Goal: Information Seeking & Learning: Understand process/instructions

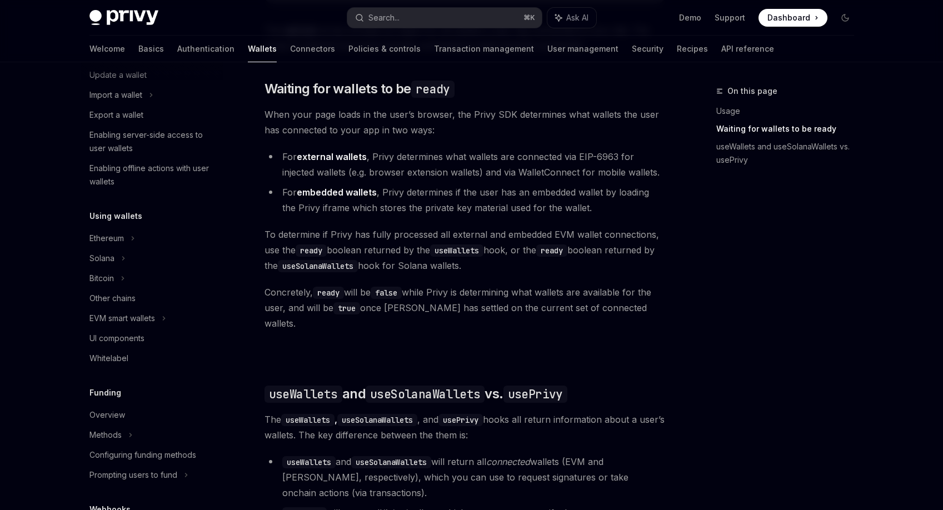
scroll to position [262, 0]
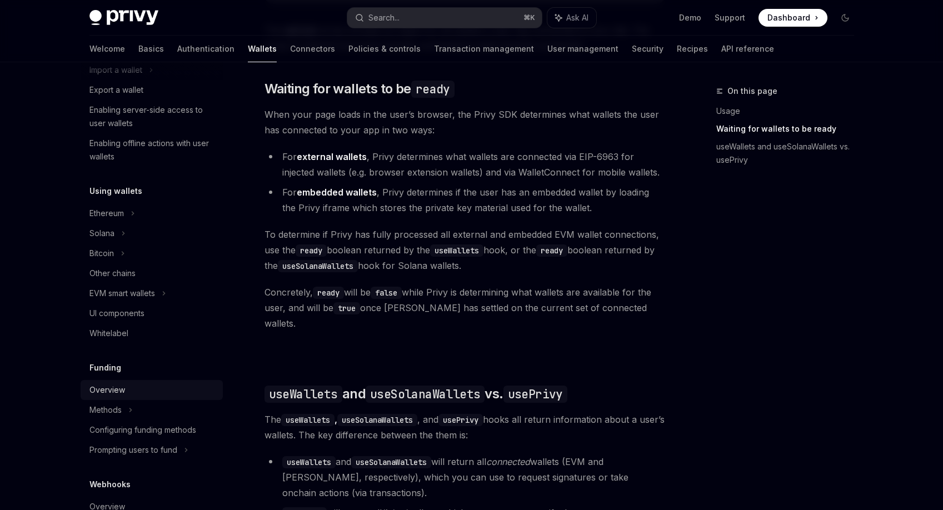
click at [119, 390] on div "Overview" at bounding box center [107, 389] width 36 height 13
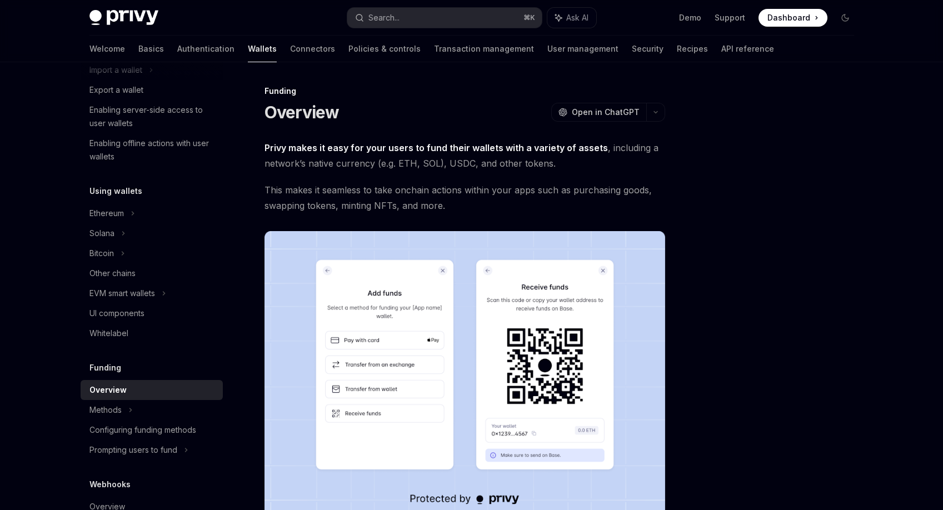
click at [455, 208] on span "This makes it seamless to take onchain actions within your apps such as purchas…" at bounding box center [465, 197] width 401 height 31
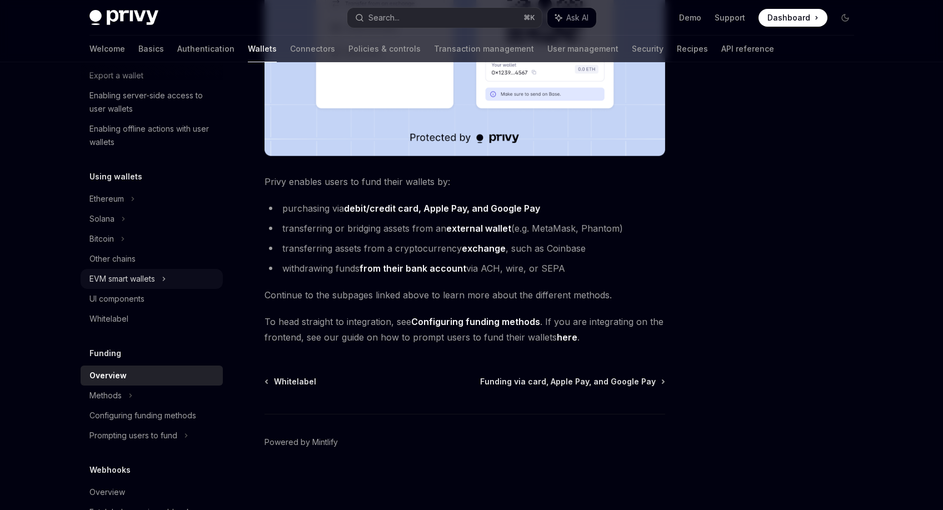
scroll to position [282, 0]
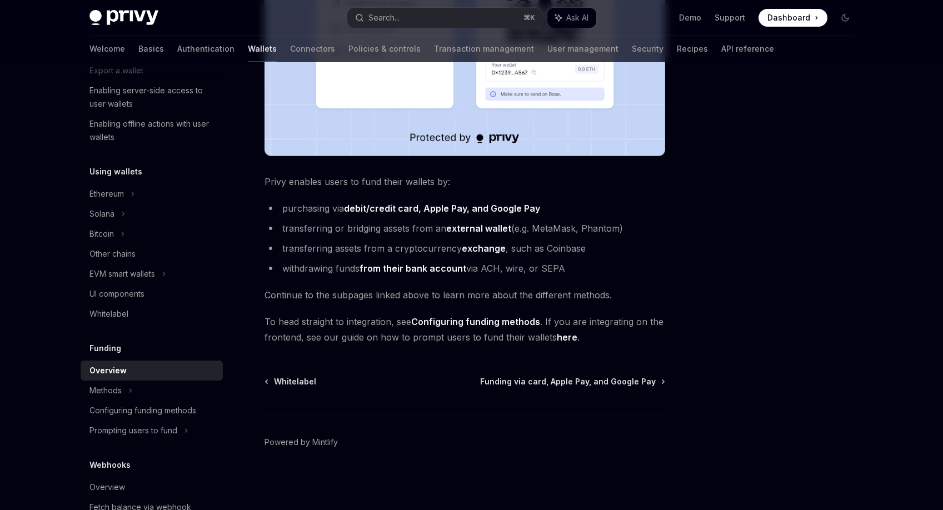
click at [28, 310] on div "Privy Docs home page Search... ⌘ K Ask AI Demo Support Dashboard Dashboard Sear…" at bounding box center [471, 74] width 943 height 871
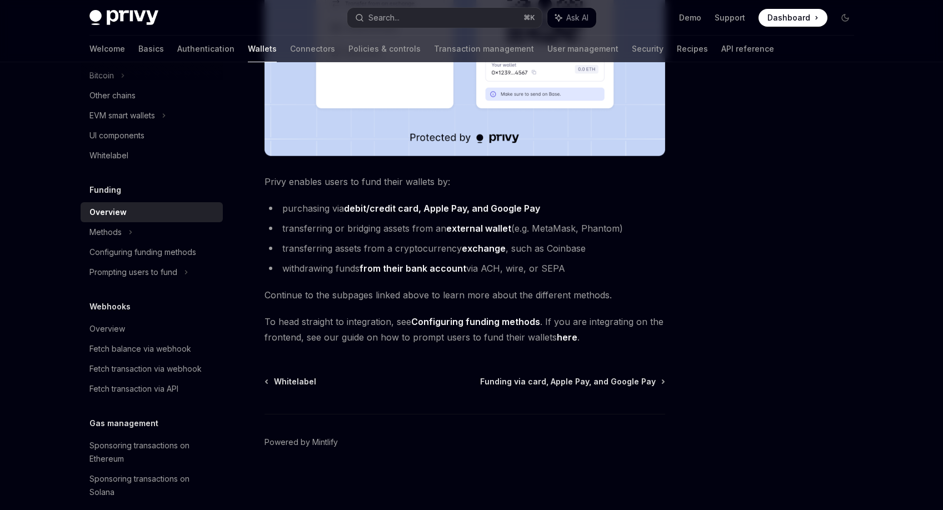
scroll to position [456, 0]
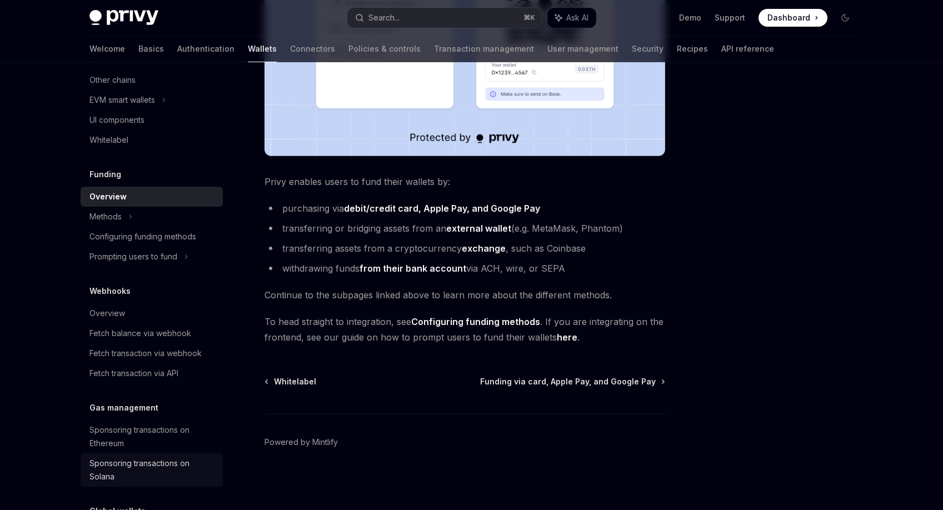
click at [138, 466] on div "Sponsoring transactions on Solana" at bounding box center [152, 470] width 127 height 27
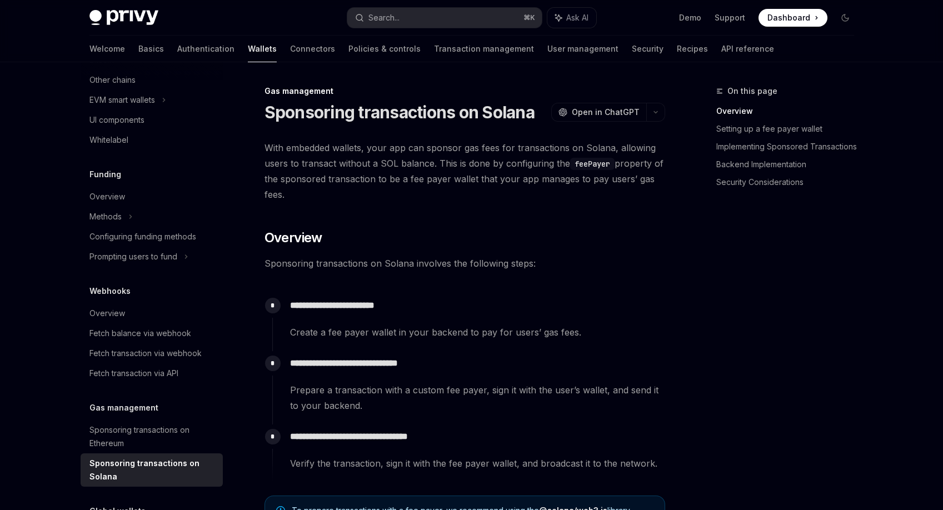
click at [382, 184] on span "With embedded wallets, your app can sponsor gas fees for transactions on Solana…" at bounding box center [465, 171] width 401 height 62
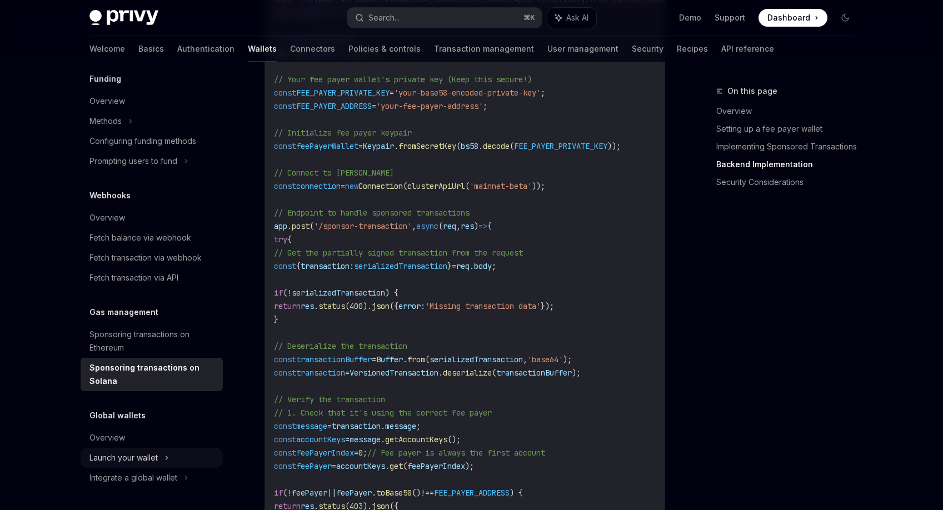
scroll to position [2020, 0]
click at [122, 437] on div "Overview" at bounding box center [107, 437] width 36 height 13
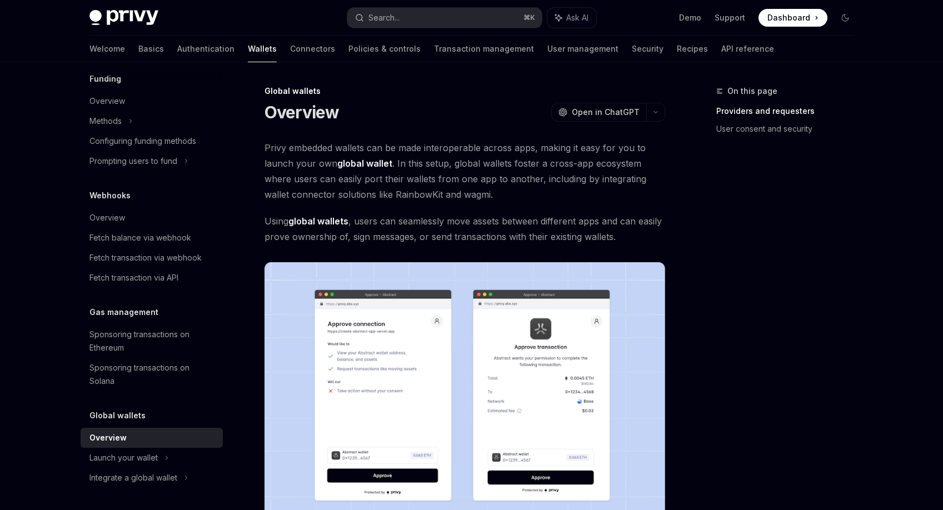
click at [428, 235] on span "Using global wallets , users can seamlessly move assets between different apps …" at bounding box center [465, 228] width 401 height 31
click at [430, 233] on span "Using global wallets , users can seamlessly move assets between different apps …" at bounding box center [465, 228] width 401 height 31
click at [448, 213] on span "Using global wallets , users can seamlessly move assets between different apps …" at bounding box center [465, 228] width 401 height 31
click at [465, 178] on span "Privy embedded wallets can be made interoperable across apps, making it easy fo…" at bounding box center [465, 171] width 401 height 62
click at [475, 181] on span "Privy embedded wallets can be made interoperable across apps, making it easy fo…" at bounding box center [465, 171] width 401 height 62
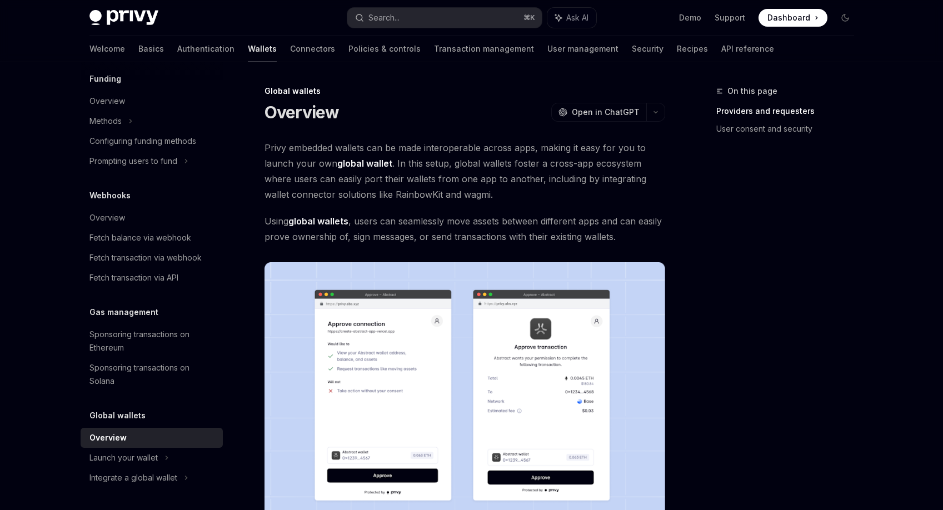
click at [471, 190] on span "Privy embedded wallets can be made interoperable across apps, making it easy fo…" at bounding box center [465, 171] width 401 height 62
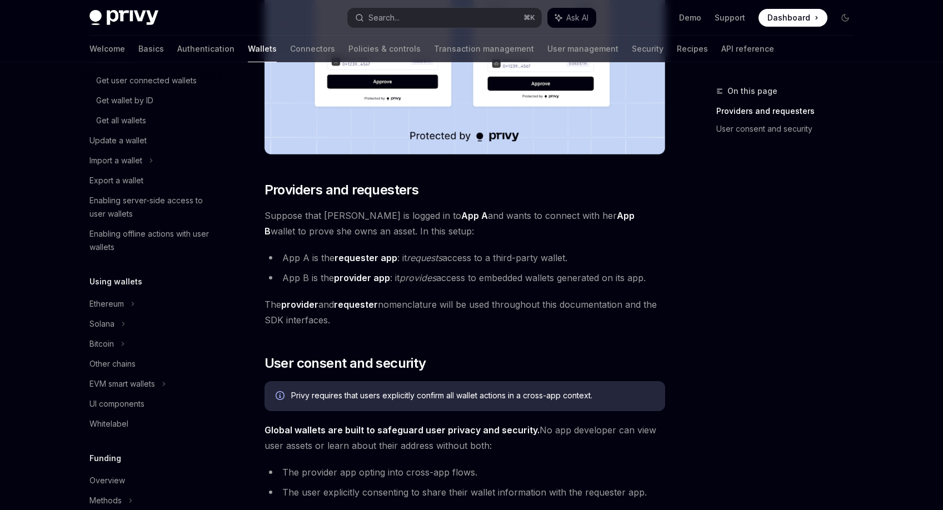
scroll to position [422, 0]
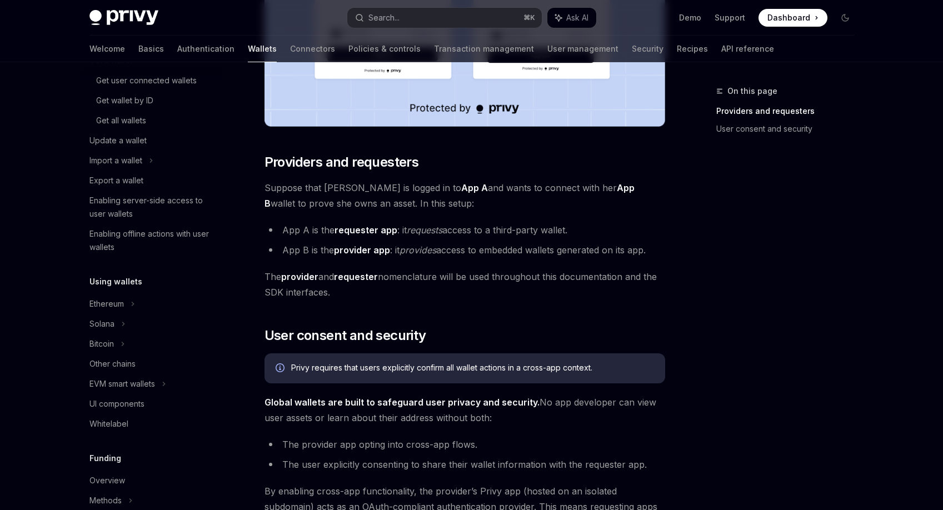
click at [860, 152] on div "On this page Providers and requesters User consent and security" at bounding box center [778, 297] width 169 height 426
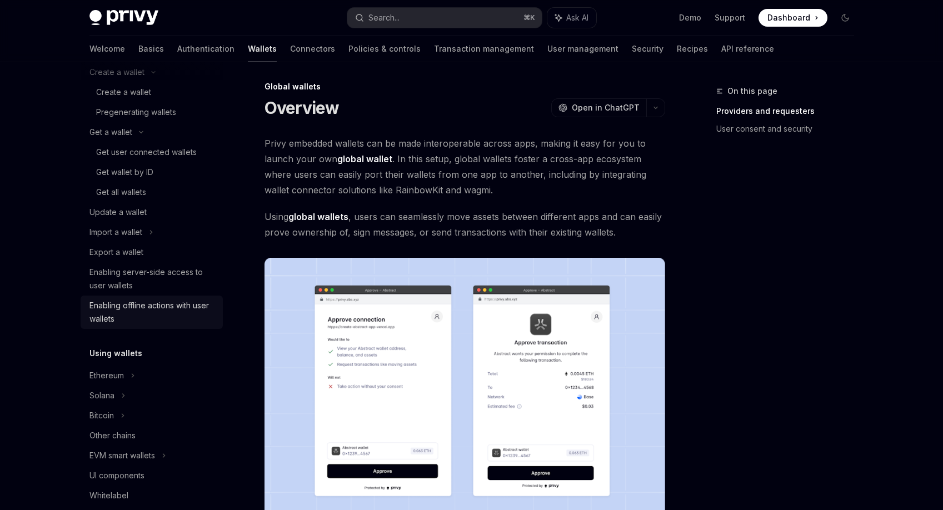
scroll to position [0, 0]
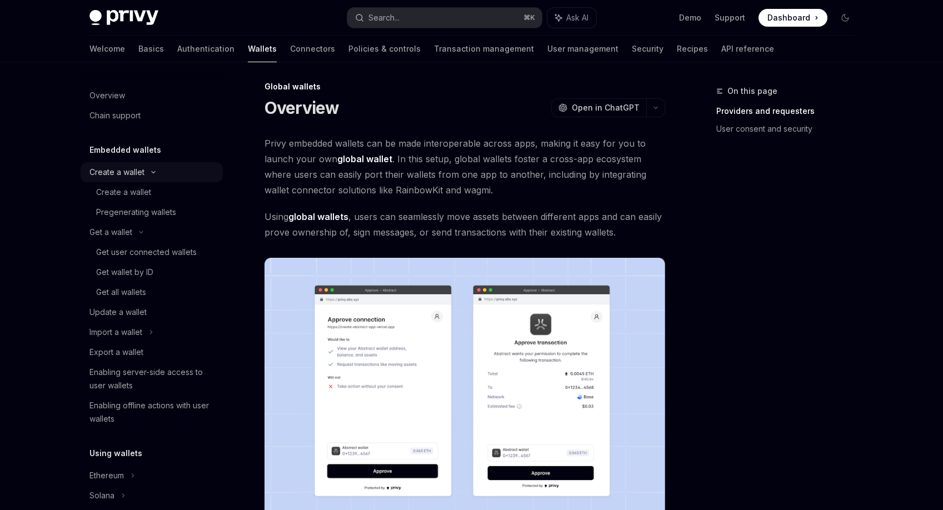
click at [131, 174] on div "Create a wallet" at bounding box center [116, 172] width 55 height 13
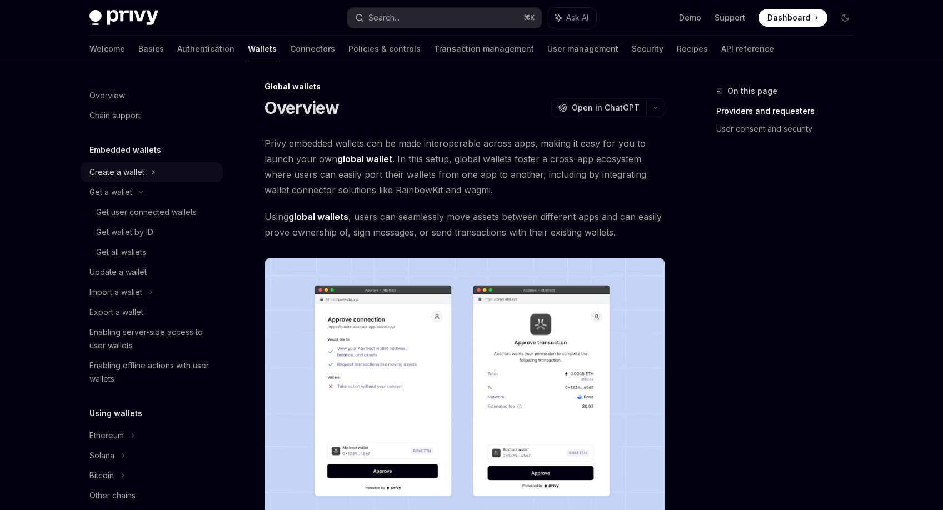
click at [131, 174] on div "Create a wallet" at bounding box center [116, 172] width 55 height 13
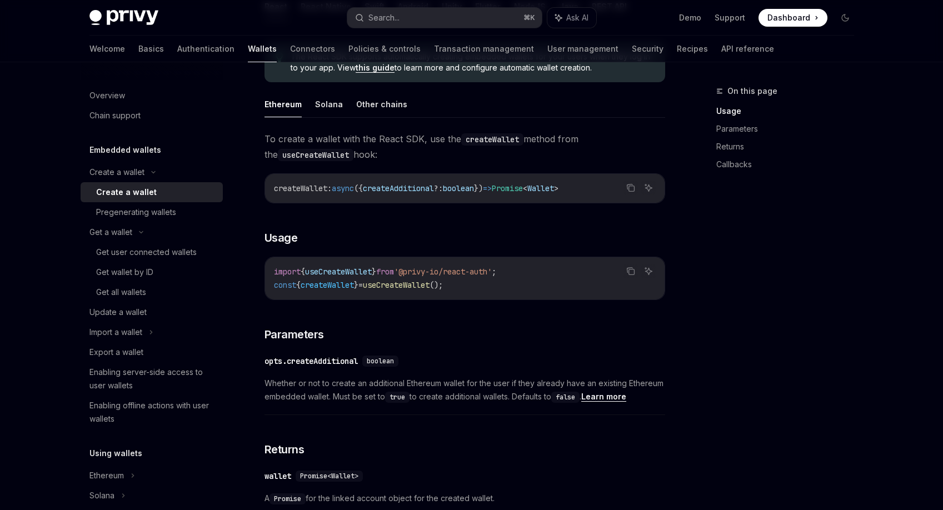
scroll to position [251, 0]
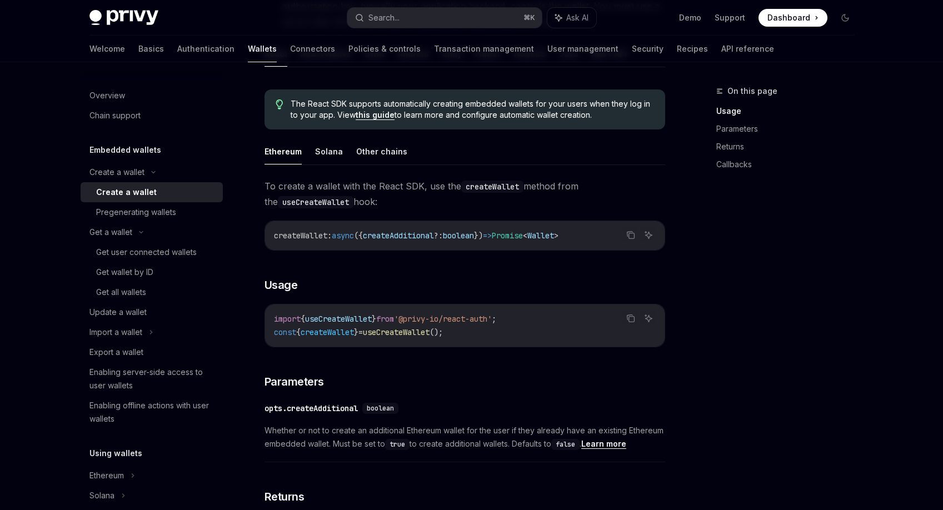
click at [339, 149] on ul "Ethereum Solana Other chains" at bounding box center [465, 151] width 401 height 27
click at [341, 155] on ul "Ethereum Solana Other chains" at bounding box center [465, 151] width 401 height 27
click at [329, 149] on button "Solana" at bounding box center [329, 151] width 28 height 26
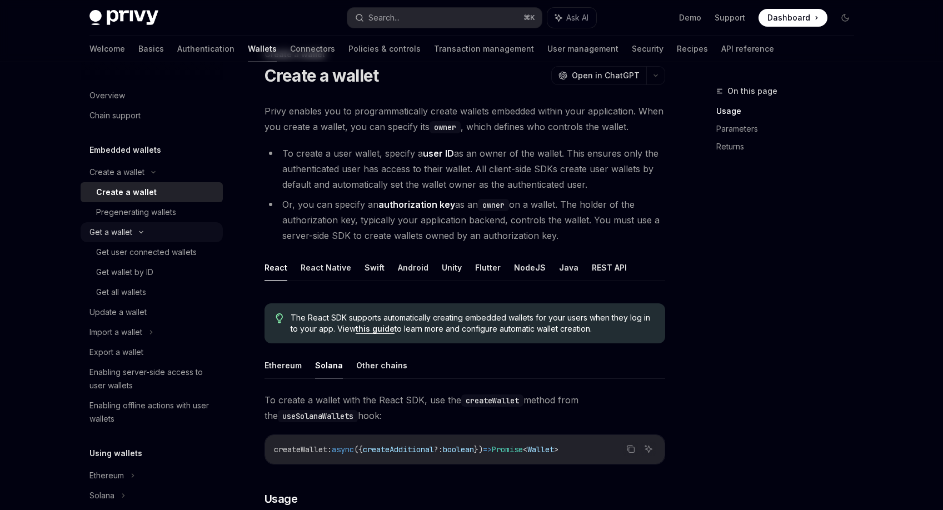
scroll to position [23, 0]
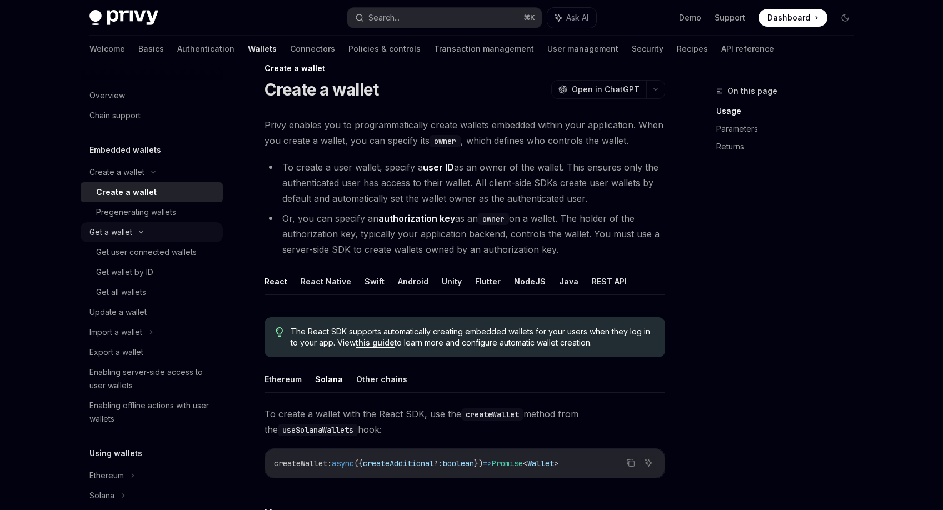
click at [96, 235] on div "Get a wallet" at bounding box center [110, 232] width 43 height 13
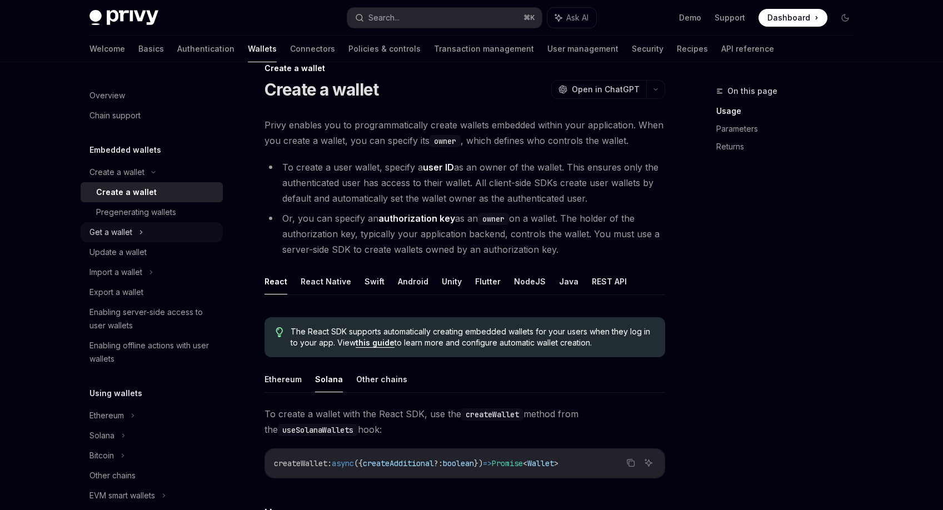
click at [96, 235] on div "Get a wallet" at bounding box center [110, 232] width 43 height 13
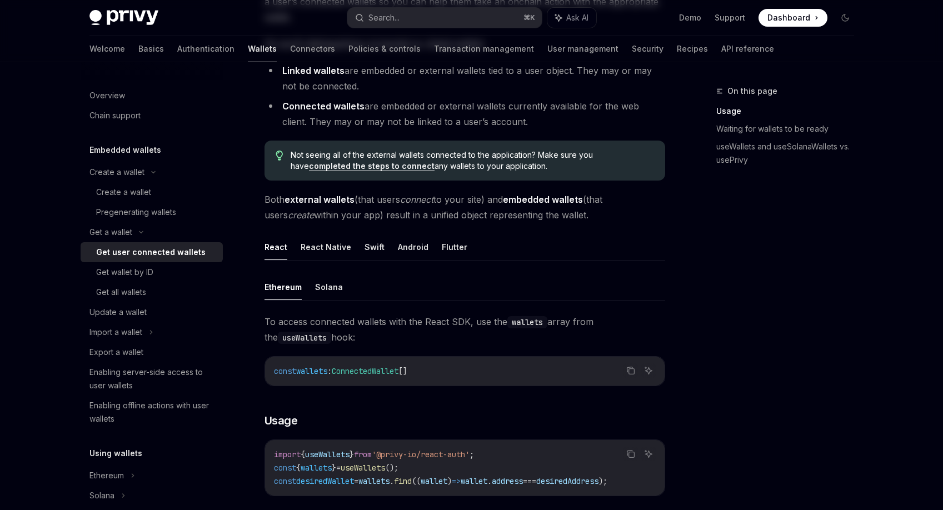
scroll to position [183, 0]
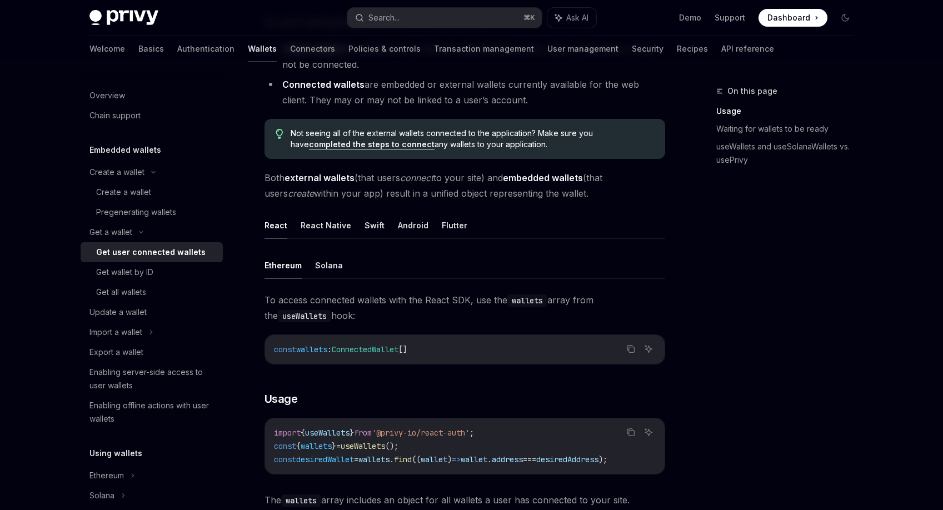
click at [818, 171] on div "On this page Usage Waiting for wallets to be ready useWallets and useSolanaWall…" at bounding box center [789, 120] width 147 height 116
click at [821, 175] on div "On this page Usage Waiting for wallets to be ready useWallets and useSolanaWall…" at bounding box center [789, 120] width 147 height 116
click at [305, 17] on div "Privy Docs home page" at bounding box center [213, 18] width 249 height 16
click at [206, 18] on div "Privy Docs home page" at bounding box center [213, 18] width 249 height 16
click at [805, 236] on div "On this page Usage Waiting for wallets to be ready useWallets and useSolanaWall…" at bounding box center [778, 297] width 169 height 426
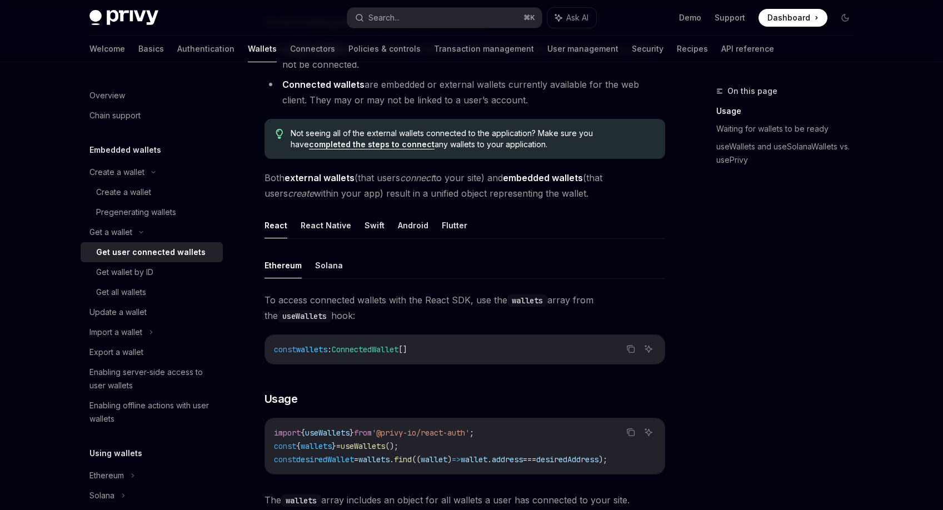
click at [800, 233] on div "On this page Usage Waiting for wallets to be ready useWallets and useSolanaWall…" at bounding box center [778, 297] width 169 height 426
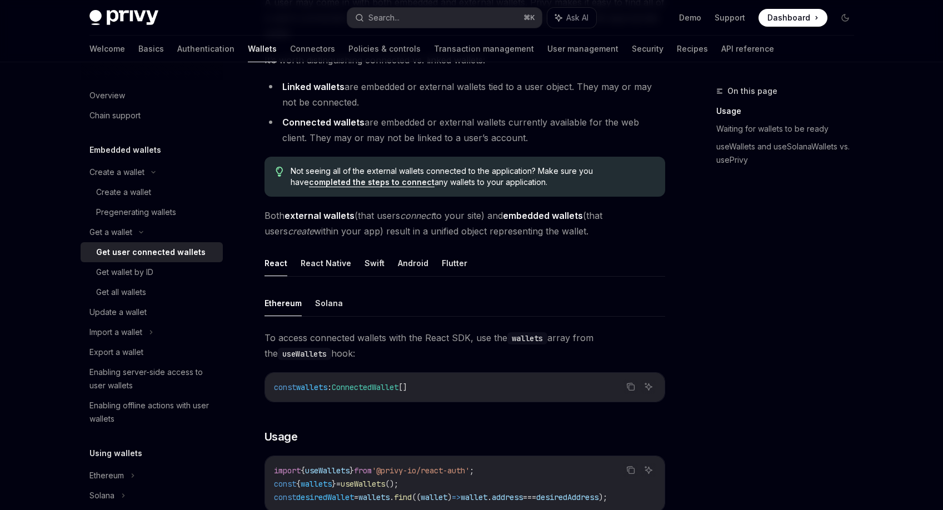
scroll to position [145, 0]
click at [794, 265] on div "On this page Usage Waiting for wallets to be ready useWallets and useSolanaWall…" at bounding box center [778, 297] width 169 height 426
click at [794, 278] on div "On this page Usage Waiting for wallets to be ready useWallets and useSolanaWall…" at bounding box center [778, 297] width 169 height 426
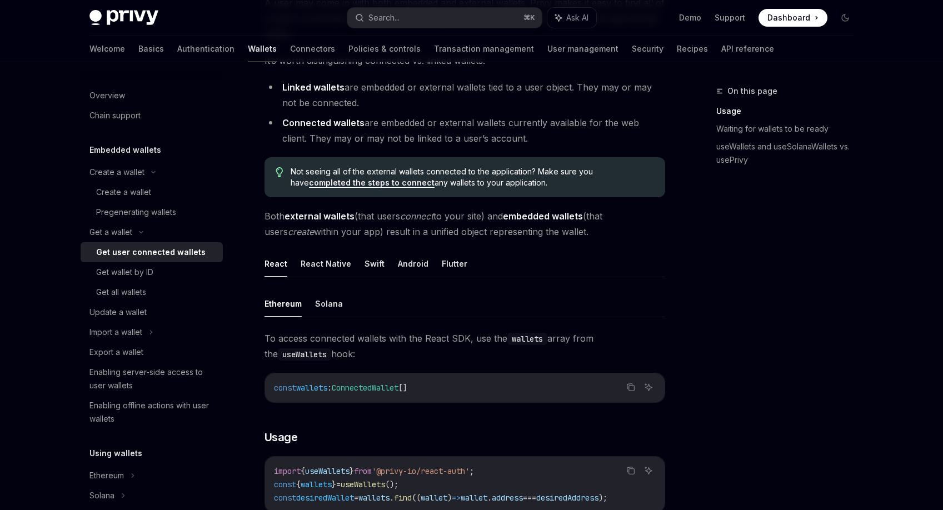
click at [776, 281] on div "On this page Usage Waiting for wallets to be ready useWallets and useSolanaWall…" at bounding box center [778, 297] width 169 height 426
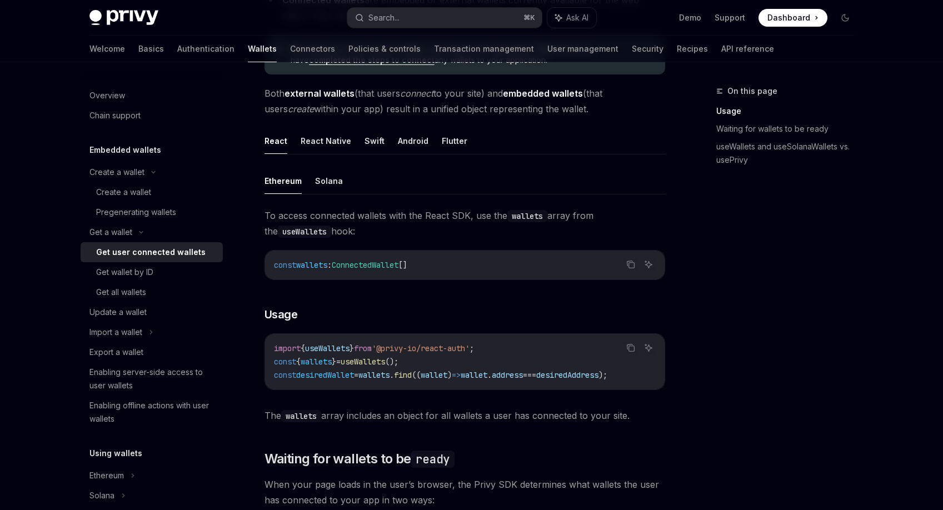
scroll to position [276, 0]
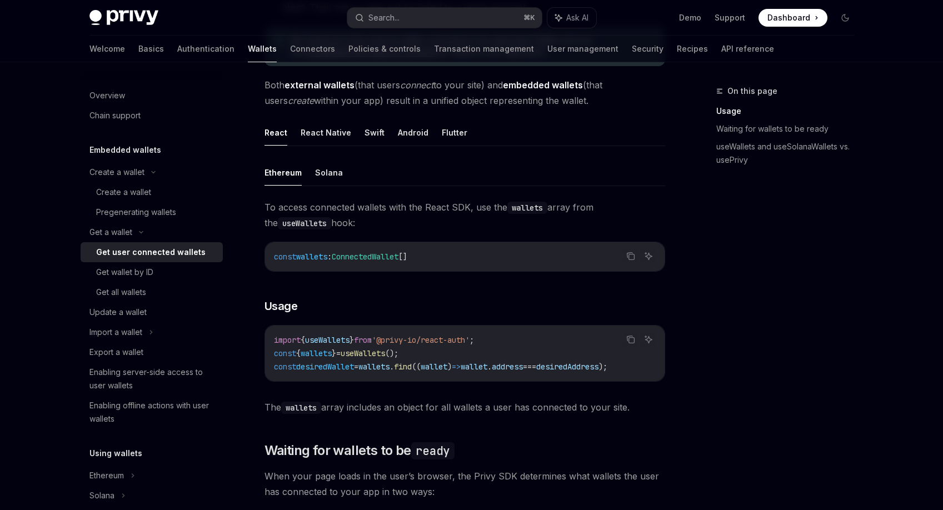
click at [776, 281] on div "On this page Usage Waiting for wallets to be ready useWallets and useSolanaWall…" at bounding box center [778, 297] width 169 height 426
click at [775, 295] on div "On this page Usage Waiting for wallets to be ready useWallets and useSolanaWall…" at bounding box center [778, 297] width 169 height 426
click at [767, 299] on div "On this page Usage Waiting for wallets to be ready useWallets and useSolanaWall…" at bounding box center [778, 297] width 169 height 426
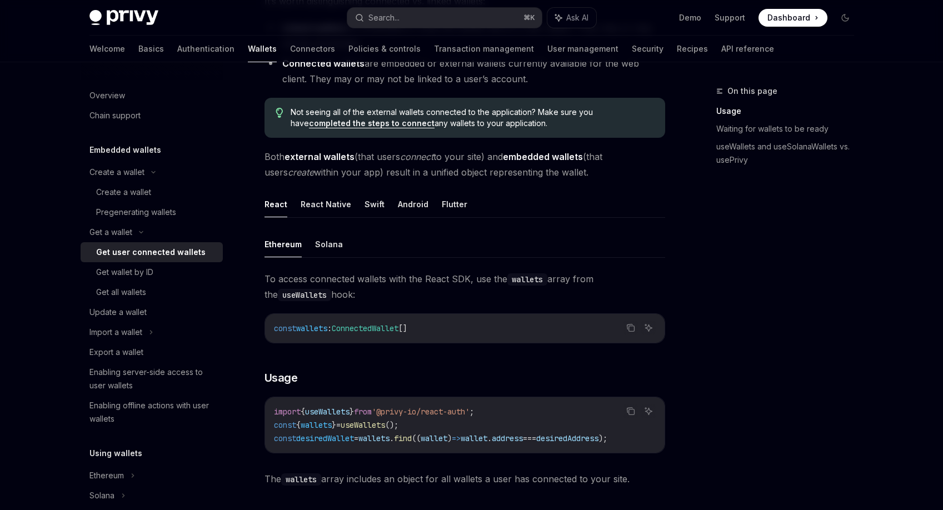
scroll to position [188, 0]
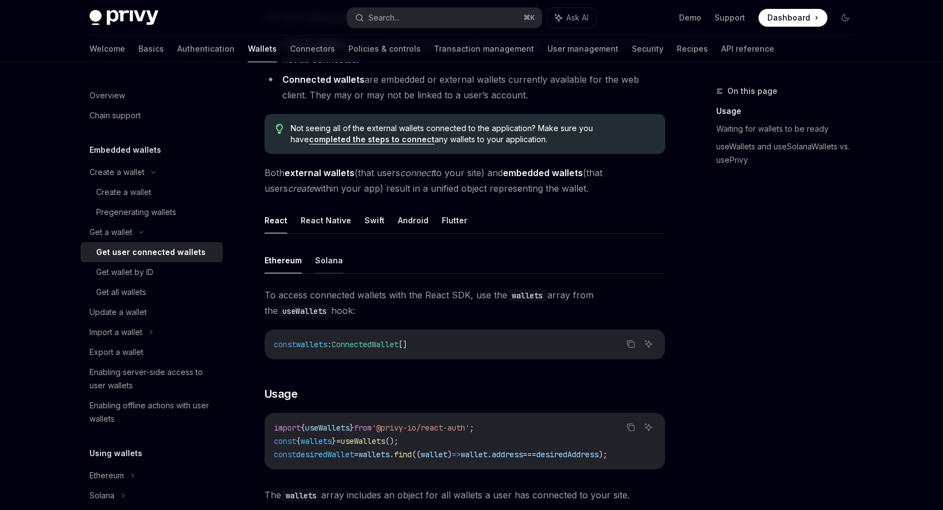
click at [338, 262] on button "Solana" at bounding box center [329, 260] width 28 height 26
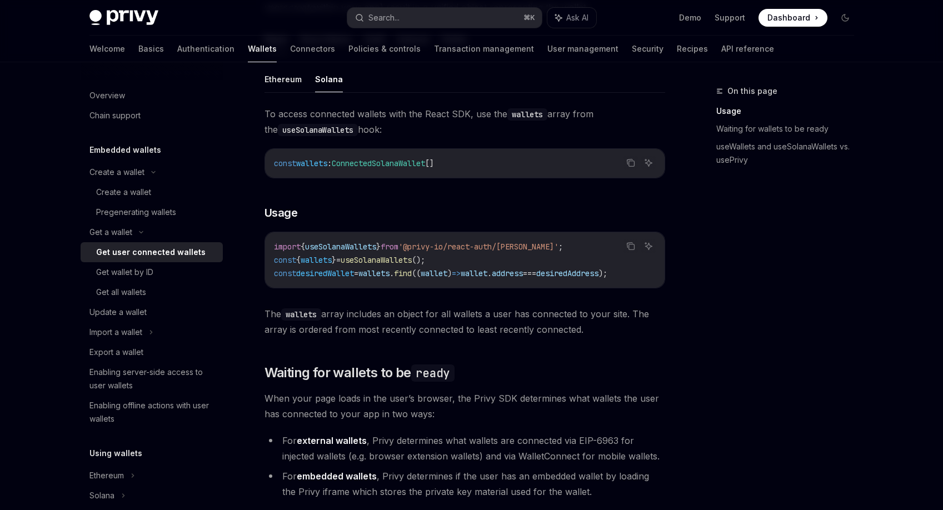
scroll to position [368, 0]
click at [683, 322] on div "On this page Usage Waiting for wallets to be ready useWallets and useSolanaWall…" at bounding box center [472, 427] width 782 height 1466
click at [682, 333] on div "On this page Usage Waiting for wallets to be ready useWallets and useSolanaWall…" at bounding box center [472, 427] width 782 height 1466
click at [682, 334] on div "On this page Usage Waiting for wallets to be ready useWallets and useSolanaWall…" at bounding box center [472, 427] width 782 height 1466
click at [685, 347] on div "On this page Usage Waiting for wallets to be ready useWallets and useSolanaWall…" at bounding box center [472, 427] width 782 height 1466
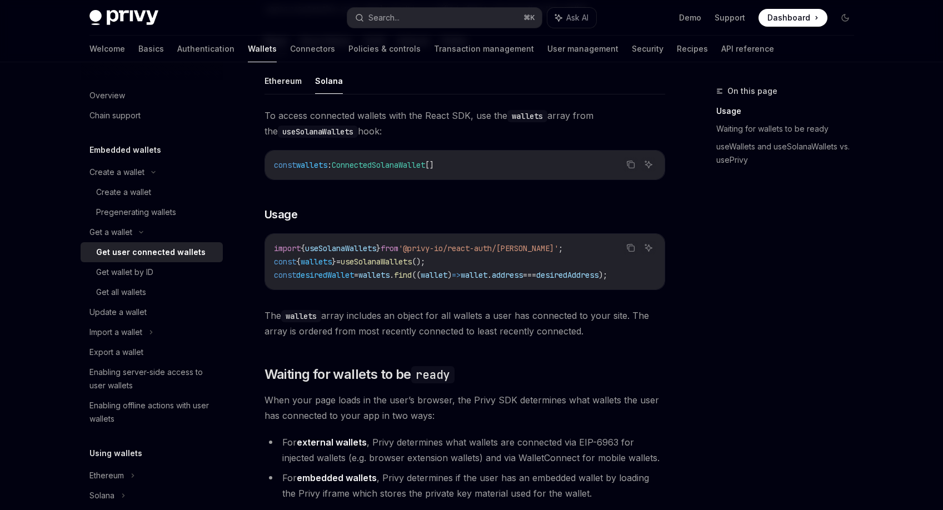
click at [685, 347] on div "On this page Usage Waiting for wallets to be ready useWallets and useSolanaWall…" at bounding box center [472, 427] width 782 height 1466
click at [689, 351] on div "On this page Usage Waiting for wallets to be ready useWallets and useSolanaWall…" at bounding box center [472, 427] width 782 height 1466
click at [688, 363] on div "On this page Usage Waiting for wallets to be ready useWallets and useSolanaWall…" at bounding box center [472, 427] width 782 height 1466
click at [708, 425] on div "On this page Usage Waiting for wallets to be ready useWallets and useSolanaWall…" at bounding box center [778, 297] width 169 height 426
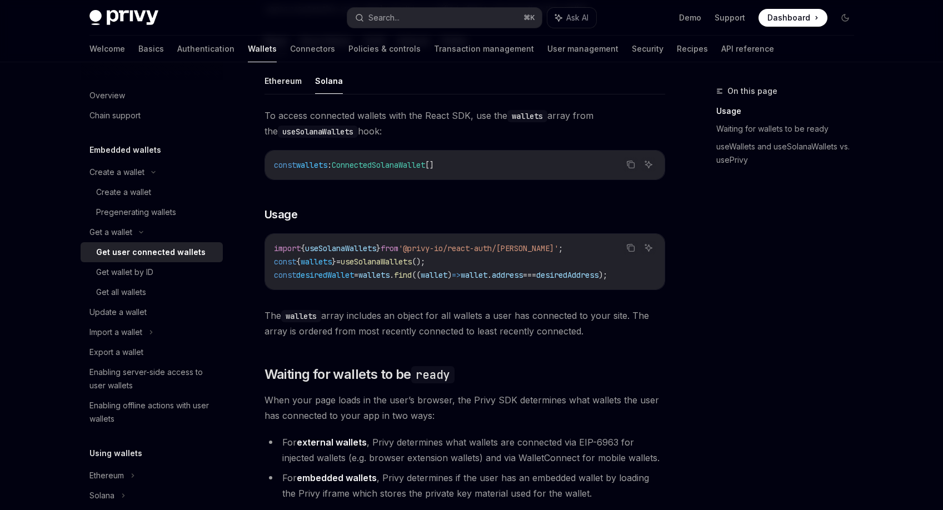
click at [707, 418] on div "On this page Usage Waiting for wallets to be ready useWallets and useSolanaWall…" at bounding box center [778, 297] width 169 height 426
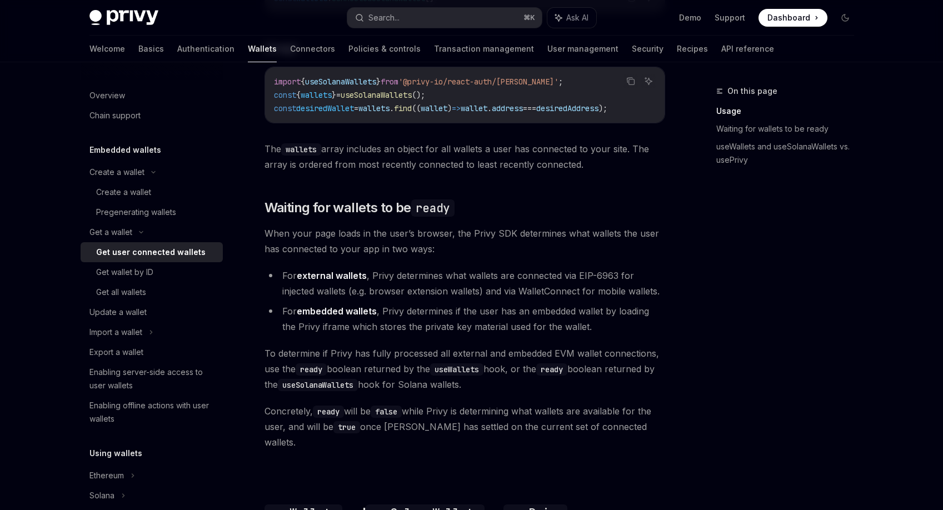
scroll to position [538, 0]
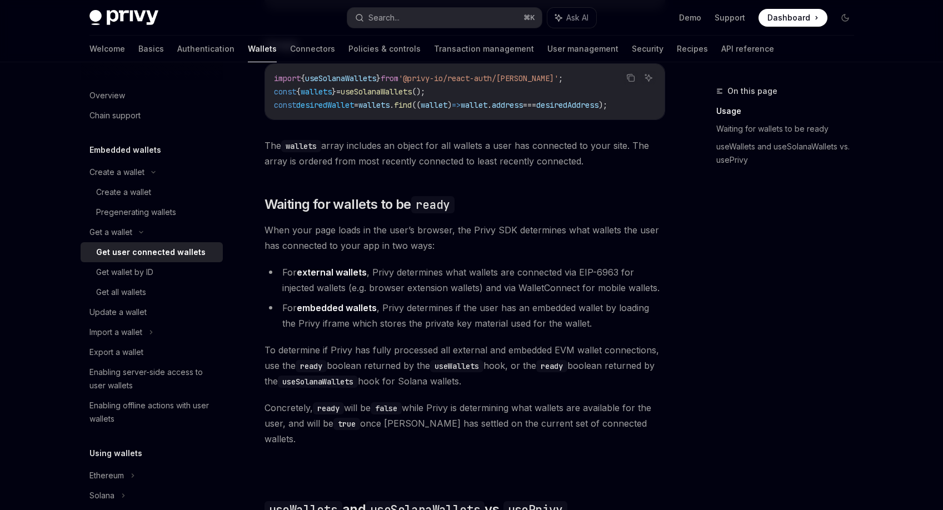
click at [487, 336] on div "Ethereum Solana To access connected wallets with the React SDK, use the wallets…" at bounding box center [465, 362] width 401 height 928
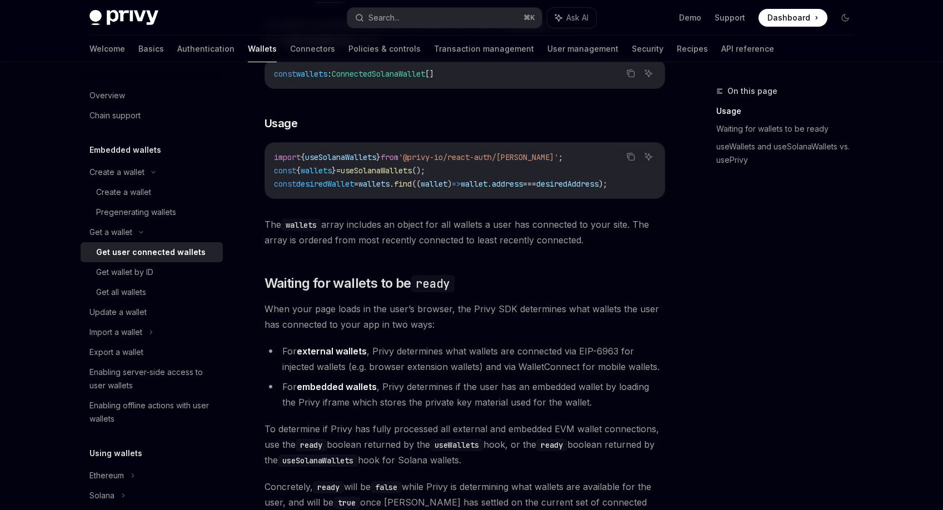
scroll to position [461, 0]
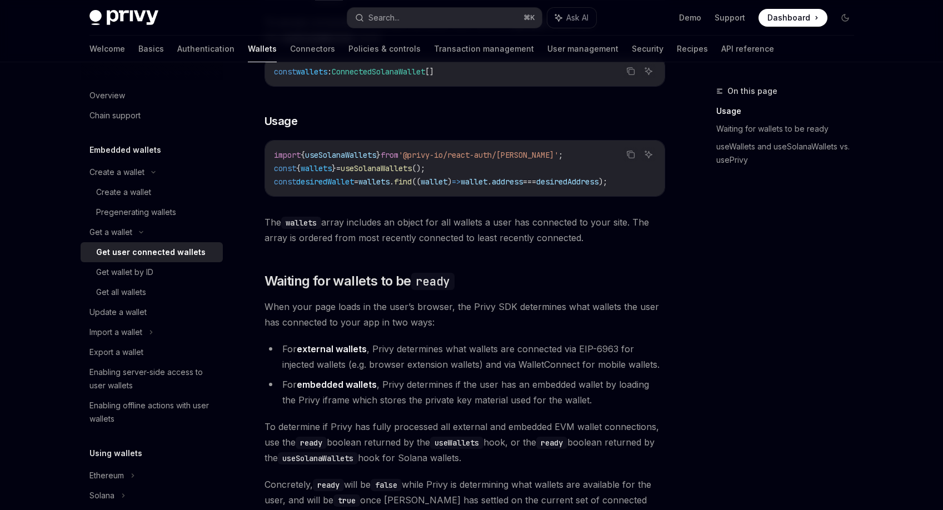
click at [515, 428] on span "To determine if Privy has fully processed all external and embedded EVM wallet …" at bounding box center [465, 442] width 401 height 47
click at [520, 437] on span "To determine if Privy has fully processed all external and embedded EVM wallet …" at bounding box center [465, 442] width 401 height 47
click at [526, 417] on div "Ethereum Solana To access connected wallets with the React SDK, use the wallets…" at bounding box center [465, 438] width 401 height 928
click at [533, 397] on li "For embedded wallets , Privy determines if the user has an embedded wallet by l…" at bounding box center [465, 392] width 401 height 31
click at [526, 378] on ul "For external wallets , Privy determines what wallets are connected via EIP-6963…" at bounding box center [465, 374] width 401 height 67
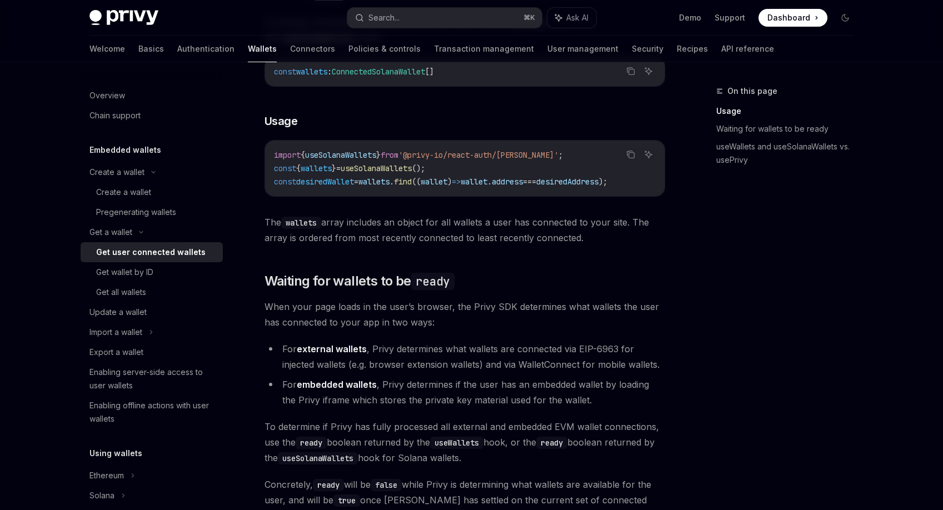
click at [519, 394] on li "For embedded wallets , Privy determines if the user has an embedded wallet by l…" at bounding box center [465, 392] width 401 height 31
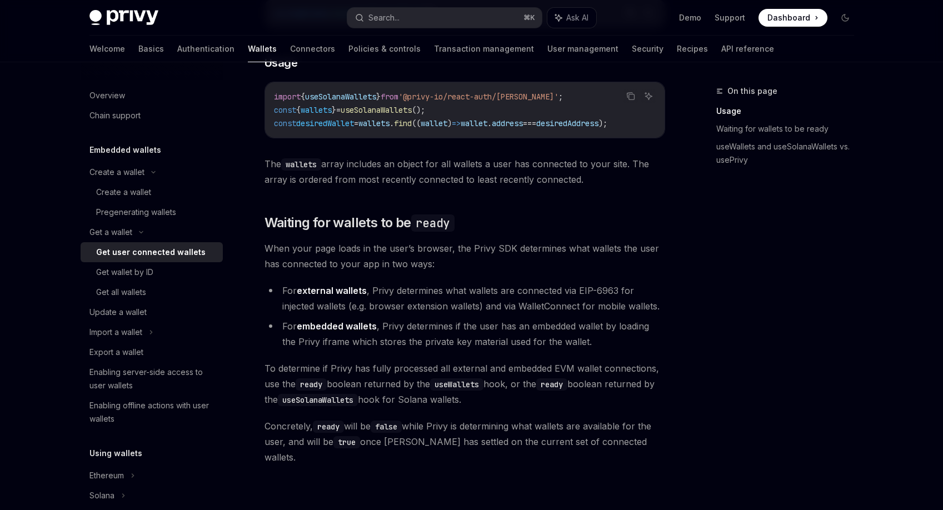
scroll to position [527, 0]
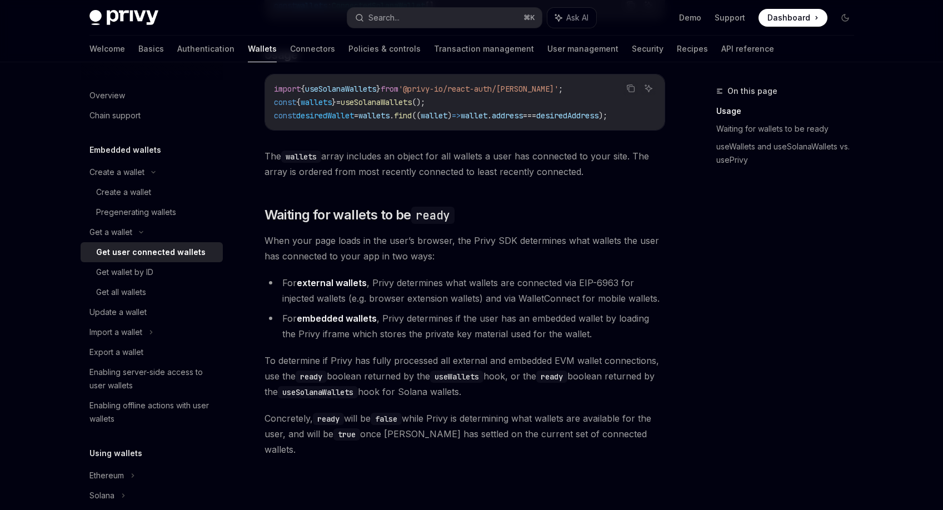
click at [519, 392] on span "To determine if Privy has fully processed all external and embedded EVM wallet …" at bounding box center [465, 376] width 401 height 47
click at [520, 373] on span "To determine if Privy has fully processed all external and embedded EVM wallet …" at bounding box center [465, 376] width 401 height 47
click at [512, 372] on span "To determine if Privy has fully processed all external and embedded EVM wallet …" at bounding box center [465, 376] width 401 height 47
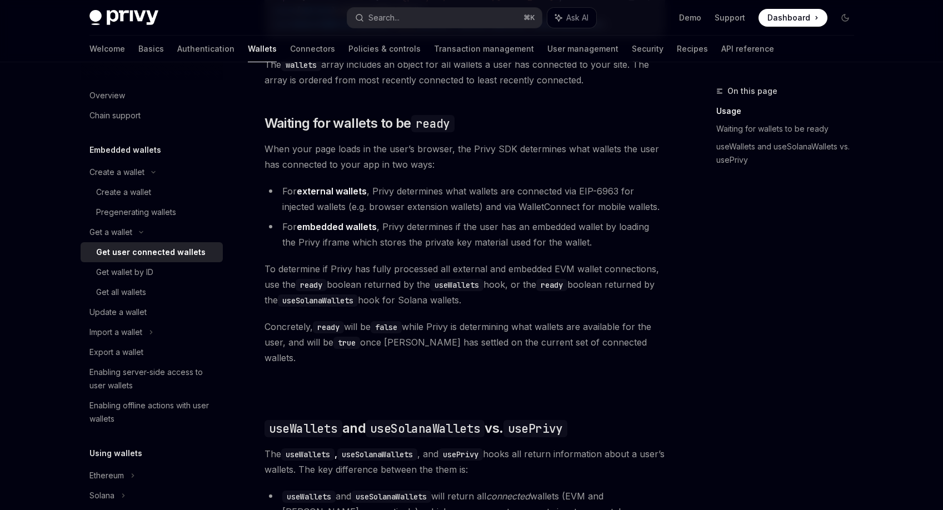
scroll to position [622, 0]
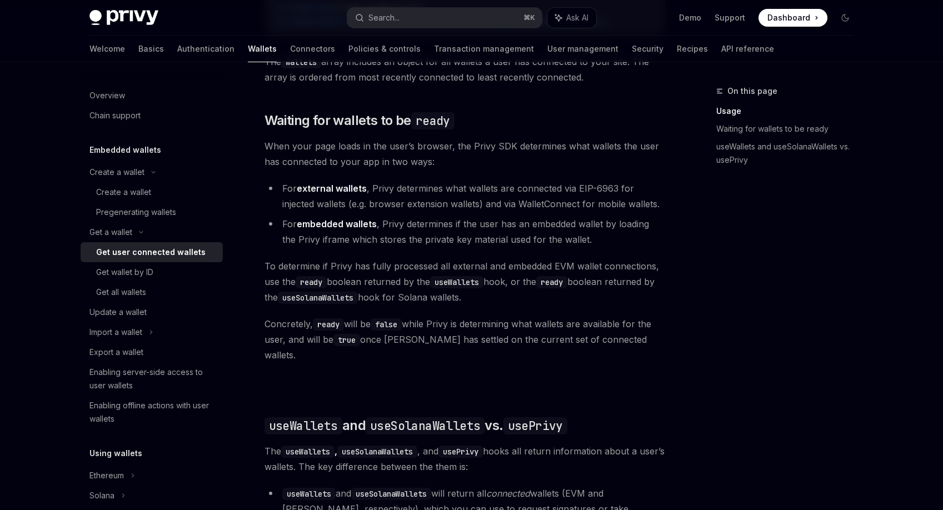
click at [512, 371] on div "Ethereum Solana To access connected wallets with the React SDK, use the wallets…" at bounding box center [465, 278] width 401 height 928
click at [509, 357] on div "Ethereum Solana To access connected wallets with the React SDK, use the wallets…" at bounding box center [465, 278] width 401 height 928
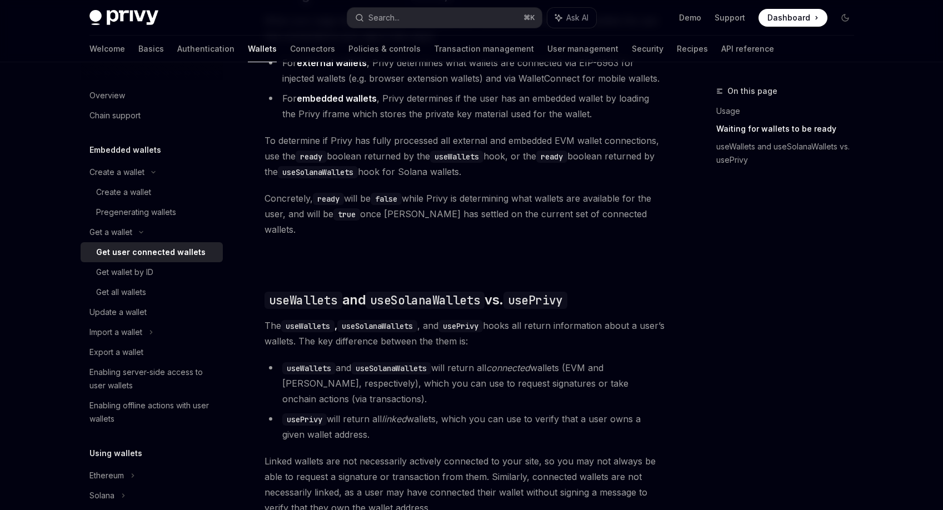
scroll to position [750, 0]
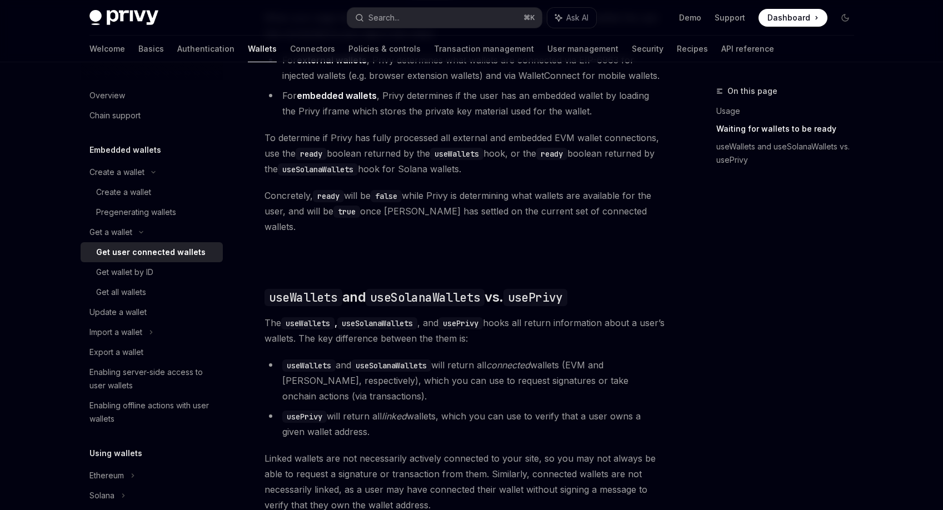
click at [520, 360] on em "connected" at bounding box center [508, 365] width 44 height 11
click at [522, 360] on em "connected" at bounding box center [508, 365] width 44 height 11
click at [524, 377] on li "useWallets and useSolanaWallets will return all connected wallets (EVM and Sola…" at bounding box center [465, 380] width 401 height 47
click at [526, 371] on li "useWallets and useSolanaWallets will return all connected wallets (EVM and Sola…" at bounding box center [465, 380] width 401 height 47
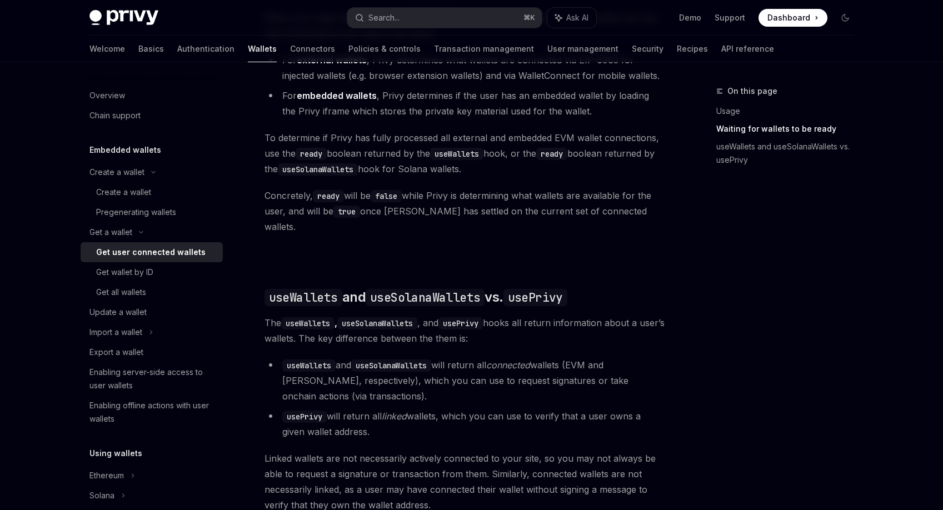
click at [524, 391] on li "useWallets and useSolanaWallets will return all connected wallets (EVM and Sola…" at bounding box center [465, 380] width 401 height 47
click at [522, 408] on li "usePrivy will return all linked wallets, which you can use to verify that a use…" at bounding box center [465, 423] width 401 height 31
click at [522, 411] on li "usePrivy will return all linked wallets, which you can use to verify that a use…" at bounding box center [465, 423] width 401 height 31
click at [530, 414] on li "usePrivy will return all linked wallets, which you can use to verify that a use…" at bounding box center [465, 423] width 401 height 31
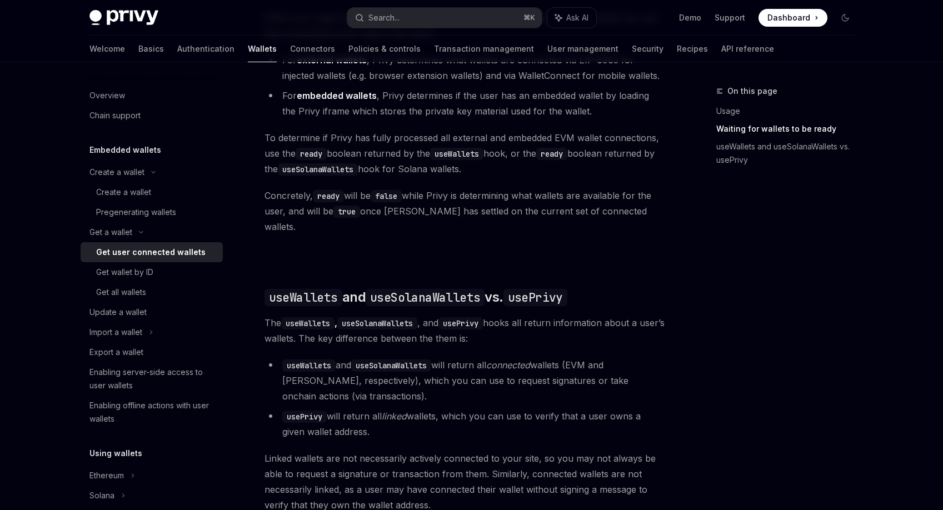
click at [531, 417] on li "usePrivy will return all linked wallets, which you can use to verify that a use…" at bounding box center [465, 423] width 401 height 31
click at [539, 387] on li "useWallets and useSolanaWallets will return all connected wallets (EVM and Sola…" at bounding box center [465, 380] width 401 height 47
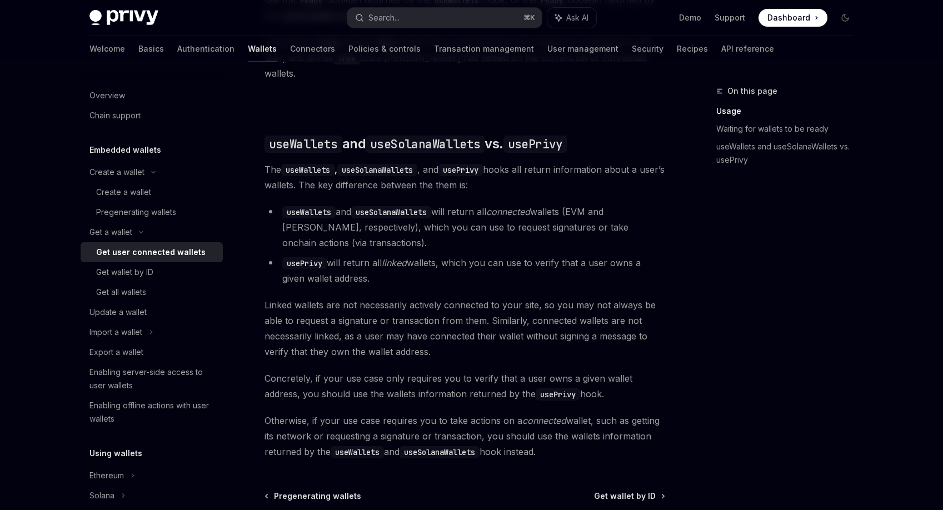
scroll to position [0, 0]
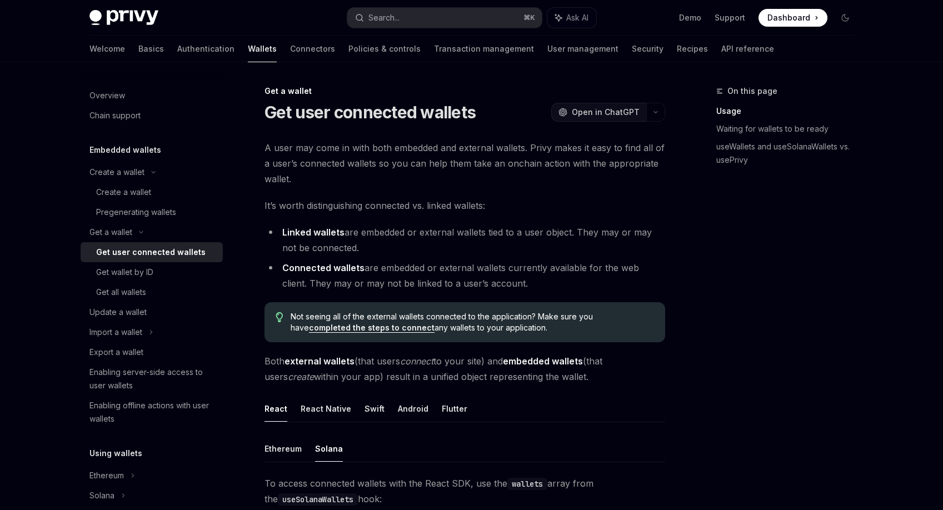
click at [604, 117] on span "Open in ChatGPT" at bounding box center [606, 112] width 68 height 11
click at [774, 295] on div "On this page Usage Waiting for wallets to be ready useWallets and useSolanaWall…" at bounding box center [778, 297] width 169 height 426
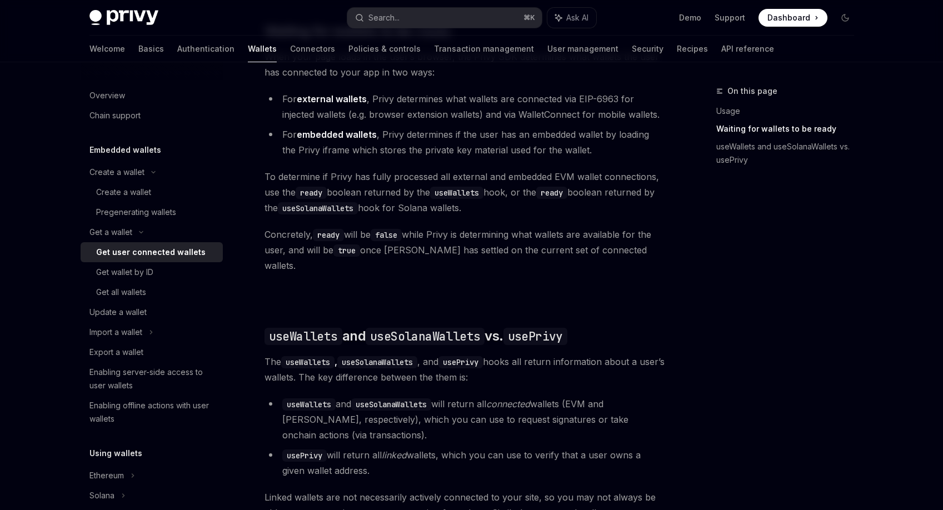
scroll to position [883, 0]
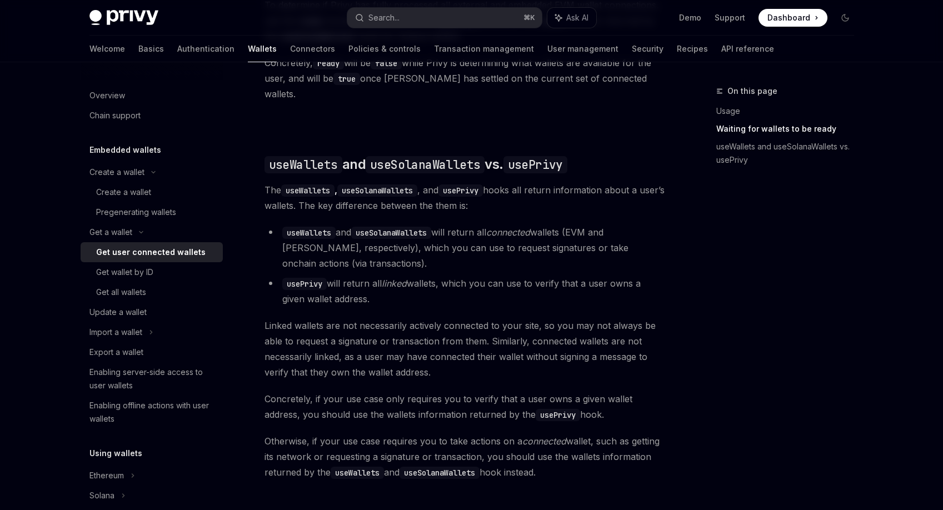
click at [774, 295] on div "On this page Usage Waiting for wallets to be ready useWallets and useSolanaWall…" at bounding box center [778, 297] width 169 height 426
click at [761, 338] on div "On this page Usage Waiting for wallets to be ready useWallets and useSolanaWall…" at bounding box center [778, 297] width 169 height 426
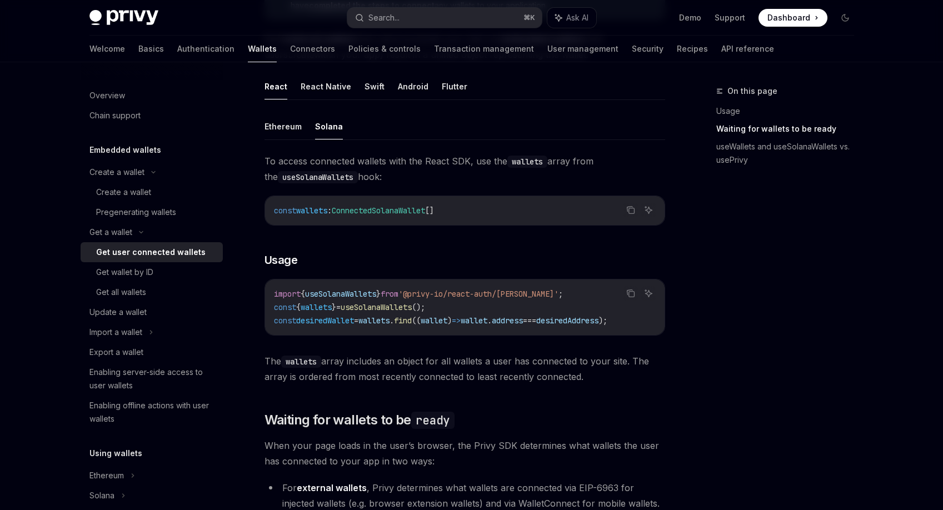
scroll to position [0, 0]
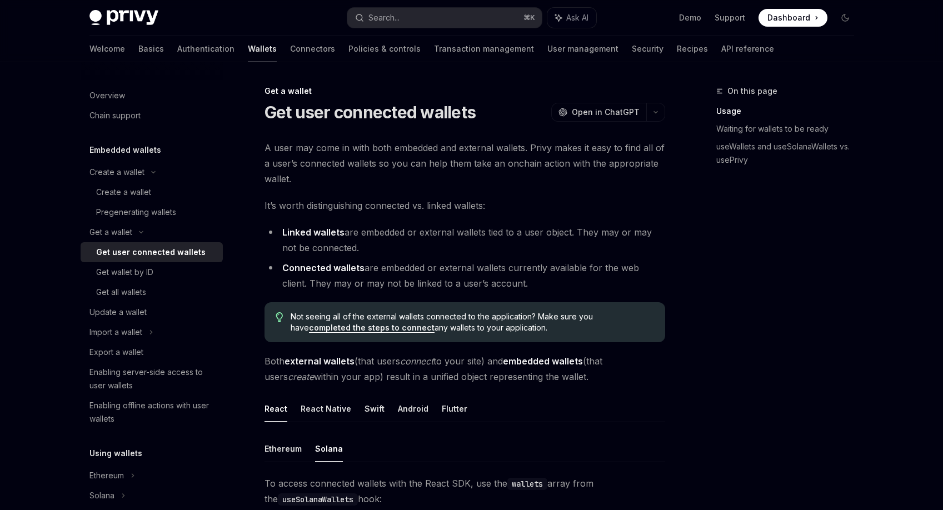
click at [761, 338] on div "On this page Usage Waiting for wallets to be ready useWallets and useSolanaWall…" at bounding box center [778, 297] width 169 height 426
click at [760, 328] on div "On this page Usage Waiting for wallets to be ready useWallets and useSolanaWall…" at bounding box center [778, 297] width 169 height 426
click at [148, 198] on div "Create a wallet" at bounding box center [123, 192] width 55 height 13
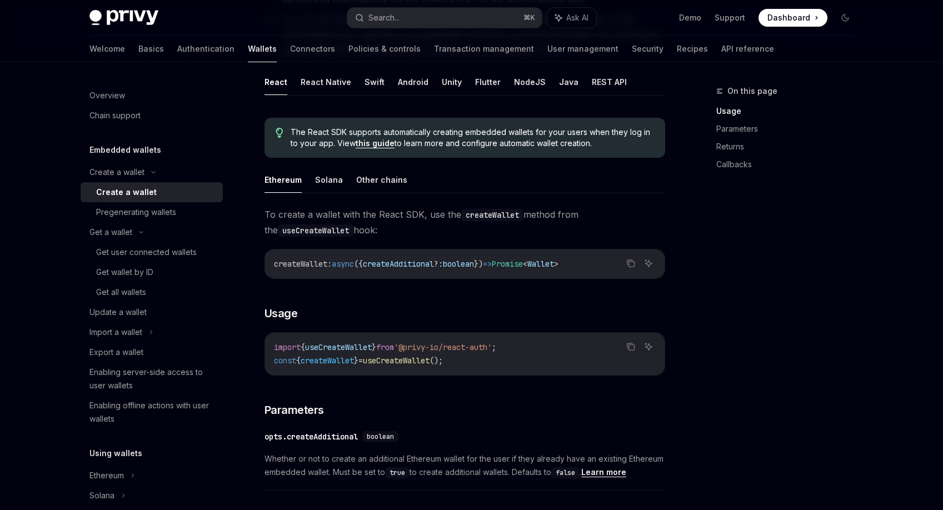
scroll to position [196, 0]
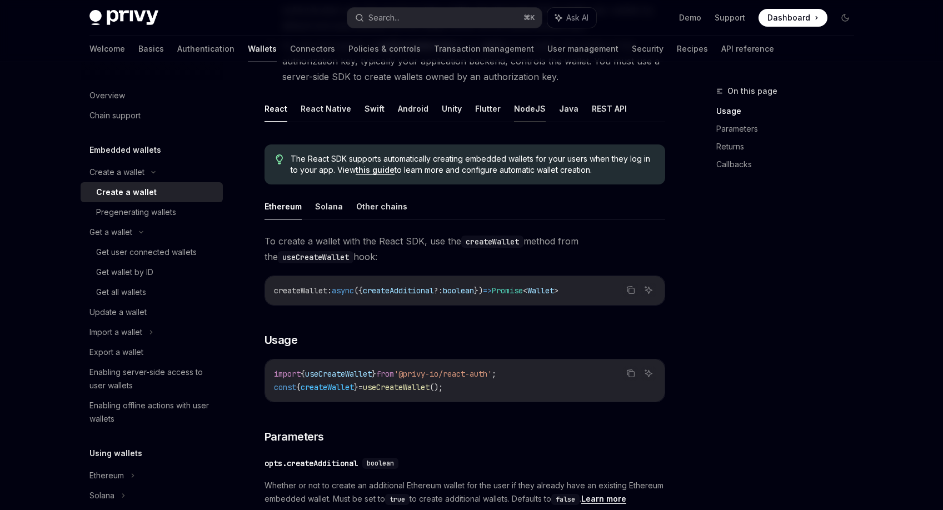
click at [521, 110] on button "NodeJS" at bounding box center [530, 109] width 32 height 26
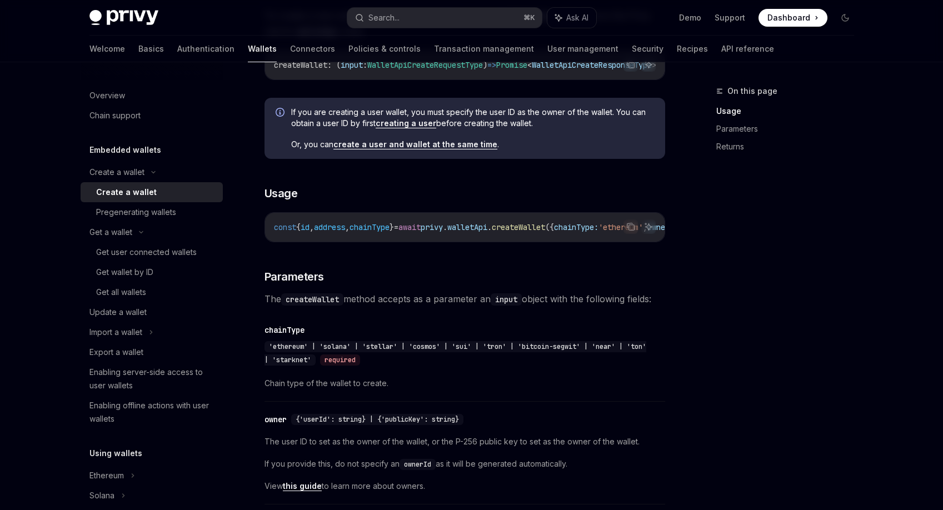
scroll to position [327, 0]
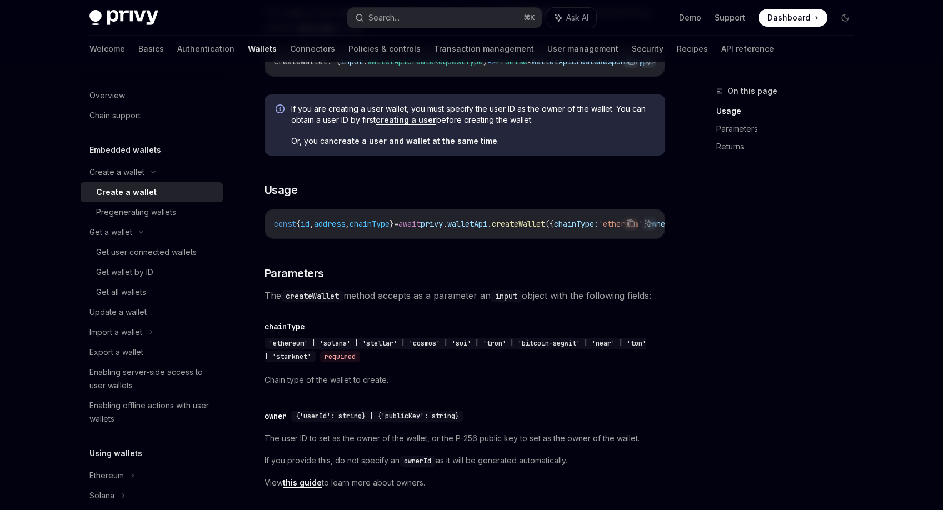
click at [798, 242] on div "On this page Usage Parameters Returns" at bounding box center [778, 297] width 169 height 426
click at [781, 235] on div "On this page Usage Parameters Returns" at bounding box center [778, 297] width 169 height 426
click at [766, 222] on div "On this page Usage Parameters Returns" at bounding box center [778, 297] width 169 height 426
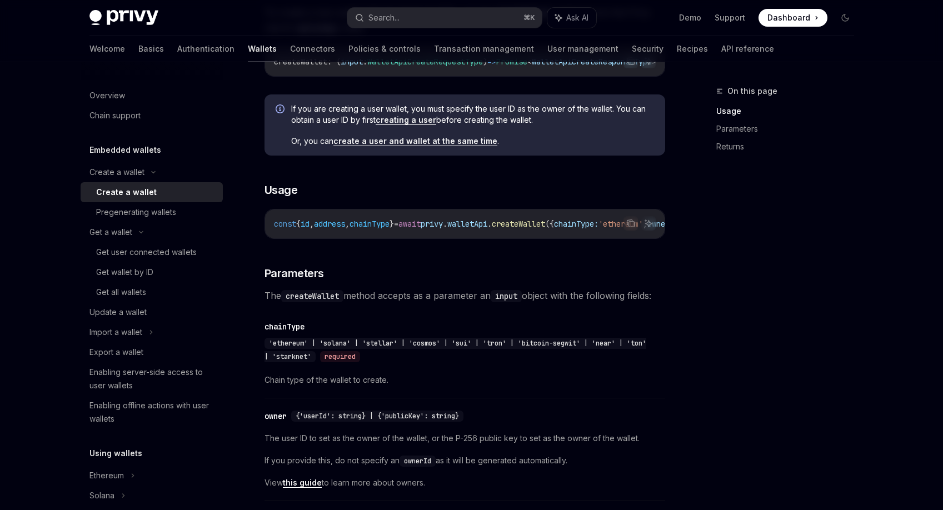
click at [766, 222] on div "On this page Usage Parameters Returns" at bounding box center [778, 297] width 169 height 426
click at [759, 220] on div "On this page Usage Parameters Returns" at bounding box center [778, 297] width 169 height 426
click at [759, 217] on div "On this page Usage Parameters Returns" at bounding box center [778, 297] width 169 height 426
click at [759, 216] on div "On this page Usage Parameters Returns" at bounding box center [778, 297] width 169 height 426
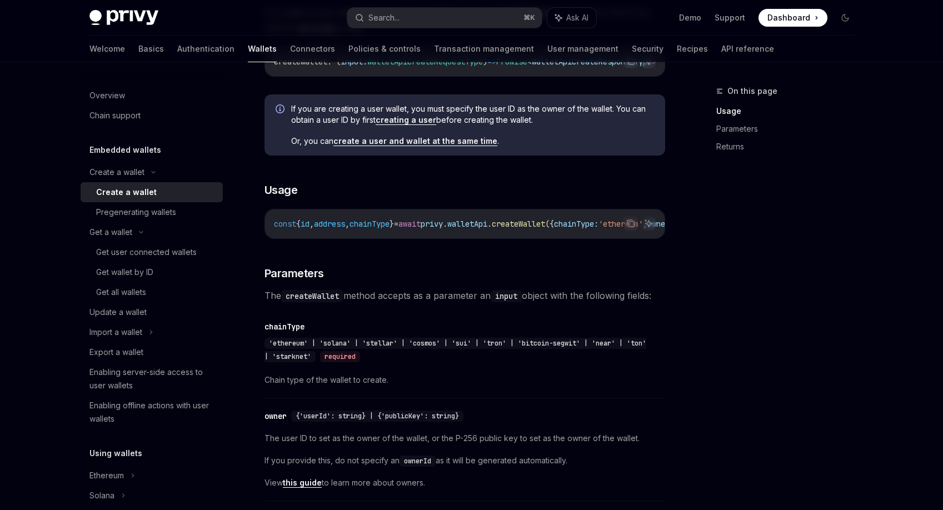
click at [752, 215] on div "On this page Usage Parameters Returns" at bounding box center [778, 297] width 169 height 426
click at [749, 226] on div "On this page Usage Parameters Returns" at bounding box center [778, 297] width 169 height 426
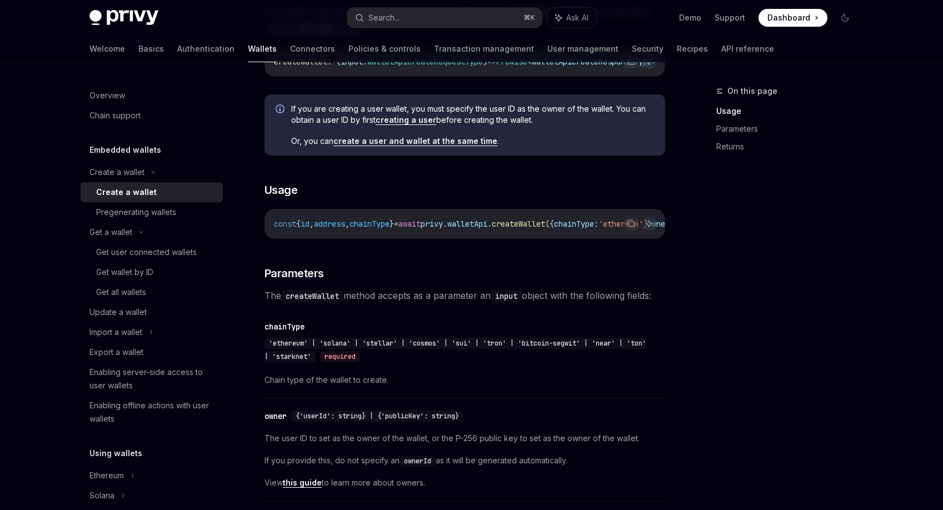
click at [747, 238] on div "On this page Usage Parameters Returns" at bounding box center [778, 297] width 169 height 426
click at [747, 247] on div "On this page Usage Parameters Returns" at bounding box center [778, 297] width 169 height 426
click at [746, 259] on div "On this page Usage Parameters Returns" at bounding box center [778, 297] width 169 height 426
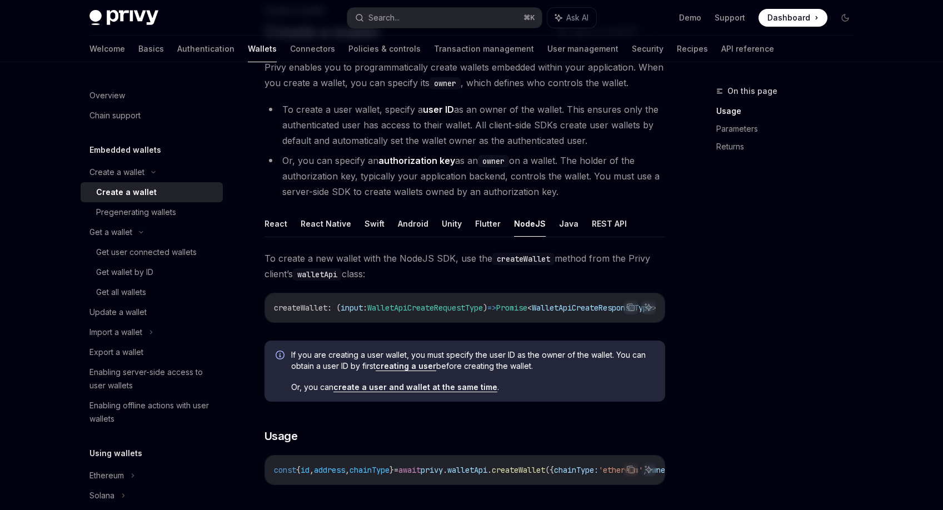
scroll to position [0, 0]
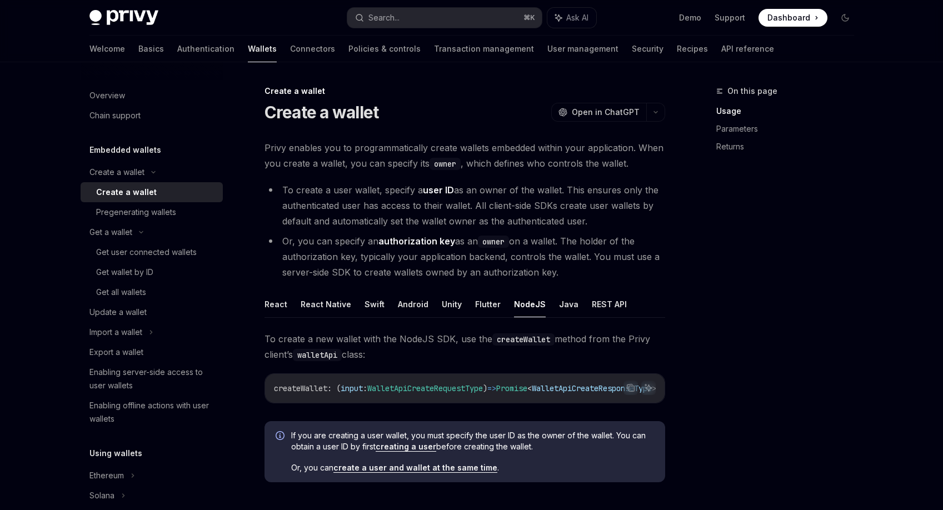
click at [746, 259] on div "On this page Usage Parameters Returns" at bounding box center [778, 297] width 169 height 426
click at [744, 268] on div "On this page Usage Parameters Returns" at bounding box center [778, 297] width 169 height 426
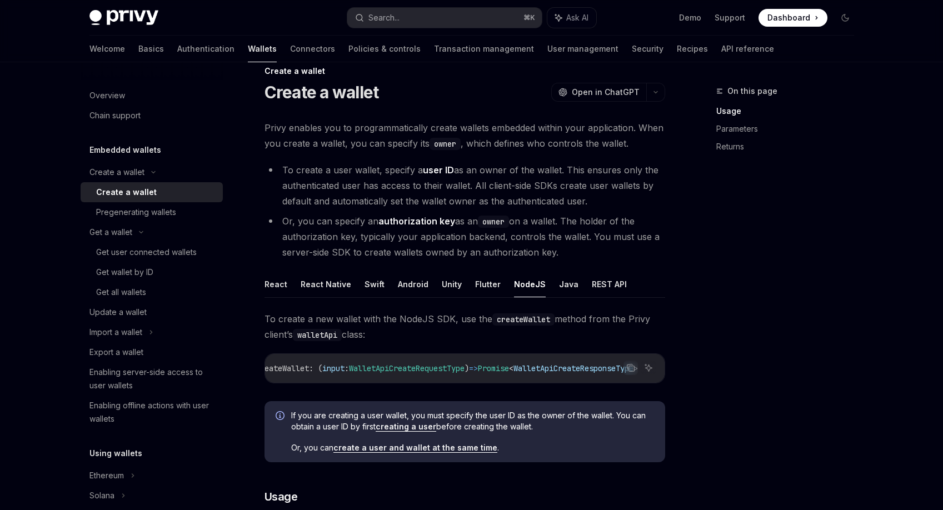
scroll to position [27, 0]
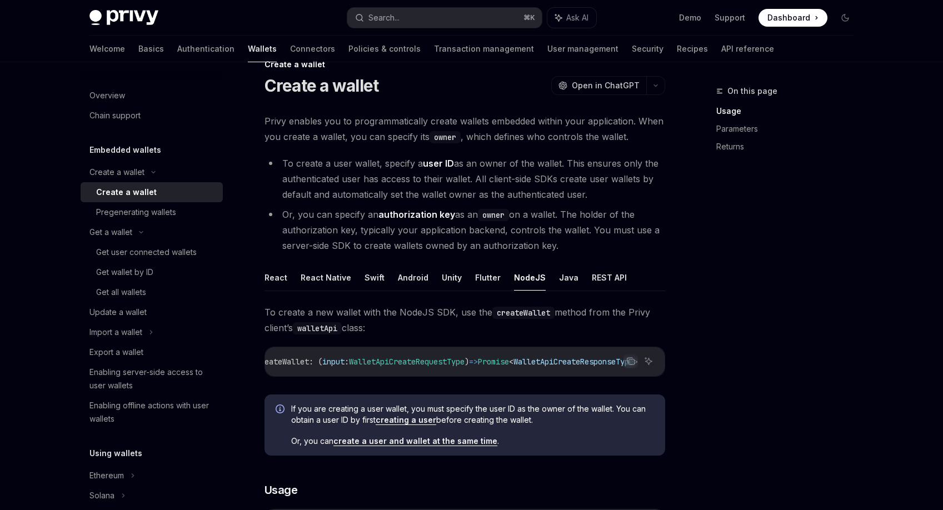
click at [398, 425] on link "creating a user" at bounding box center [406, 420] width 61 height 10
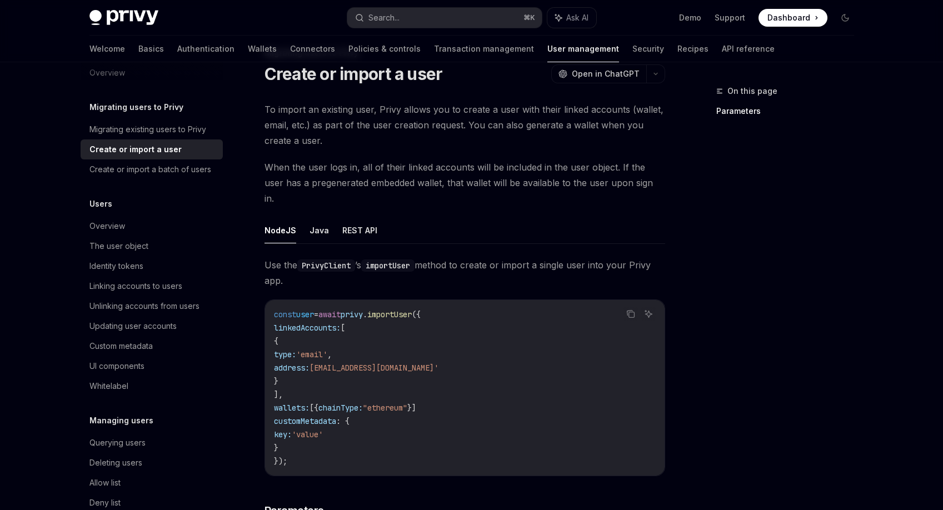
scroll to position [15, 0]
click at [109, 76] on div at bounding box center [152, 71] width 142 height 18
click at [115, 73] on div at bounding box center [152, 71] width 142 height 18
click at [112, 77] on div at bounding box center [152, 71] width 142 height 18
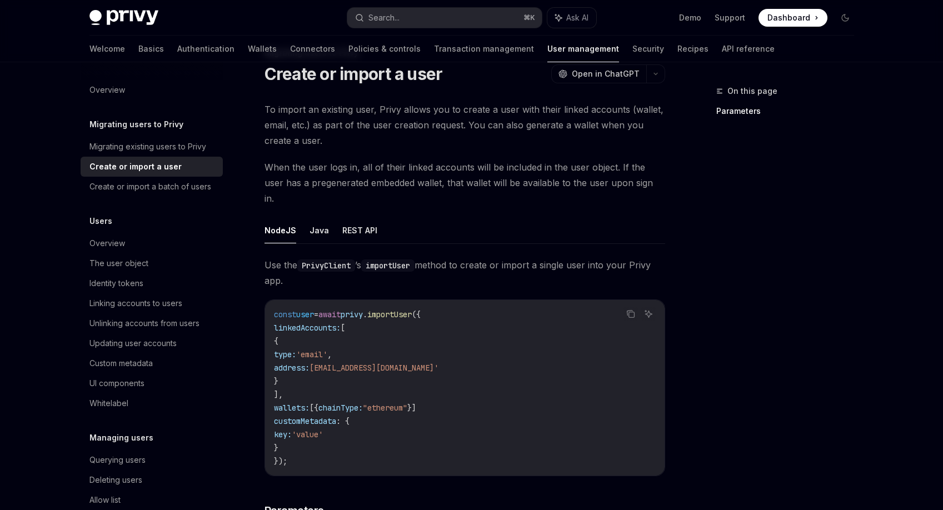
scroll to position [0, 0]
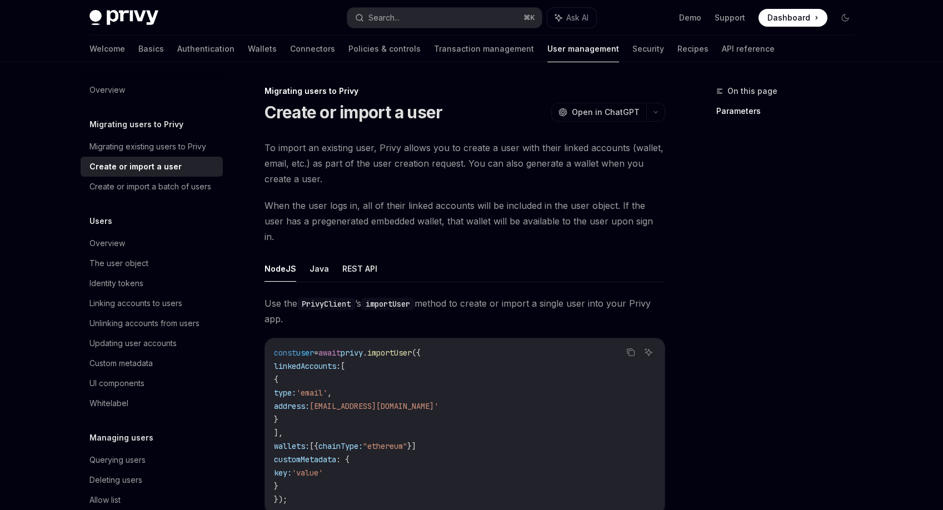
click at [461, 215] on span "When the user logs in, all of their linked accounts will be included in the use…" at bounding box center [465, 221] width 401 height 47
click at [447, 212] on span "When the user logs in, all of their linked accounts will be included in the use…" at bounding box center [465, 221] width 401 height 47
click at [457, 217] on span "When the user logs in, all of their linked accounts will be included in the use…" at bounding box center [465, 221] width 401 height 47
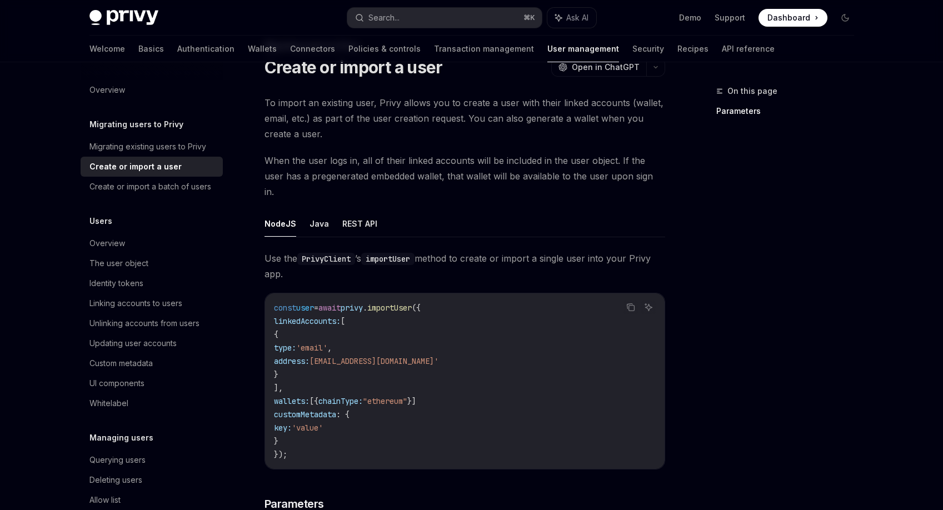
scroll to position [44, 0]
click at [737, 282] on div "On this page Parameters" at bounding box center [778, 297] width 169 height 426
click at [714, 275] on div "On this page Parameters" at bounding box center [778, 297] width 169 height 426
click at [709, 266] on div "On this page Parameters" at bounding box center [778, 297] width 169 height 426
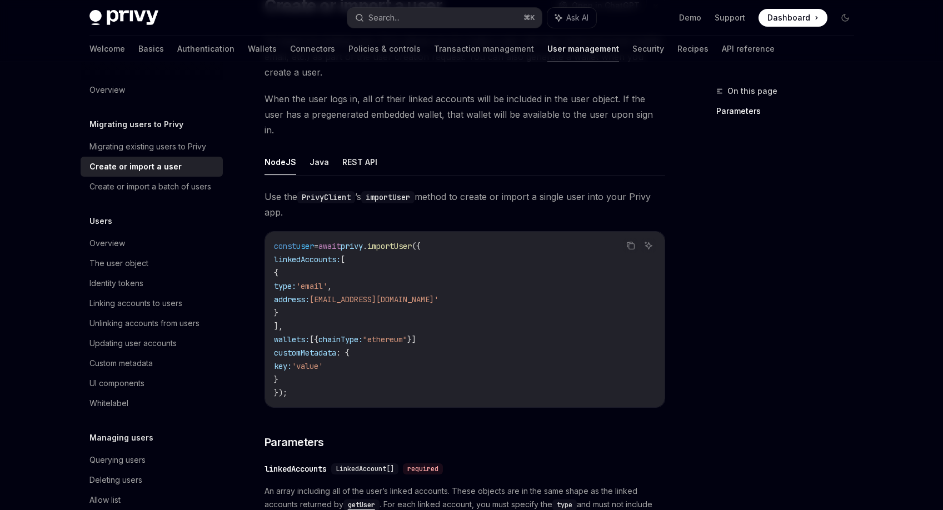
scroll to position [0, 0]
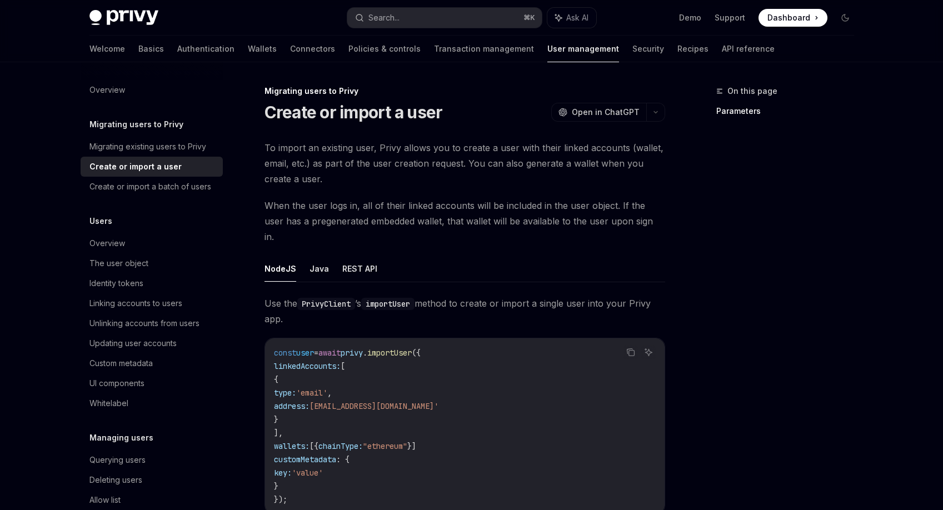
click at [369, 199] on span "When the user logs in, all of their linked accounts will be included in the use…" at bounding box center [465, 221] width 401 height 47
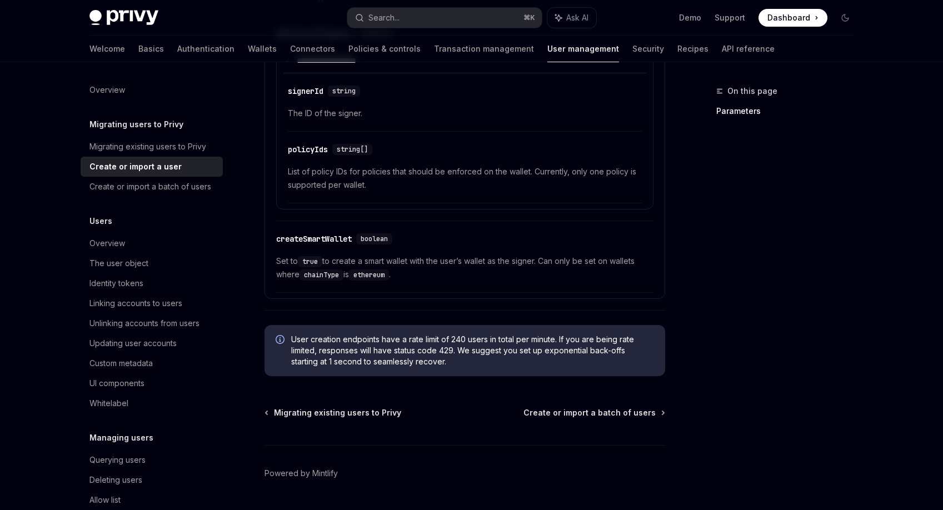
scroll to position [911, 0]
click at [750, 309] on div "On this page Parameters" at bounding box center [778, 297] width 169 height 426
click at [742, 294] on div "On this page Parameters" at bounding box center [778, 297] width 169 height 426
click at [731, 274] on div "On this page Parameters" at bounding box center [778, 297] width 169 height 426
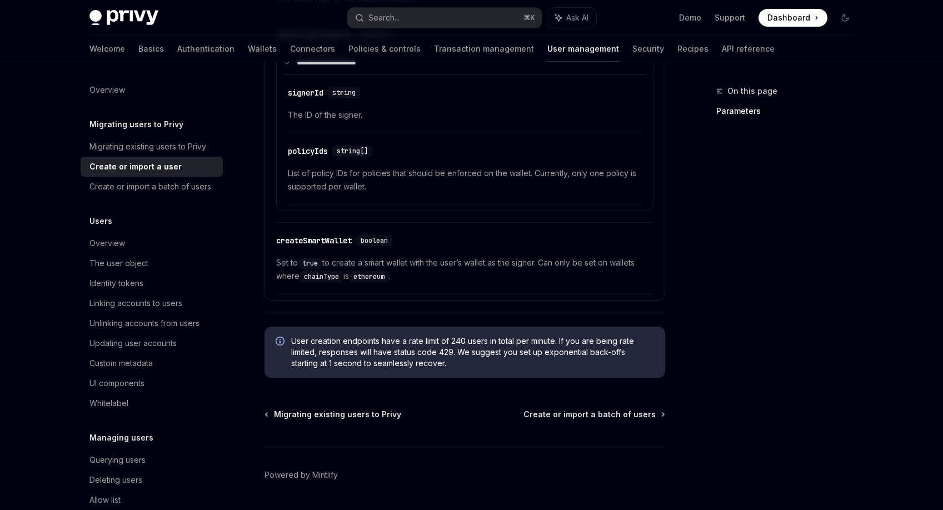
click at [727, 248] on div "On this page Parameters" at bounding box center [778, 297] width 169 height 426
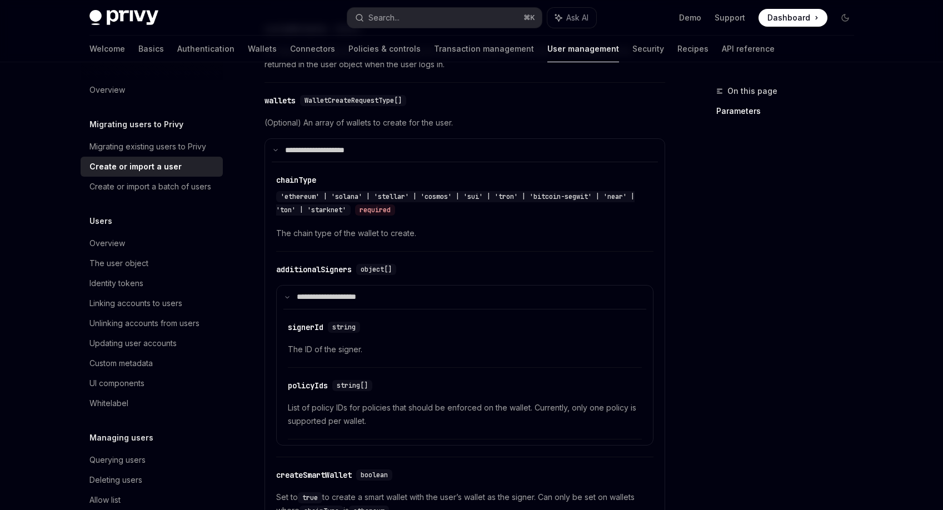
scroll to position [676, 0]
click at [692, 219] on div "On this page Parameters Migrating users to Privy Create or import a user OpenAI…" at bounding box center [472, 82] width 782 height 1392
click at [698, 207] on div "On this page Parameters" at bounding box center [778, 297] width 169 height 426
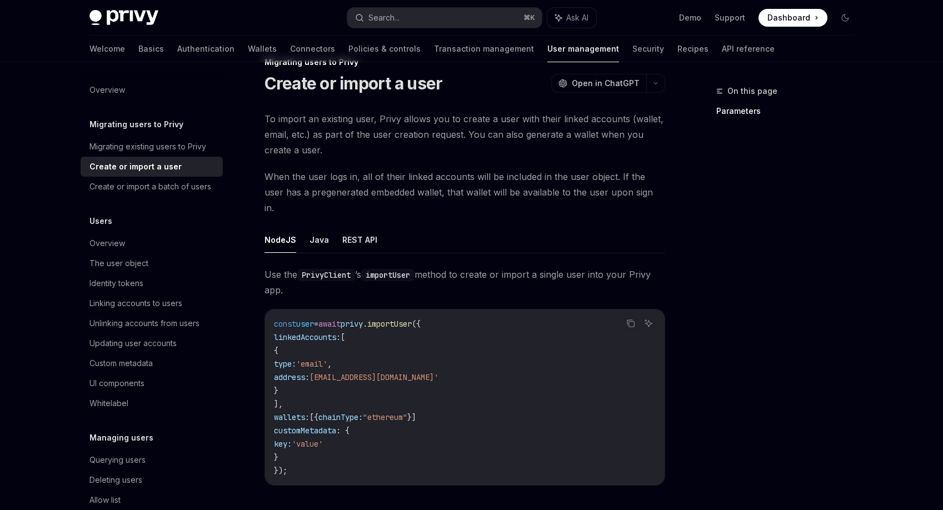
scroll to position [17, 0]
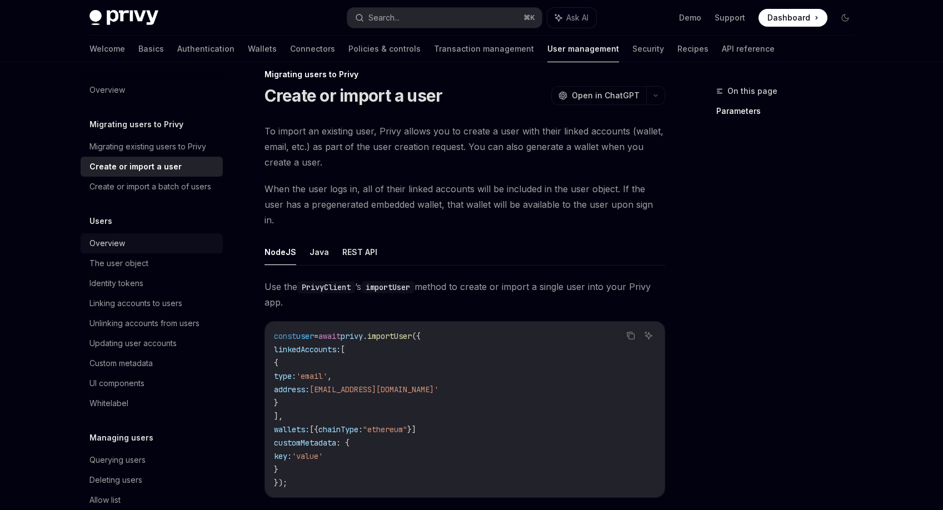
click at [138, 248] on link "Overview" at bounding box center [152, 243] width 142 height 20
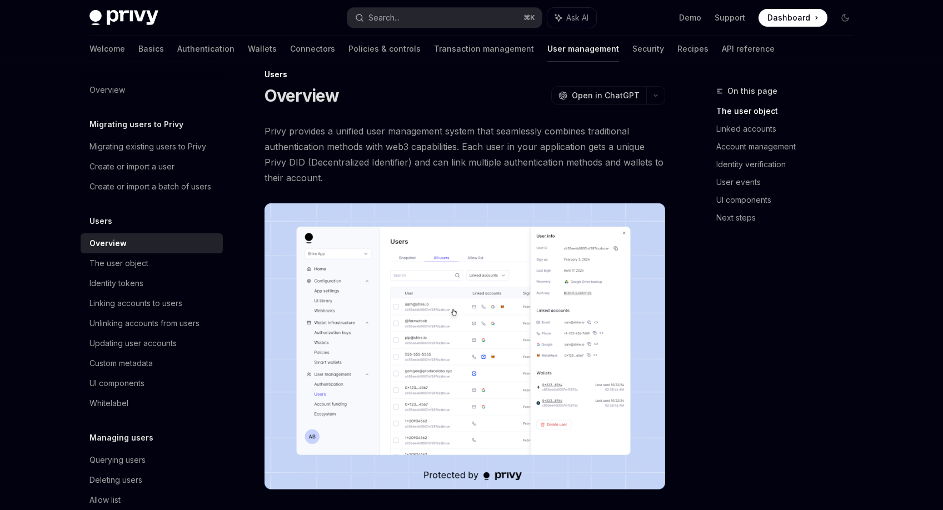
click at [337, 178] on span "Privy provides a unified user management system that seamlessly combines tradit…" at bounding box center [465, 154] width 401 height 62
click at [343, 161] on span "Privy provides a unified user management system that seamlessly combines tradit…" at bounding box center [465, 154] width 401 height 62
click at [353, 161] on span "Privy provides a unified user management system that seamlessly combines tradit…" at bounding box center [465, 154] width 401 height 62
click at [358, 161] on span "Privy provides a unified user management system that seamlessly combines tradit…" at bounding box center [465, 154] width 401 height 62
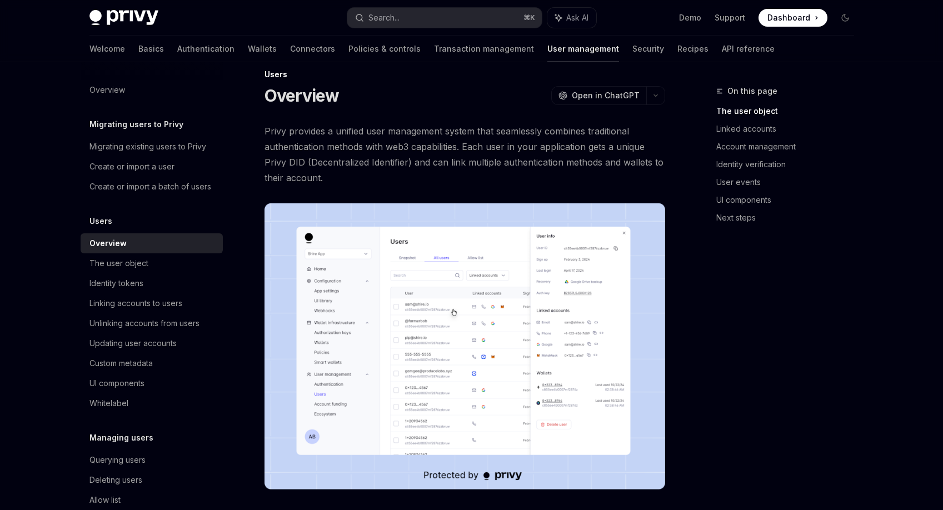
click at [364, 153] on span "Privy provides a unified user management system that seamlessly combines tradit…" at bounding box center [465, 154] width 401 height 62
click at [365, 155] on span "Privy provides a unified user management system that seamlessly combines tradit…" at bounding box center [465, 154] width 401 height 62
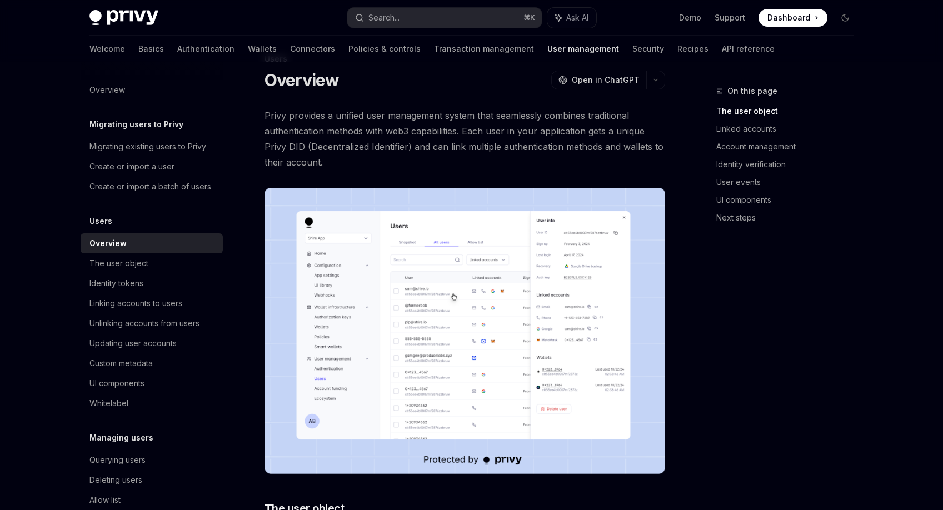
scroll to position [32, 0]
click at [385, 136] on span "Privy provides a unified user management system that seamlessly combines tradit…" at bounding box center [465, 139] width 401 height 62
click at [390, 140] on span "Privy provides a unified user management system that seamlessly combines tradit…" at bounding box center [465, 139] width 401 height 62
click at [393, 146] on span "Privy provides a unified user management system that seamlessly combines tradit…" at bounding box center [465, 139] width 401 height 62
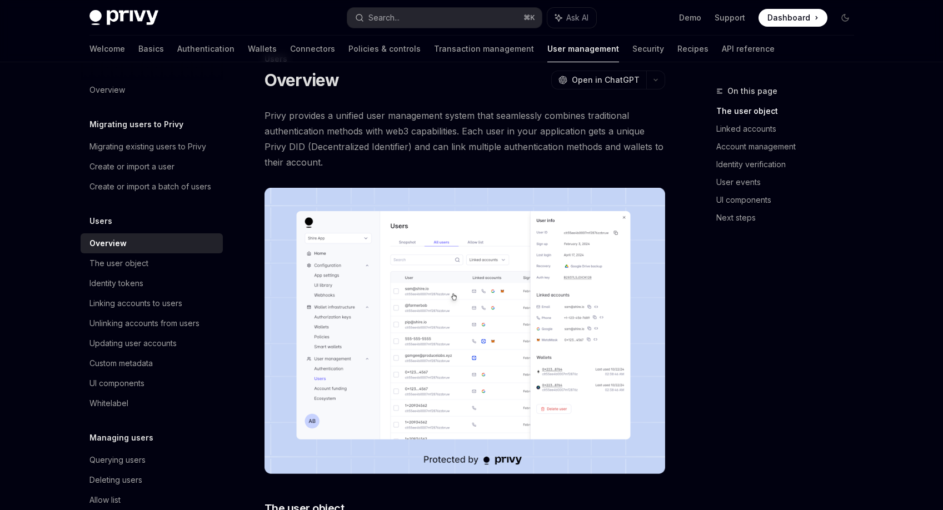
click at [398, 148] on span "Privy provides a unified user management system that seamlessly combines tradit…" at bounding box center [465, 139] width 401 height 62
click at [401, 148] on span "Privy provides a unified user management system that seamlessly combines tradit…" at bounding box center [465, 139] width 401 height 62
click at [416, 148] on span "Privy provides a unified user management system that seamlessly combines tradit…" at bounding box center [465, 139] width 401 height 62
click at [423, 138] on span "Privy provides a unified user management system that seamlessly combines tradit…" at bounding box center [465, 139] width 401 height 62
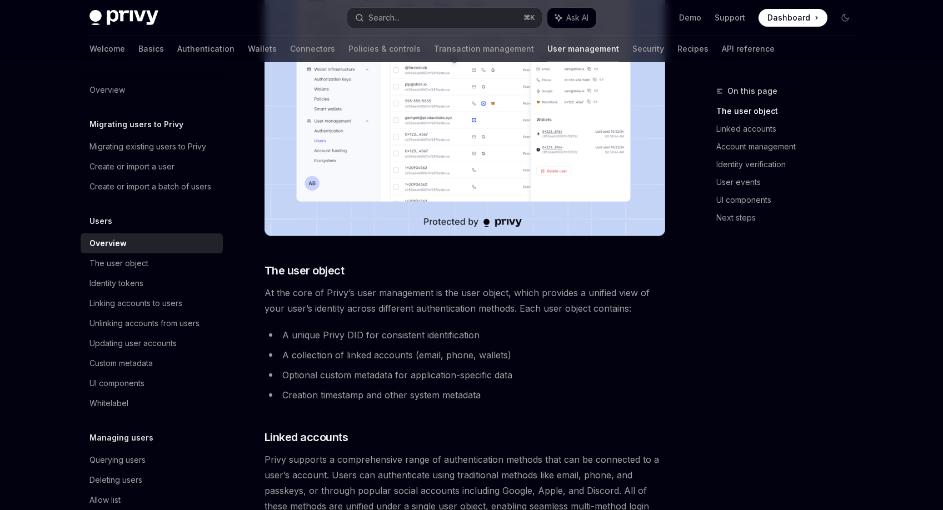
scroll to position [268, 0]
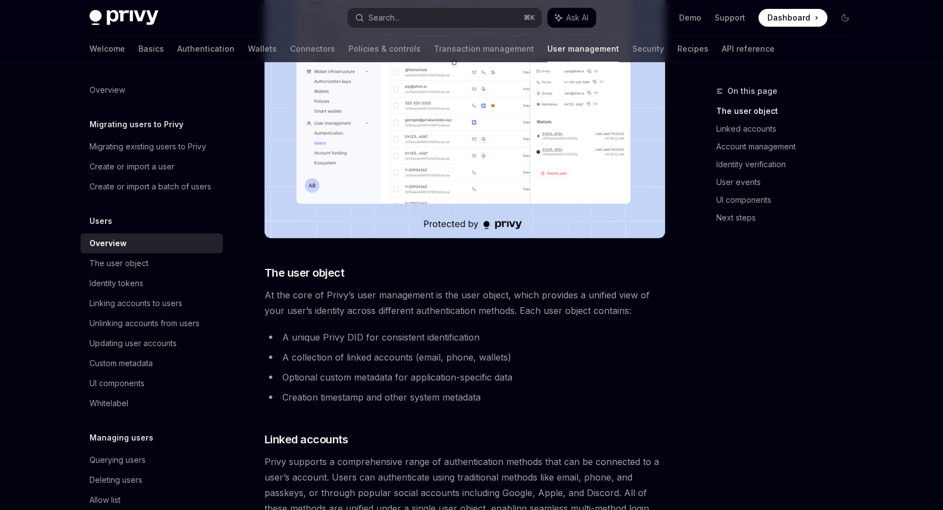
click at [383, 311] on span "At the core of Privy’s user management is the user object, which provides a uni…" at bounding box center [465, 302] width 401 height 31
click at [386, 330] on li "A unique Privy DID for consistent identification" at bounding box center [465, 338] width 401 height 16
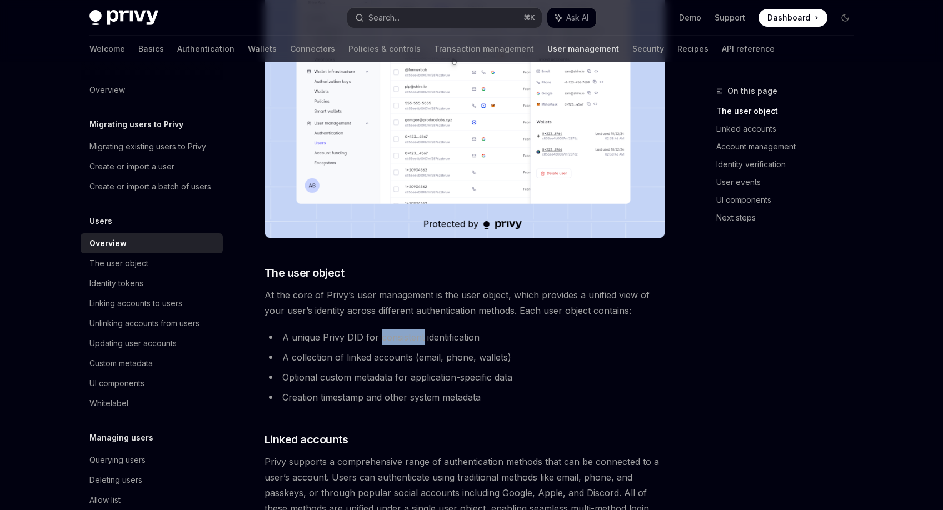
click at [386, 330] on li "A unique Privy DID for consistent identification" at bounding box center [465, 338] width 401 height 16
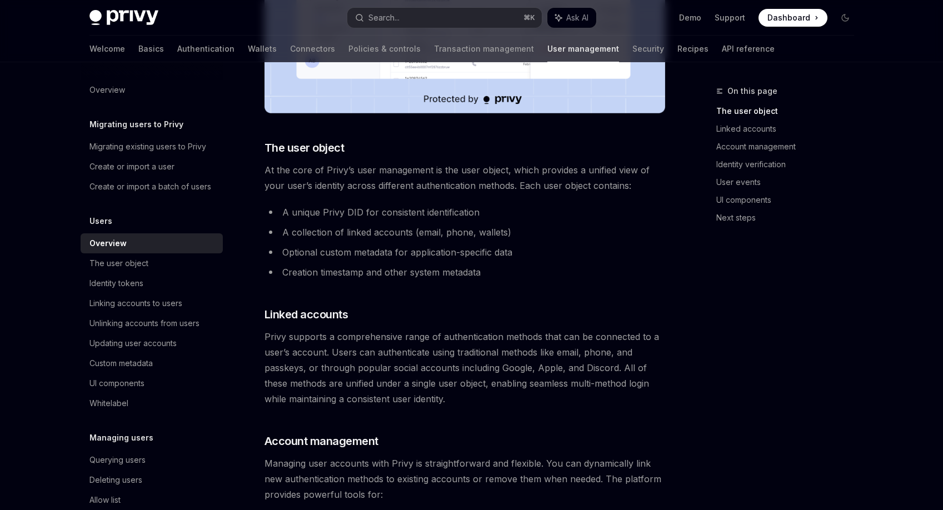
scroll to position [392, 0]
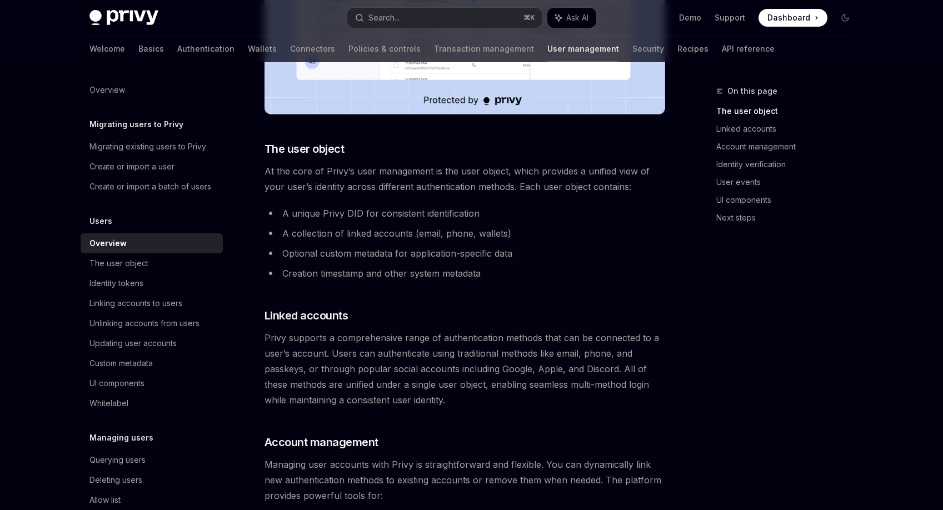
click at [375, 384] on span "Privy supports a comprehensive range of authentication methods that can be conn…" at bounding box center [465, 369] width 401 height 78
click at [375, 375] on span "Privy supports a comprehensive range of authentication methods that can be conn…" at bounding box center [465, 369] width 401 height 78
click at [388, 377] on span "Privy supports a comprehensive range of authentication methods that can be conn…" at bounding box center [465, 369] width 401 height 78
click at [407, 366] on span "Privy supports a comprehensive range of authentication methods that can be conn…" at bounding box center [465, 369] width 401 height 78
click at [410, 346] on span "Privy supports a comprehensive range of authentication methods that can be conn…" at bounding box center [465, 369] width 401 height 78
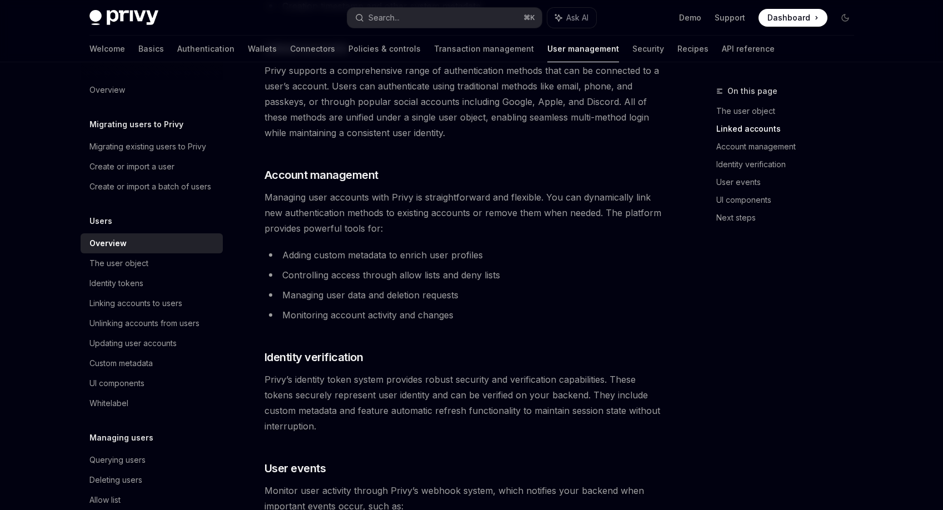
scroll to position [655, 0]
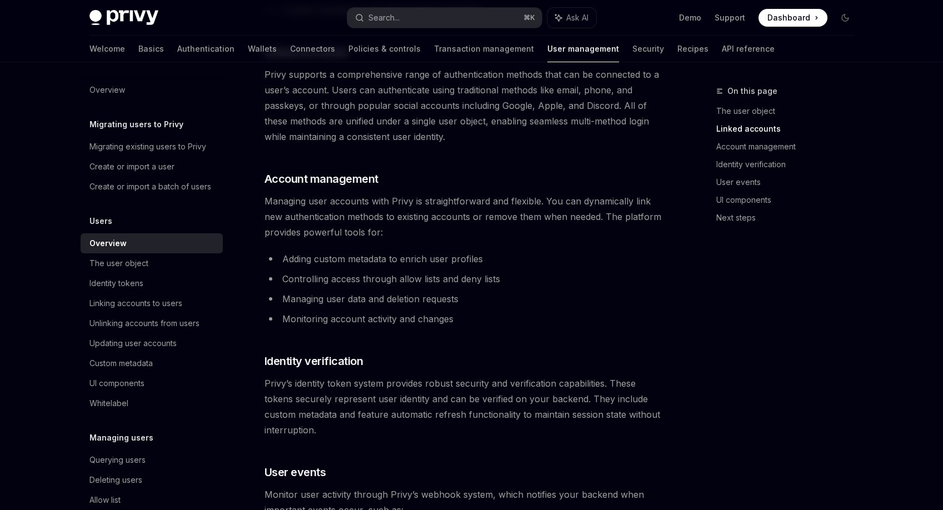
click at [410, 346] on div "Privy provides a unified user management system that seamlessly combines tradit…" at bounding box center [465, 165] width 401 height 1360
click at [412, 317] on li "Monitoring account activity and changes" at bounding box center [465, 319] width 401 height 16
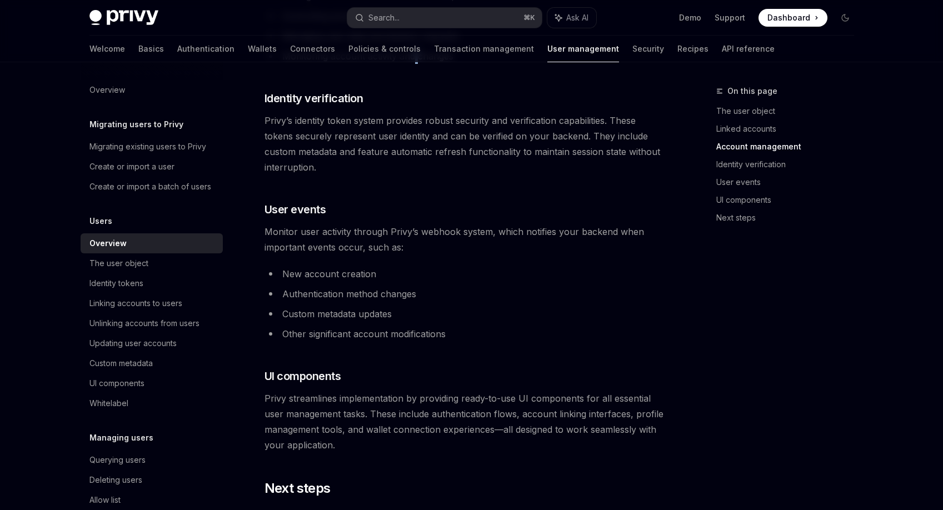
scroll to position [918, 0]
click at [412, 315] on li "Custom metadata updates" at bounding box center [465, 315] width 401 height 16
click at [419, 323] on ul "New account creation Authentication method changes Custom metadata updates Othe…" at bounding box center [465, 305] width 401 height 76
click at [438, 376] on h3 "​ UI components" at bounding box center [465, 377] width 401 height 16
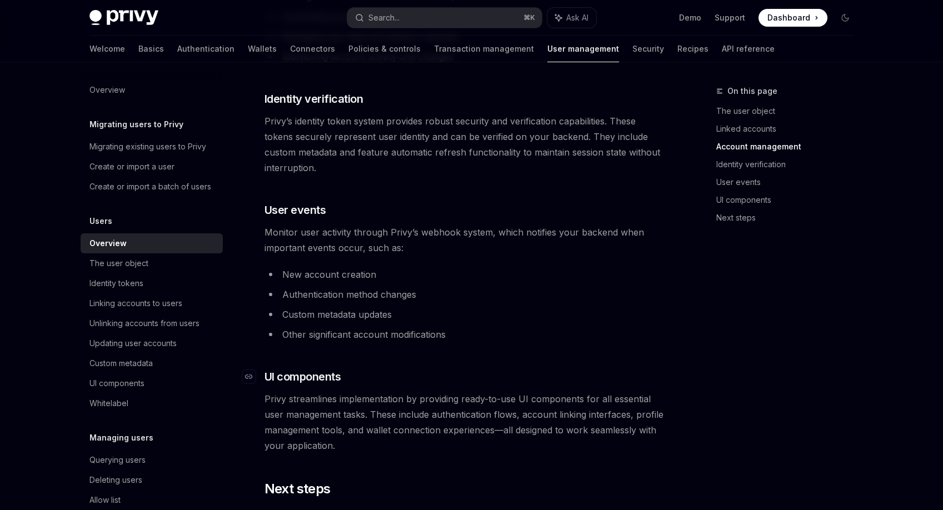
click at [438, 376] on h3 "​ UI components" at bounding box center [465, 377] width 401 height 16
click at [456, 341] on li "Other significant account modifications" at bounding box center [465, 335] width 401 height 16
click at [464, 315] on li "Custom metadata updates" at bounding box center [465, 315] width 401 height 16
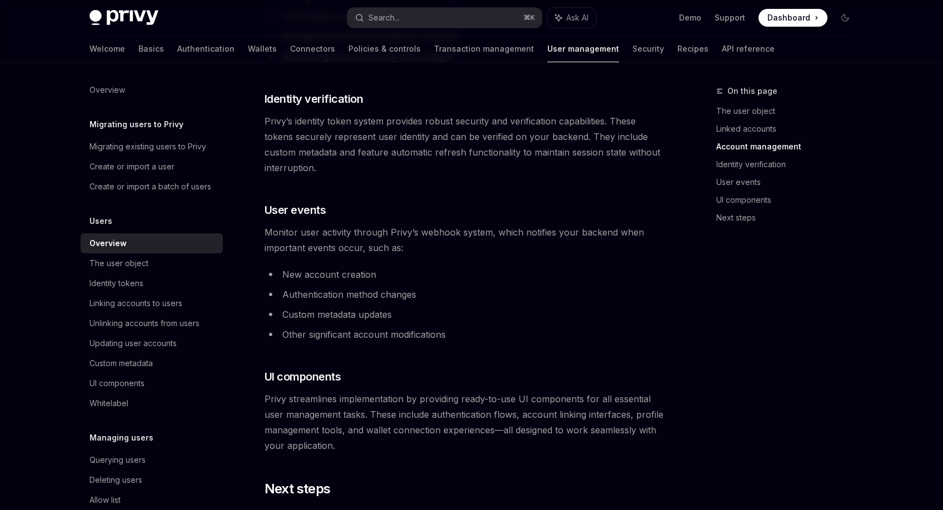
click at [464, 327] on li "Other significant account modifications" at bounding box center [465, 335] width 401 height 16
click at [469, 316] on li "Custom metadata updates" at bounding box center [465, 315] width 401 height 16
click at [469, 327] on li "Other significant account modifications" at bounding box center [465, 335] width 401 height 16
click at [469, 336] on li "Other significant account modifications" at bounding box center [465, 335] width 401 height 16
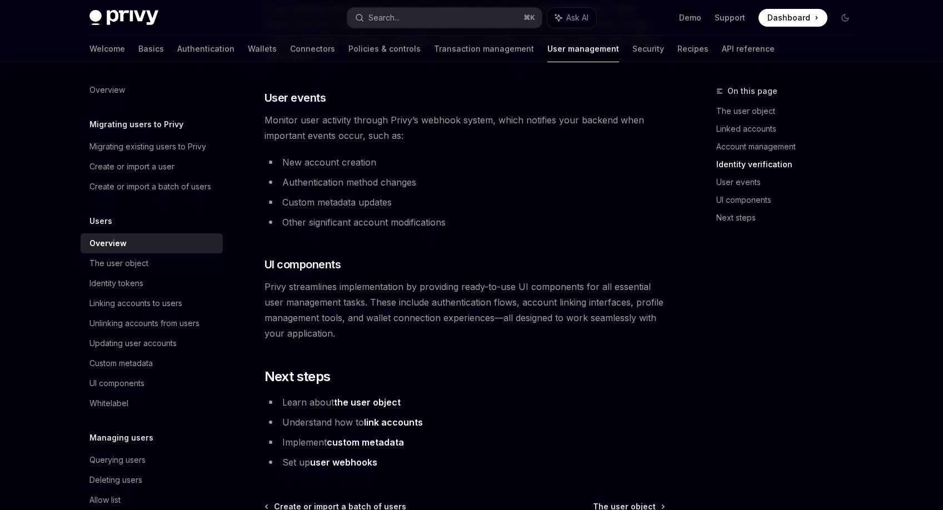
scroll to position [1035, 0]
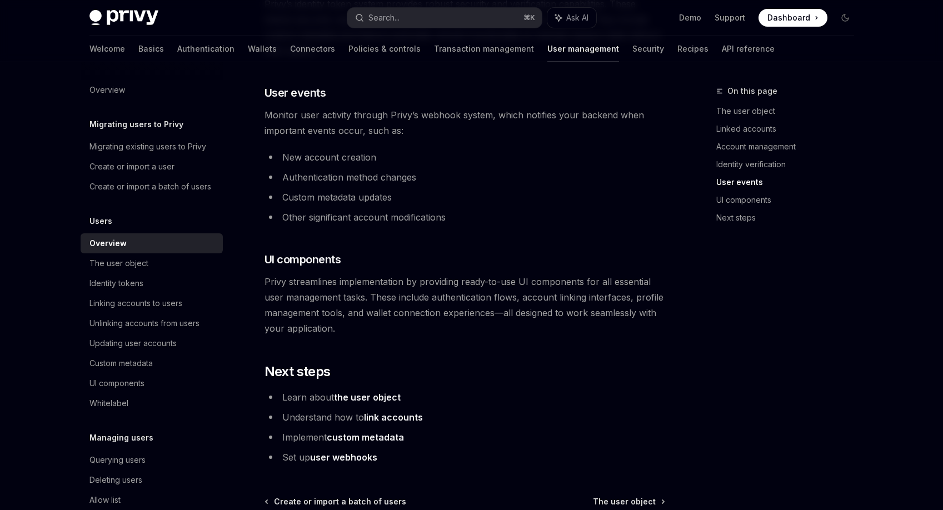
click at [383, 418] on link "link accounts" at bounding box center [393, 418] width 59 height 12
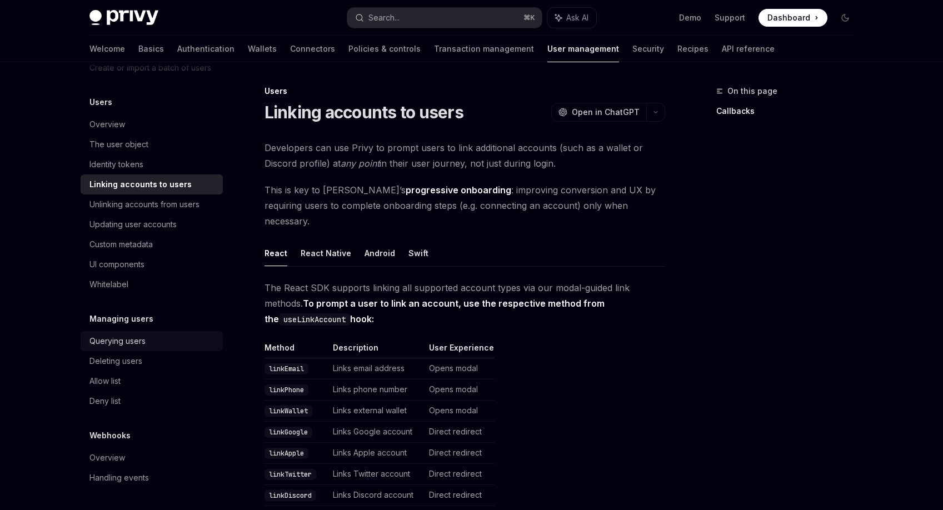
click at [134, 350] on link "Querying users" at bounding box center [152, 341] width 142 height 20
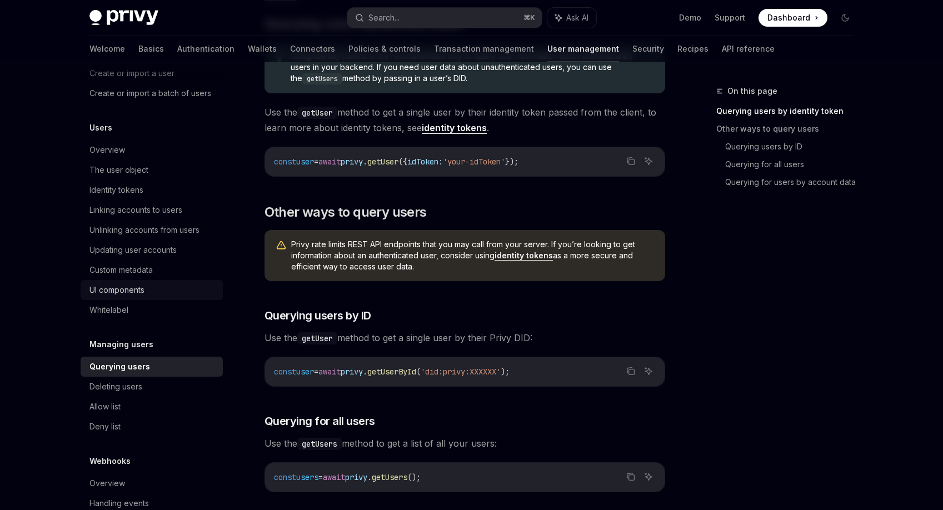
scroll to position [92, 0]
click at [166, 298] on div "UI components" at bounding box center [152, 291] width 127 height 13
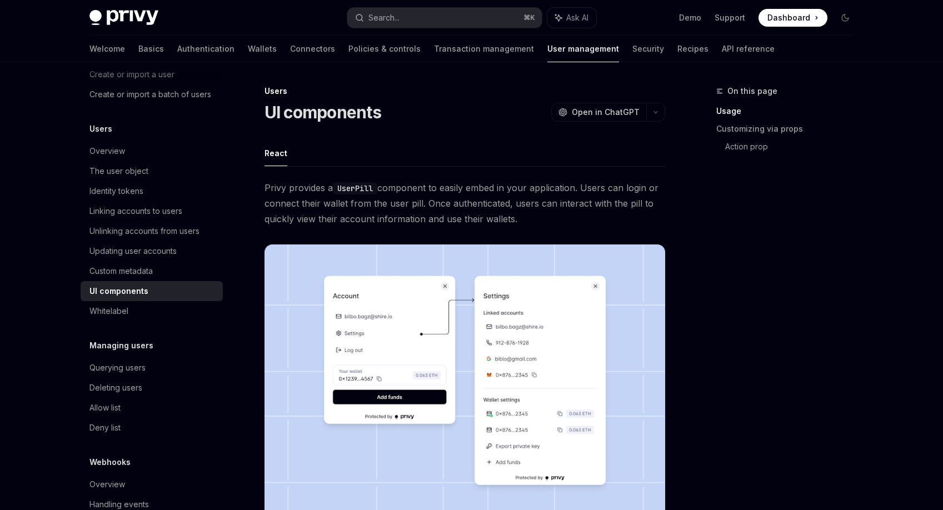
click at [468, 194] on span "Privy provides a UserPill component to easily embed in your application. Users …" at bounding box center [465, 203] width 401 height 47
click at [712, 267] on div "On this page Usage Customizing via props Action prop" at bounding box center [778, 297] width 169 height 426
click at [714, 266] on div "On this page Usage Customizing via props Action prop" at bounding box center [778, 297] width 169 height 426
click at [717, 264] on div "On this page Usage Customizing via props Action prop" at bounding box center [778, 297] width 169 height 426
click at [720, 260] on div "On this page Usage Customizing via props Action prop" at bounding box center [778, 297] width 169 height 426
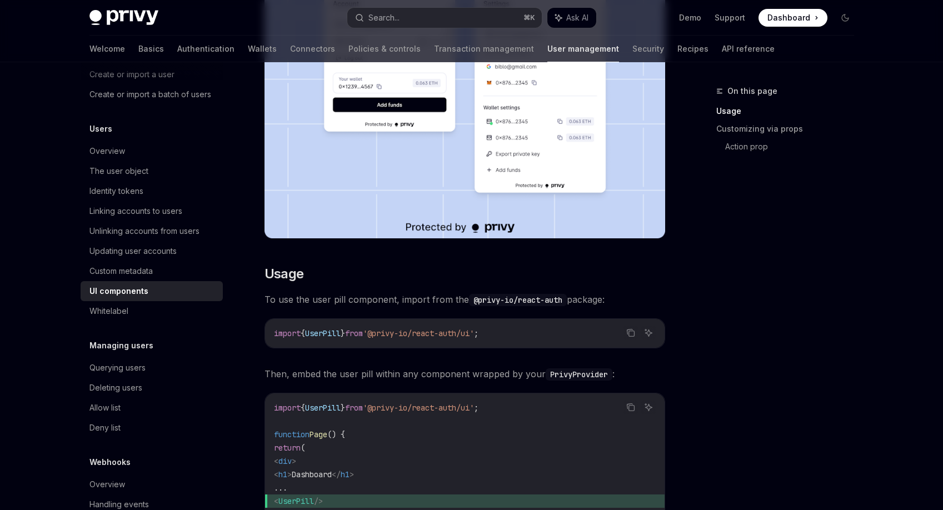
scroll to position [291, 0]
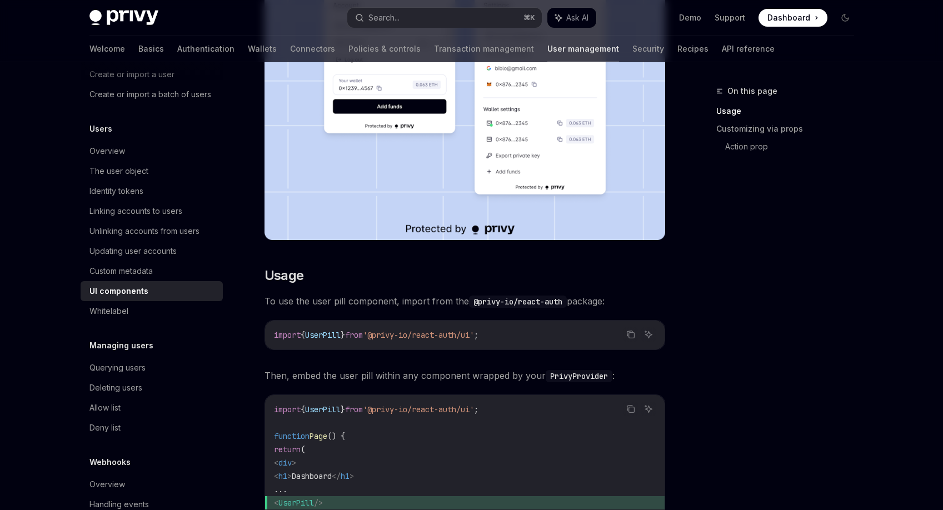
click at [720, 260] on div "On this page Usage Customizing via props Action prop" at bounding box center [778, 297] width 169 height 426
click at [710, 294] on div "On this page Usage Customizing via props Action prop" at bounding box center [778, 297] width 169 height 426
click at [708, 302] on div "On this page Usage Customizing via props Action prop" at bounding box center [778, 297] width 169 height 426
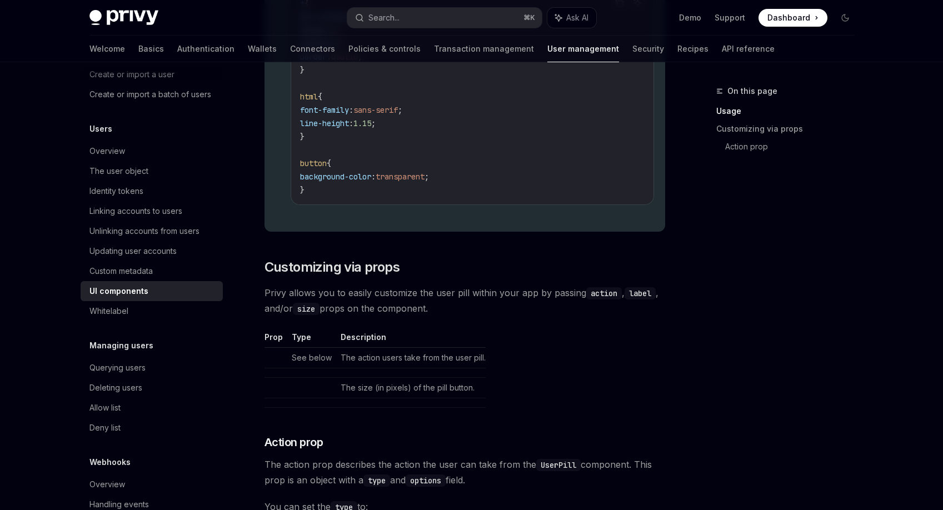
scroll to position [1362, 0]
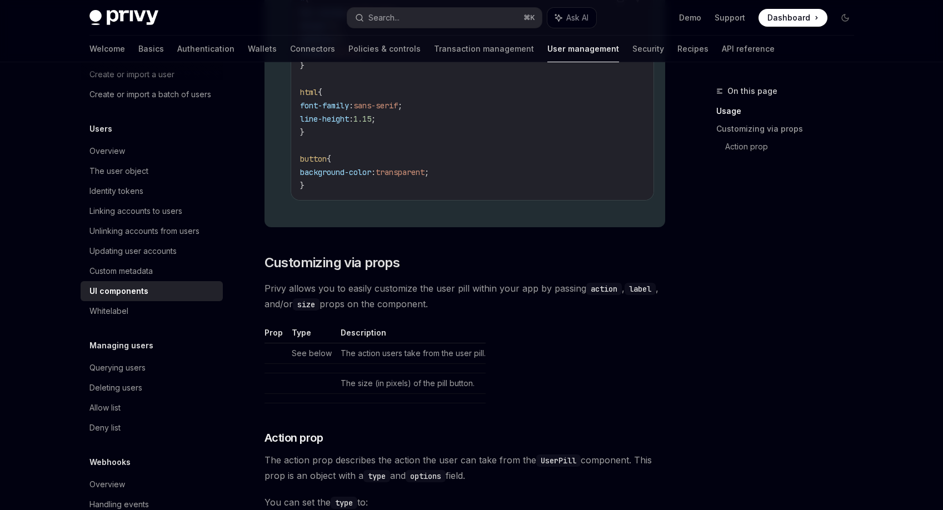
click at [708, 302] on div "On this page Usage Customizing via props Action prop" at bounding box center [778, 297] width 169 height 426
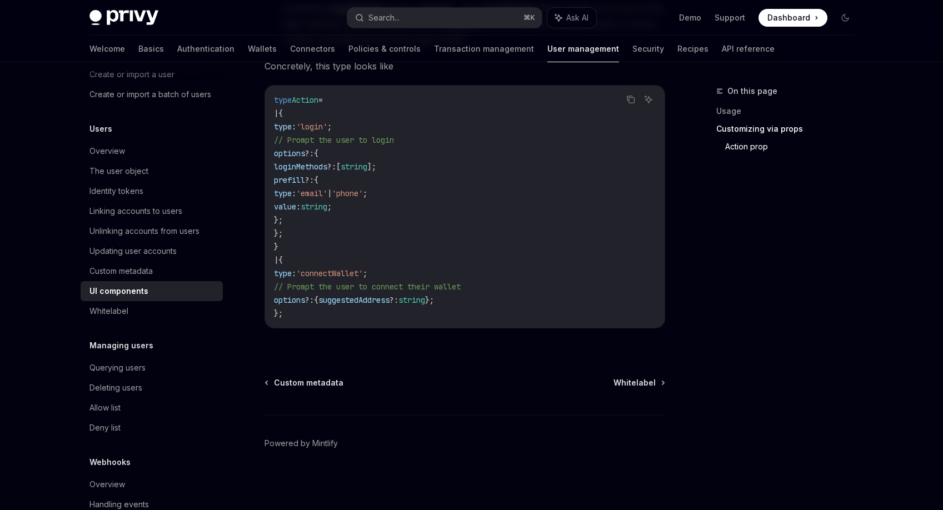
scroll to position [75, 0]
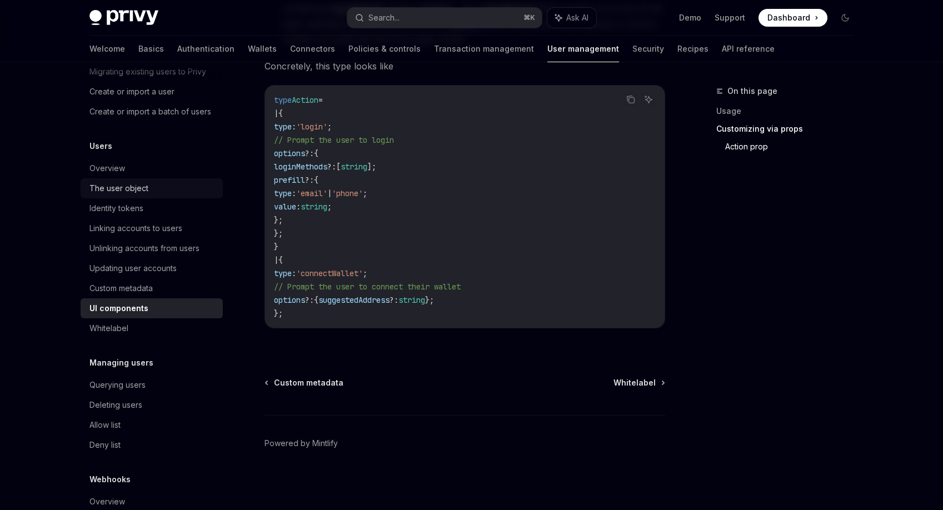
click at [149, 195] on div "The user object" at bounding box center [152, 188] width 127 height 13
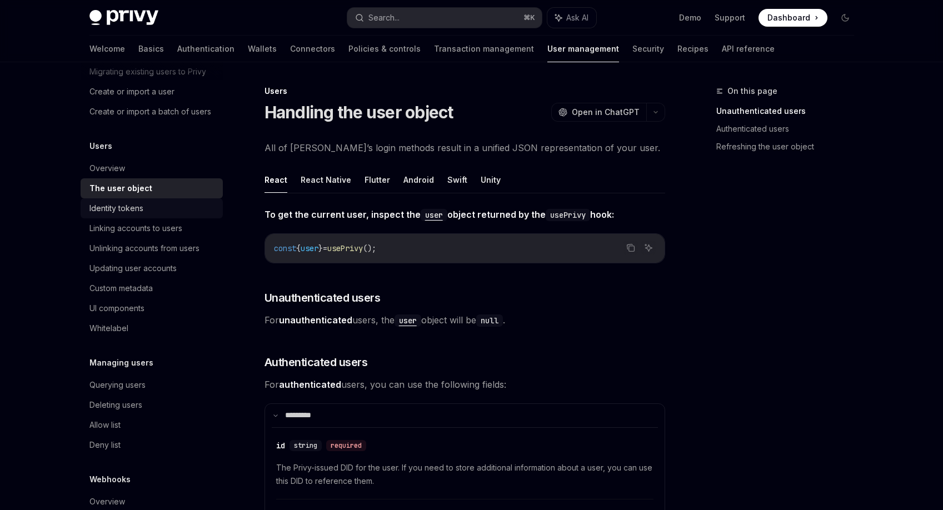
click at [144, 215] on div "Identity tokens" at bounding box center [152, 208] width 127 height 13
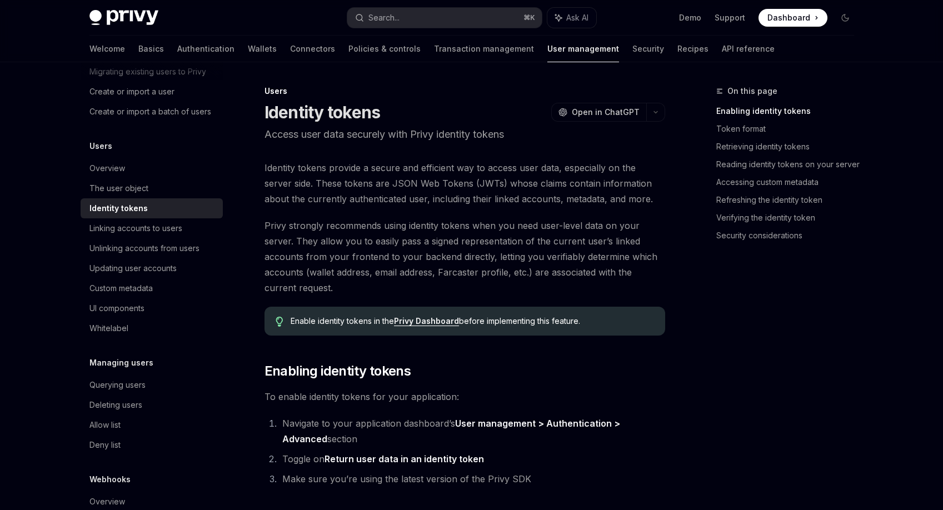
click at [303, 248] on span "Privy strongly recommends using identity tokens when you need user-level data o…" at bounding box center [465, 257] width 401 height 78
click at [310, 243] on span "Privy strongly recommends using identity tokens when you need user-level data o…" at bounding box center [465, 257] width 401 height 78
click at [358, 240] on span "Privy strongly recommends using identity tokens when you need user-level data o…" at bounding box center [465, 257] width 401 height 78
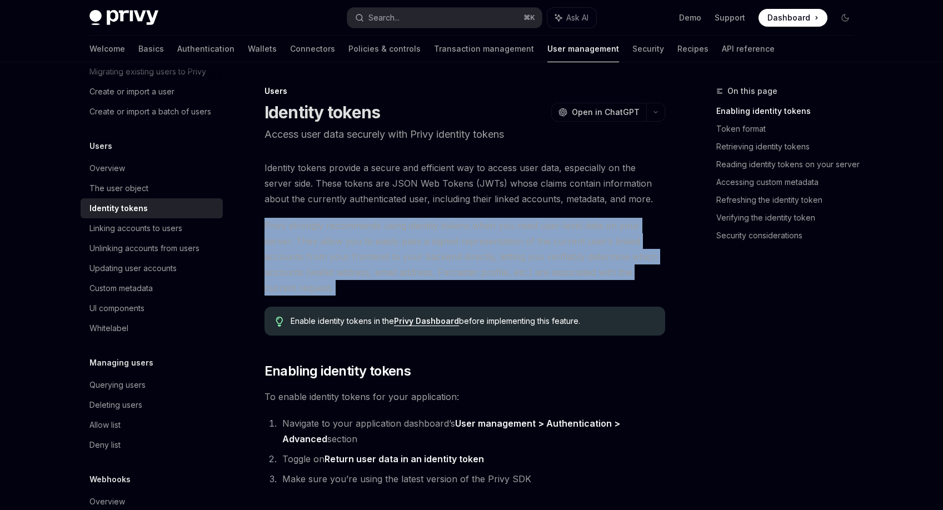
click at [358, 240] on span "Privy strongly recommends using identity tokens when you need user-level data o…" at bounding box center [465, 257] width 401 height 78
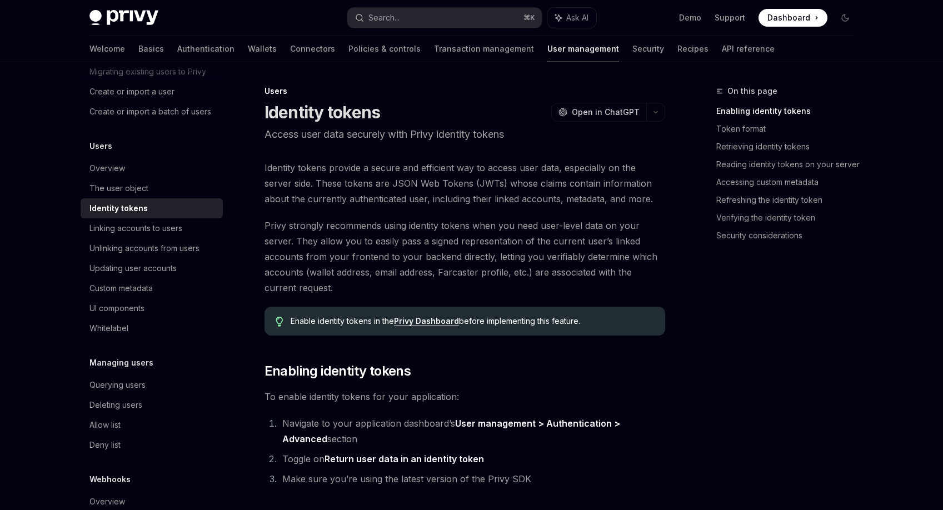
click at [358, 240] on span "Privy strongly recommends using identity tokens when you need user-level data o…" at bounding box center [465, 257] width 401 height 78
click at [348, 235] on span "Privy strongly recommends using identity tokens when you need user-level data o…" at bounding box center [465, 257] width 401 height 78
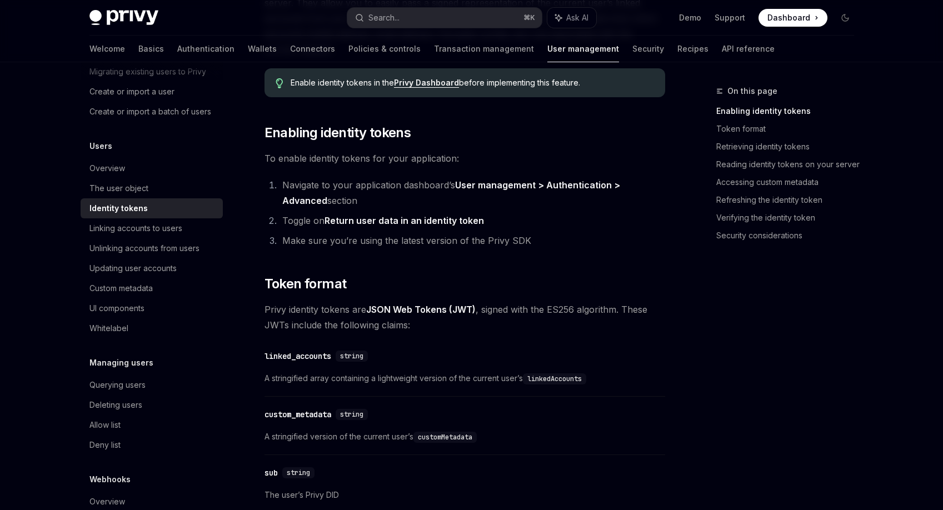
scroll to position [257, 0]
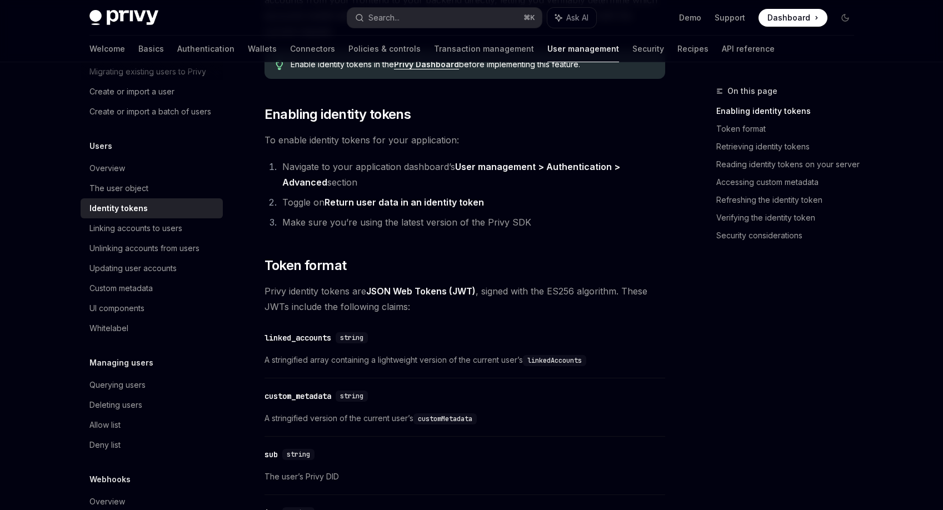
click at [351, 223] on li "Make sure you’re using the latest version of the Privy SDK" at bounding box center [472, 223] width 386 height 16
click at [512, 362] on span "A stringified array containing a lightweight version of the current user’s link…" at bounding box center [465, 359] width 401 height 13
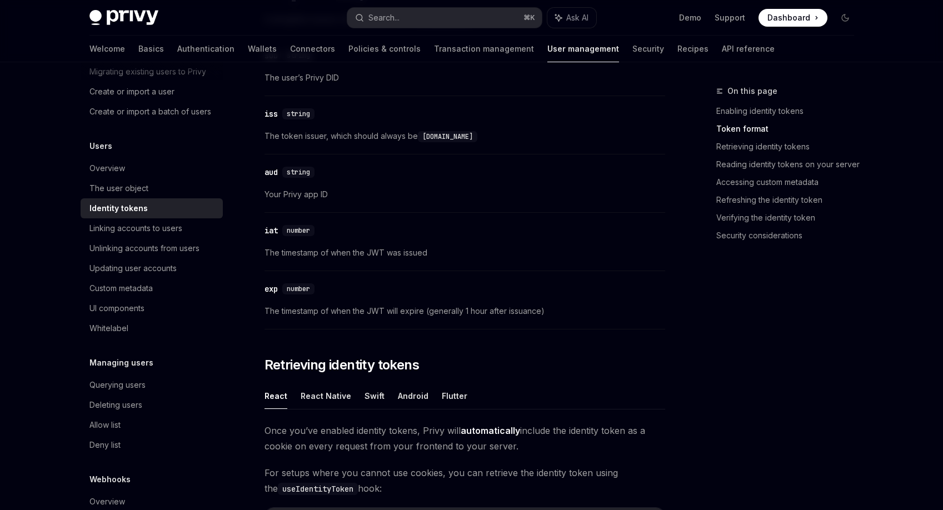
scroll to position [667, 0]
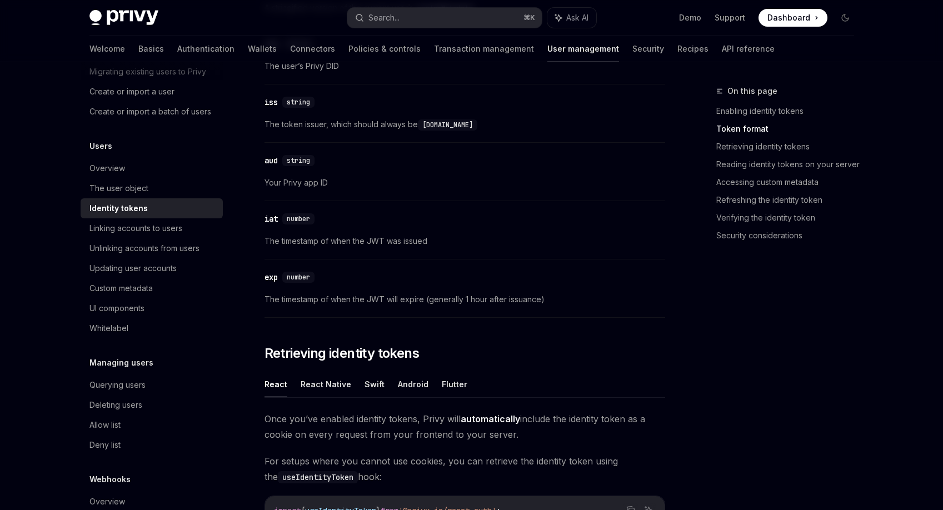
click at [526, 352] on h2 "​ Retrieving identity tokens" at bounding box center [465, 354] width 401 height 18
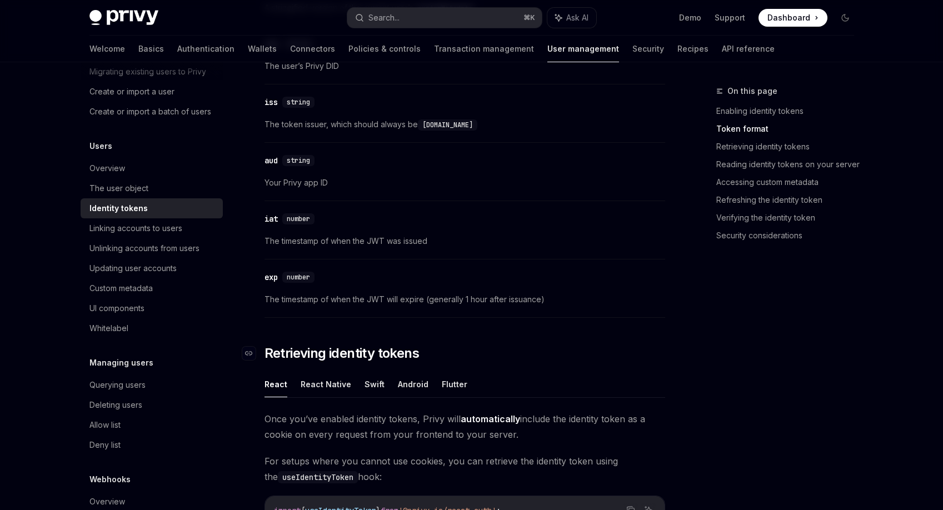
click at [537, 361] on h2 "​ Retrieving identity tokens" at bounding box center [465, 354] width 401 height 18
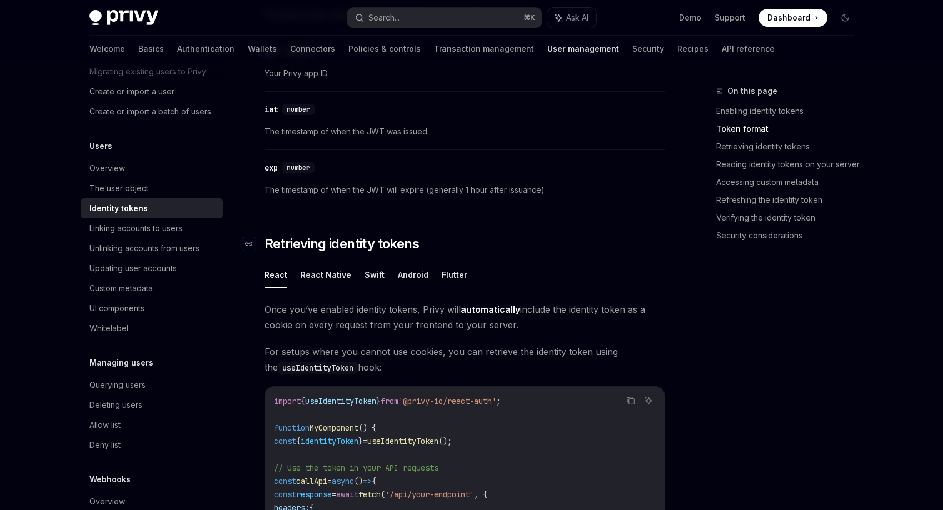
scroll to position [793, 0]
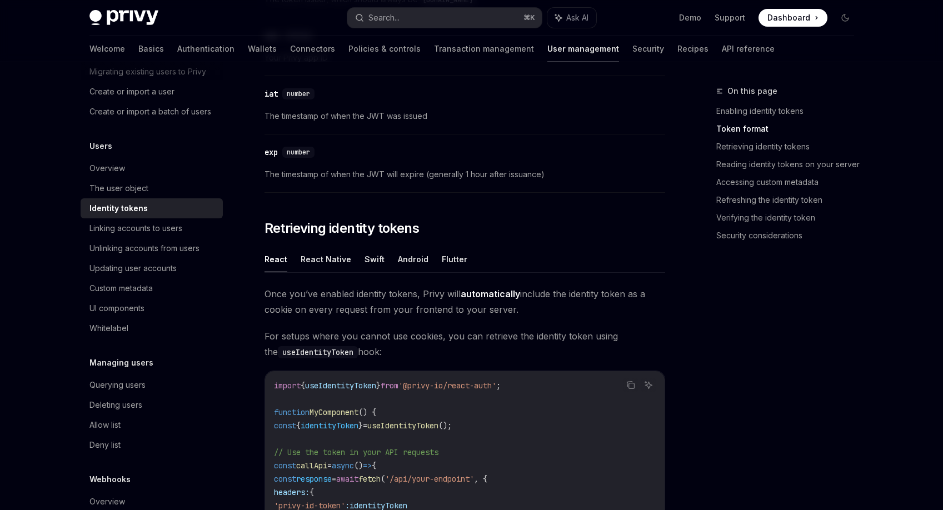
click at [549, 342] on span "For setups where you cannot use cookies, you can retrieve the identity token us…" at bounding box center [465, 343] width 401 height 31
click at [550, 331] on span "For setups where you cannot use cookies, you can retrieve the identity token us…" at bounding box center [465, 343] width 401 height 31
click at [557, 322] on div "Once you’ve enabled identity tokens, Privy will automatically include the ident…" at bounding box center [465, 490] width 401 height 408
click at [545, 325] on div "Once you’ve enabled identity tokens, Privy will automatically include the ident…" at bounding box center [465, 490] width 401 height 408
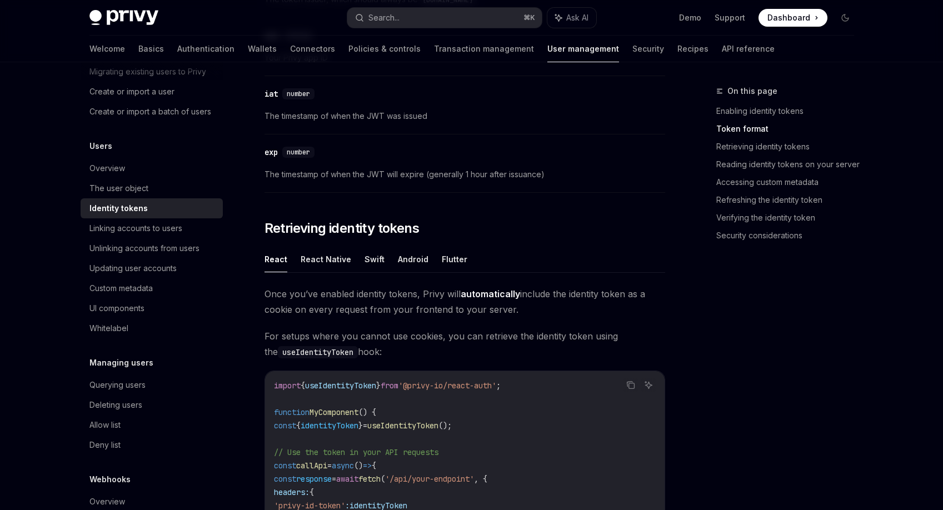
click at [545, 326] on div "Once you’ve enabled identity tokens, Privy will automatically include the ident…" at bounding box center [465, 490] width 401 height 408
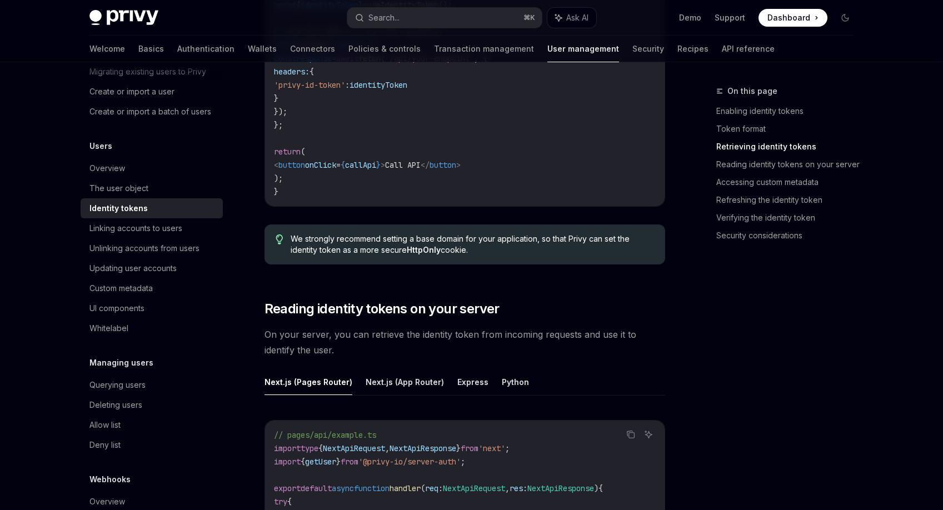
scroll to position [1214, 0]
click at [564, 302] on h2 "​ Reading identity tokens on your server" at bounding box center [465, 308] width 401 height 18
click at [563, 310] on h2 "​ Reading identity tokens on your server" at bounding box center [465, 308] width 401 height 18
click at [563, 326] on span "On your server, you can retrieve the identity token from incoming requests and …" at bounding box center [465, 341] width 401 height 31
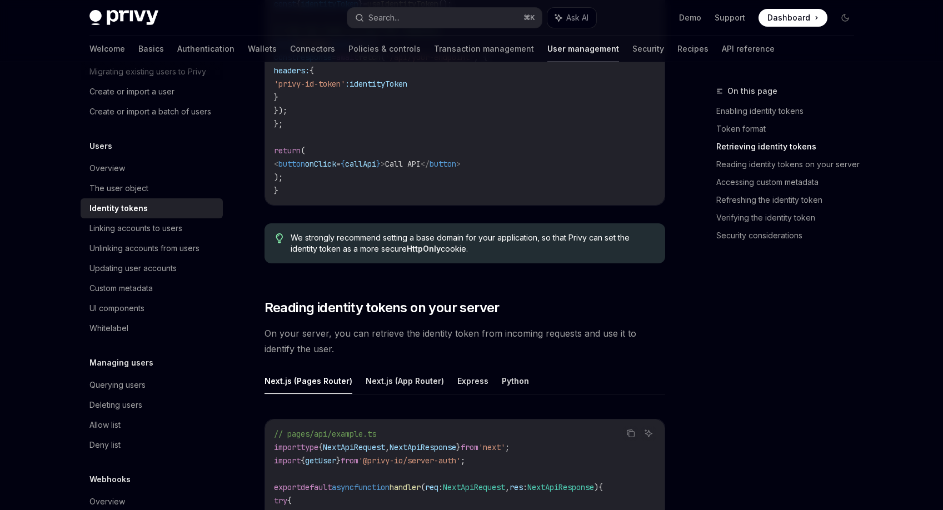
click at [563, 326] on span "On your server, you can retrieve the identity token from incoming requests and …" at bounding box center [465, 341] width 401 height 31
click at [572, 326] on span "On your server, you can retrieve the identity token from incoming requests and …" at bounding box center [465, 341] width 401 height 31
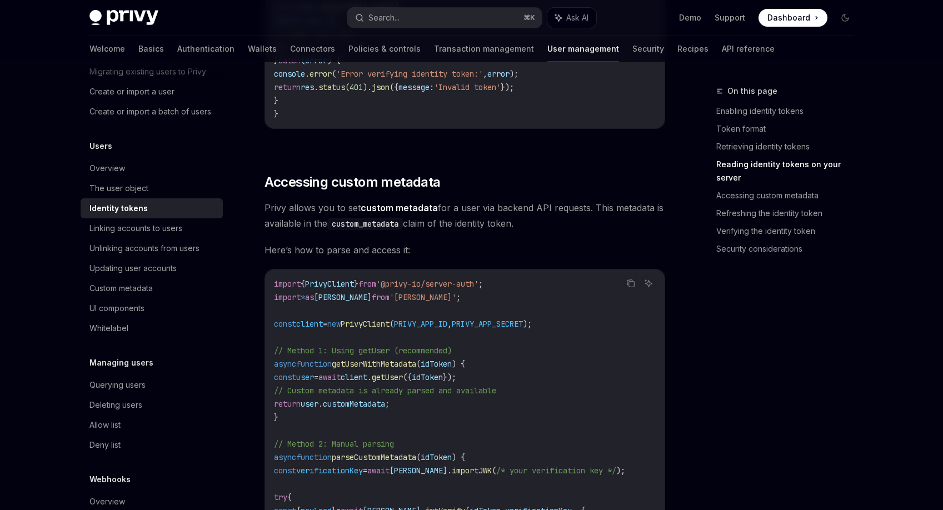
scroll to position [1906, 0]
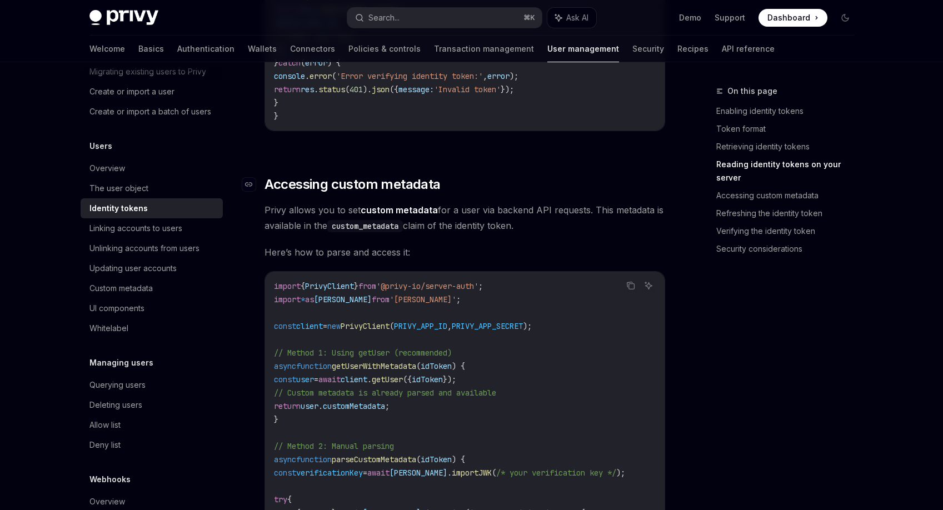
click at [518, 190] on h2 "​ Accessing custom metadata" at bounding box center [465, 185] width 401 height 18
click at [516, 227] on span "Privy allows you to set custom metadata for a user via backend API requests. Th…" at bounding box center [465, 217] width 401 height 31
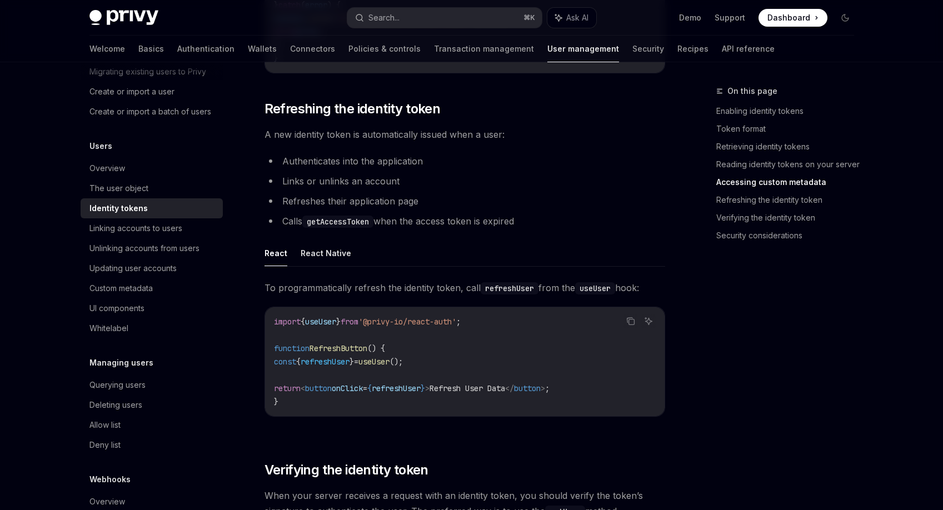
scroll to position [2548, 0]
click at [516, 228] on li "Calls getAccessToken when the access token is expired" at bounding box center [465, 221] width 401 height 16
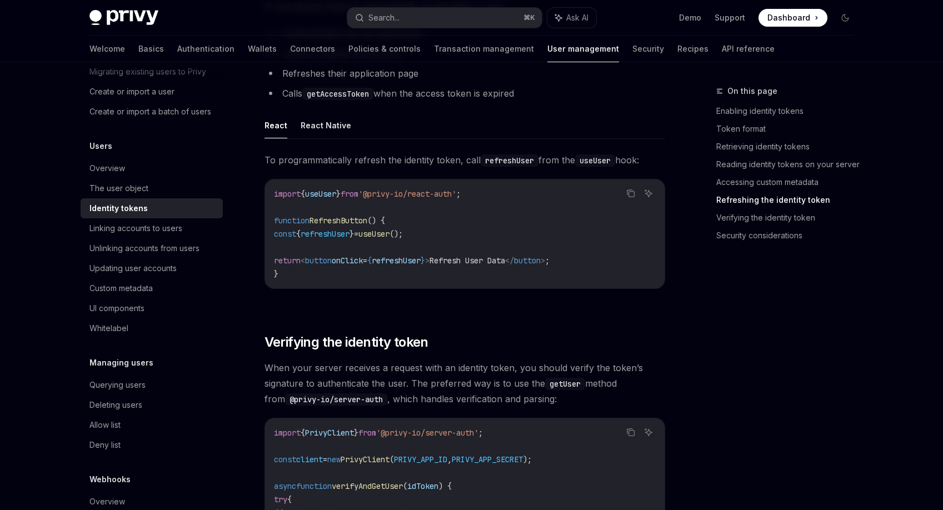
scroll to position [2686, 0]
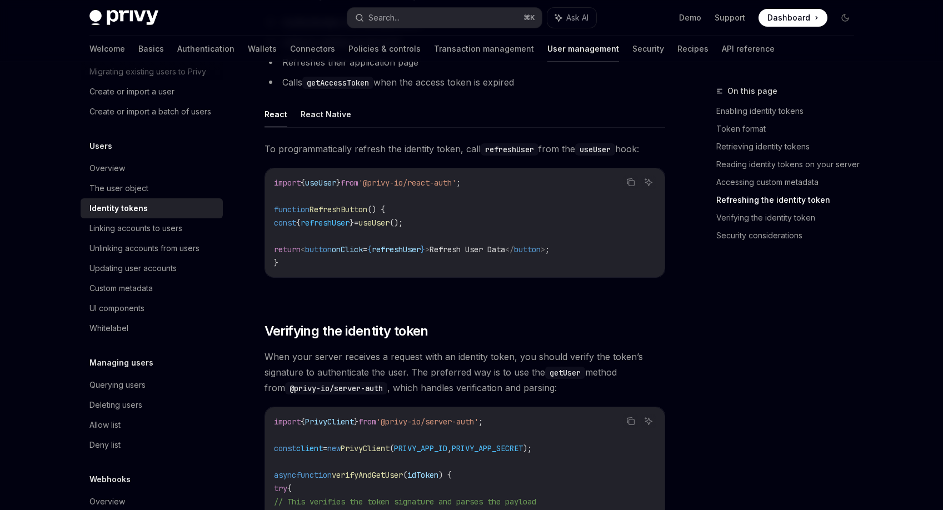
click at [749, 314] on div "On this page Enabling identity tokens Token format Retrieving identity tokens R…" at bounding box center [778, 297] width 169 height 426
click at [735, 311] on div "On this page Enabling identity tokens Token format Retrieving identity tokens R…" at bounding box center [778, 297] width 169 height 426
click at [727, 312] on div "On this page Enabling identity tokens Token format Retrieving identity tokens R…" at bounding box center [778, 297] width 169 height 426
click at [719, 304] on div "On this page Enabling identity tokens Token format Retrieving identity tokens R…" at bounding box center [778, 297] width 169 height 426
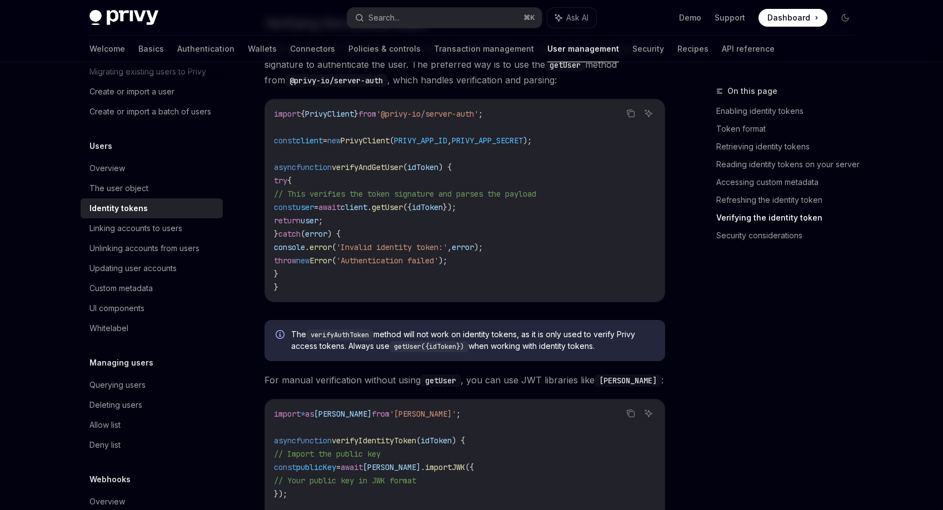
scroll to position [2990, 0]
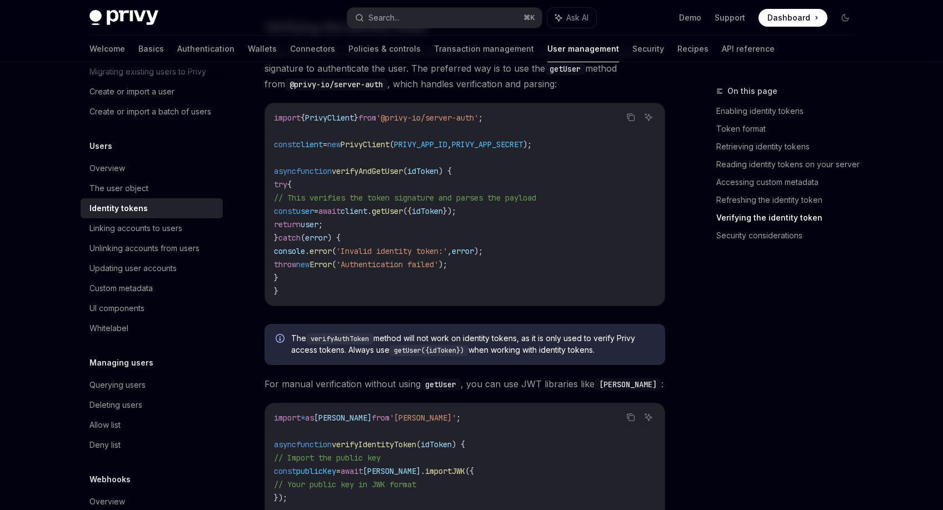
click at [719, 304] on div "On this page Enabling identity tokens Token format Retrieving identity tokens R…" at bounding box center [778, 297] width 169 height 426
click at [711, 316] on div "On this page Enabling identity tokens Token format Retrieving identity tokens R…" at bounding box center [778, 297] width 169 height 426
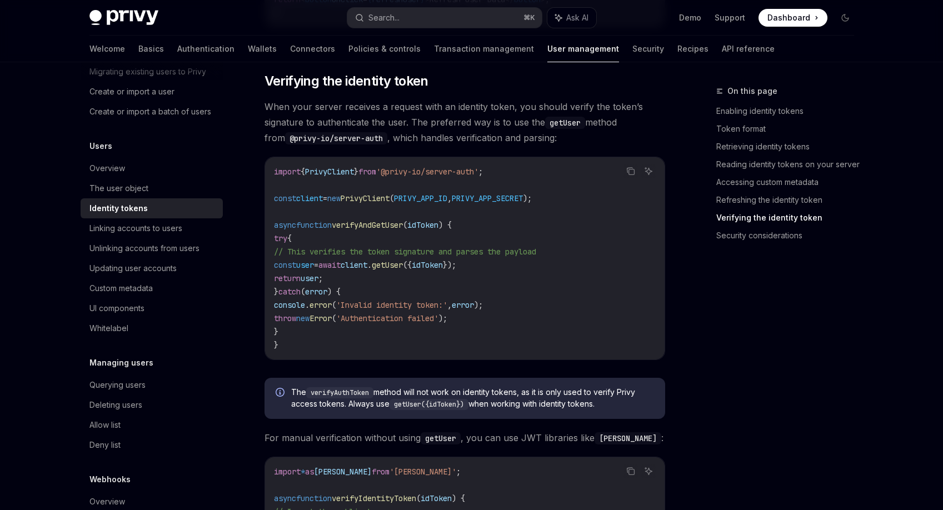
scroll to position [2938, 0]
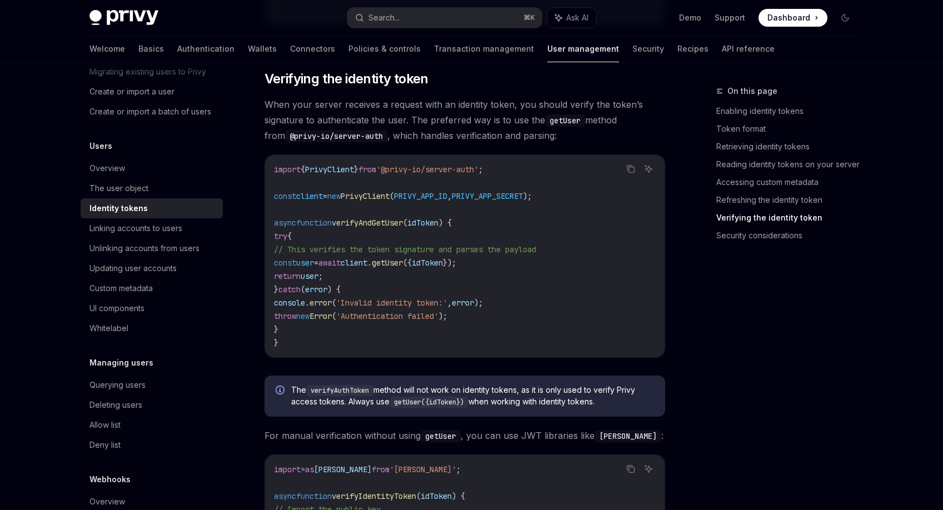
click at [711, 316] on div "On this page Enabling identity tokens Token format Retrieving identity tokens R…" at bounding box center [778, 297] width 169 height 426
click at [710, 338] on div "On this page Enabling identity tokens Token format Retrieving identity tokens R…" at bounding box center [778, 297] width 169 height 426
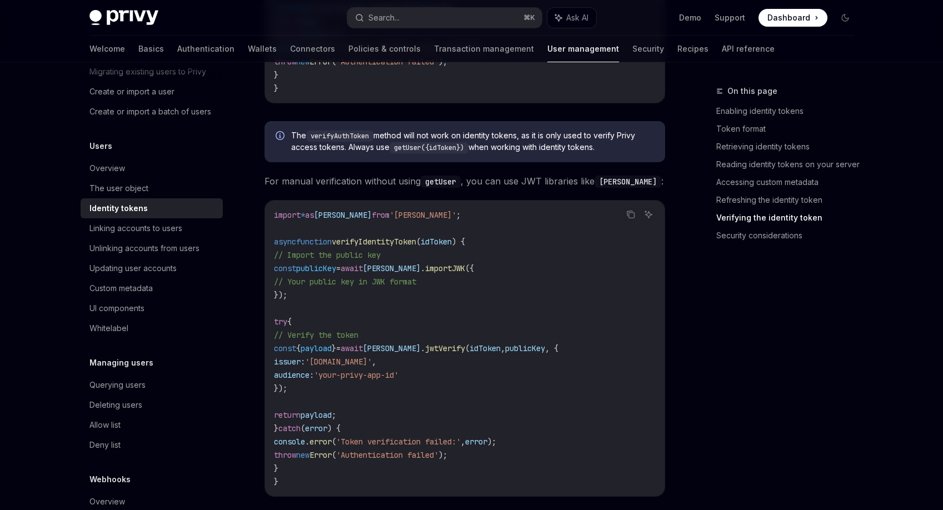
scroll to position [3192, 0]
click at [710, 338] on div "On this page Enabling identity tokens Token format Retrieving identity tokens R…" at bounding box center [778, 297] width 169 height 426
click at [707, 324] on div "On this page Enabling identity tokens Token format Retrieving identity tokens R…" at bounding box center [778, 297] width 169 height 426
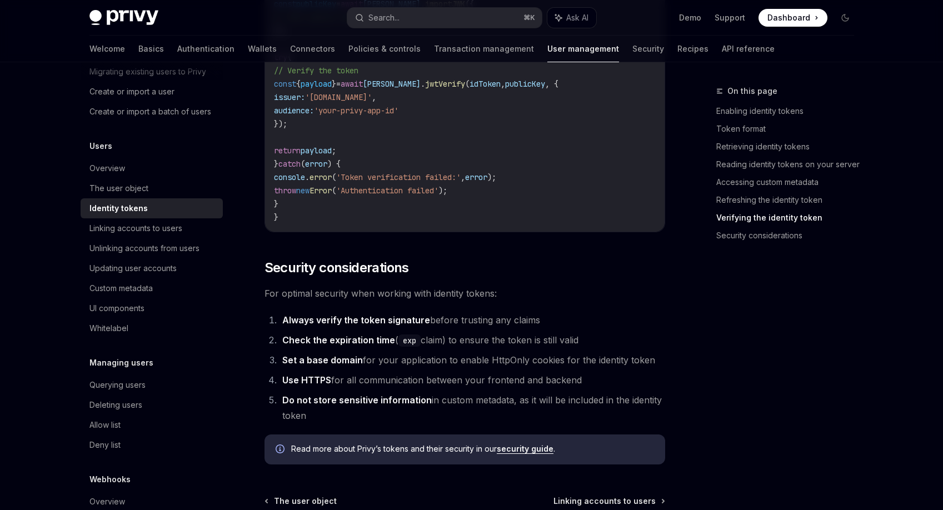
scroll to position [3456, 0]
click at [153, 235] on div "Linking accounts to users" at bounding box center [135, 228] width 93 height 13
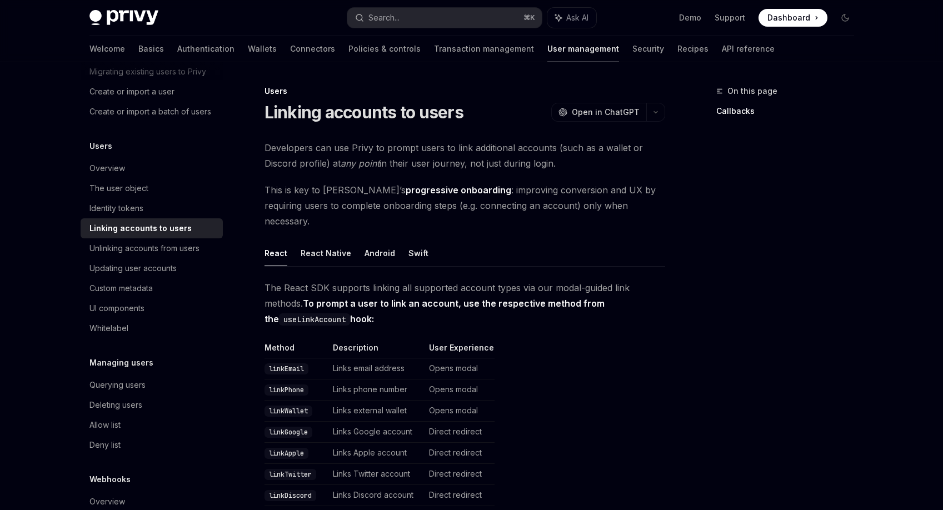
click at [510, 204] on span "This is key to Privy’s progressive onboarding : improving conversion and UX by …" at bounding box center [465, 205] width 401 height 47
click at [526, 213] on span "This is key to Privy’s progressive onboarding : improving conversion and UX by …" at bounding box center [465, 205] width 401 height 47
click at [535, 209] on span "This is key to Privy’s progressive onboarding : improving conversion and UX by …" at bounding box center [465, 205] width 401 height 47
click at [550, 201] on span "This is key to Privy’s progressive onboarding : improving conversion and UX by …" at bounding box center [465, 205] width 401 height 47
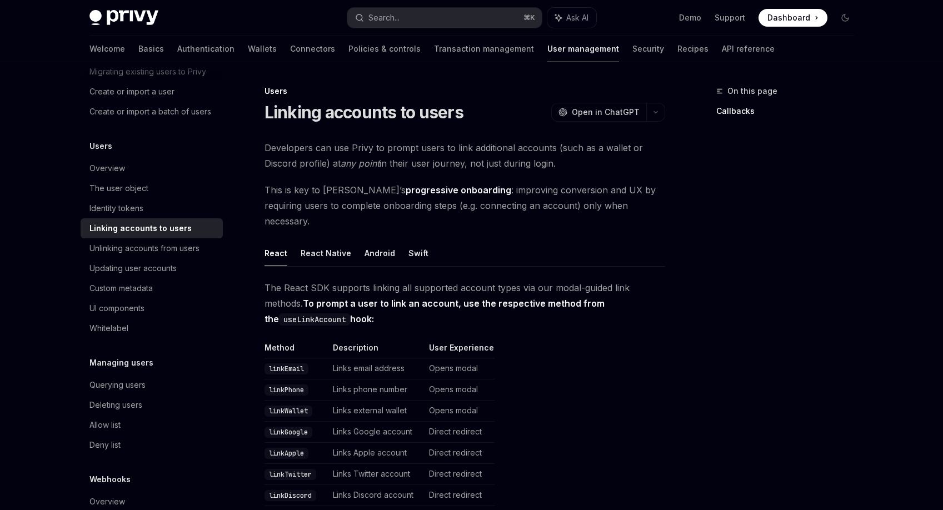
click at [550, 201] on span "This is key to Privy’s progressive onboarding : improving conversion and UX by …" at bounding box center [465, 205] width 401 height 47
click at [552, 209] on span "This is key to Privy’s progressive onboarding : improving conversion and UX by …" at bounding box center [465, 205] width 401 height 47
click at [552, 212] on span "This is key to Privy’s progressive onboarding : improving conversion and UX by …" at bounding box center [465, 205] width 401 height 47
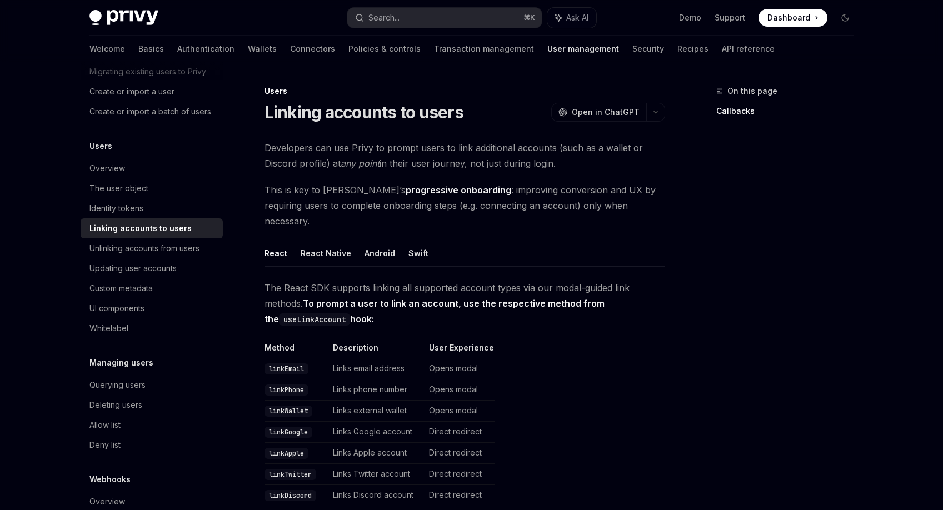
click at [648, 240] on ul "React React Native Android Swift" at bounding box center [465, 253] width 401 height 27
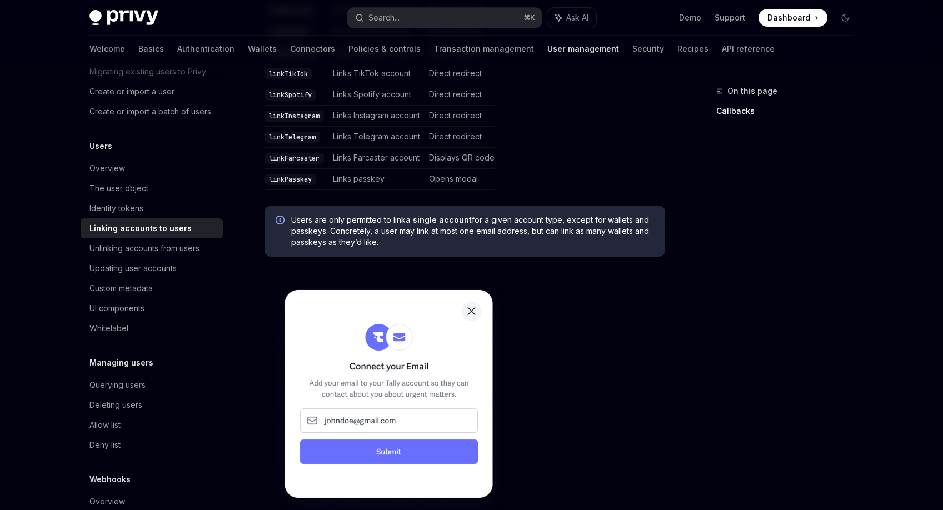
scroll to position [502, 0]
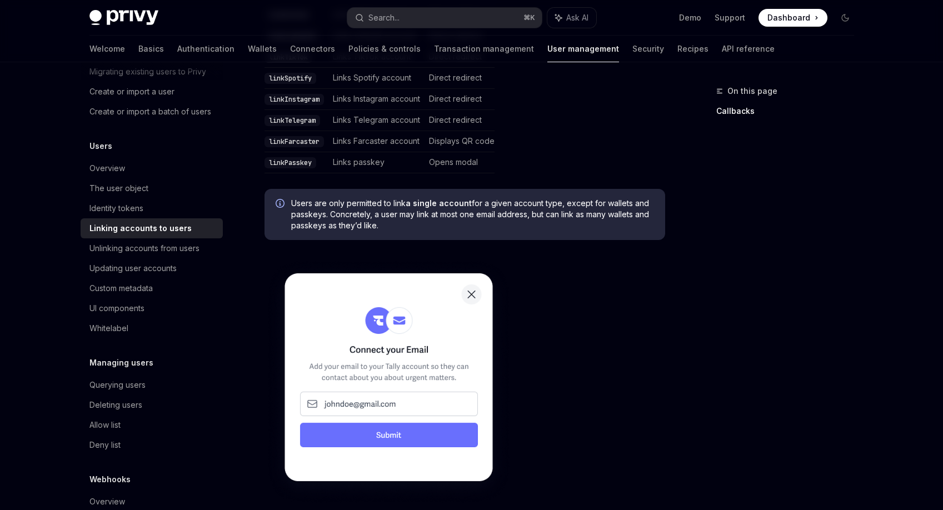
click at [648, 234] on div "The React SDK supports linking all supported account types via our modal-guided…" at bounding box center [465, 457] width 401 height 1359
click at [644, 258] on picture at bounding box center [465, 382] width 401 height 248
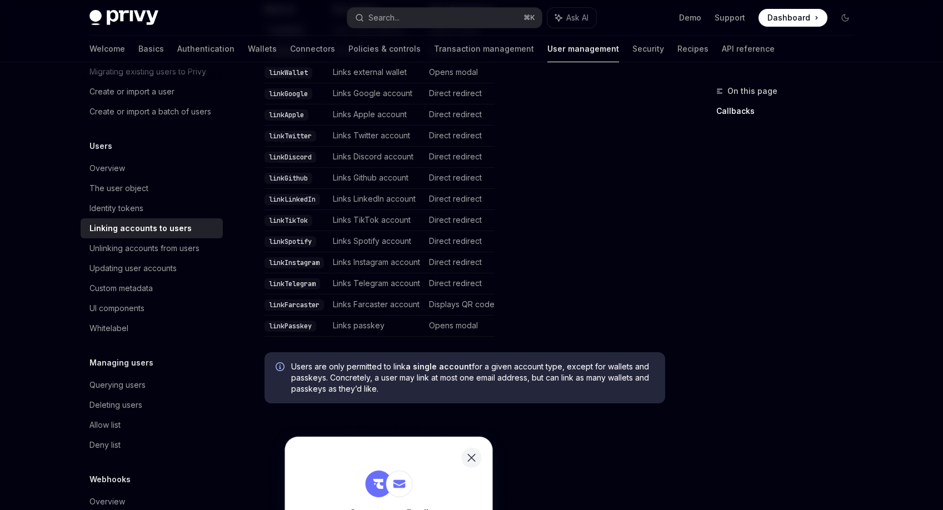
scroll to position [337, 0]
click at [644, 243] on table "Method Description User Experience linkEmail Links email address Opens modal li…" at bounding box center [465, 171] width 401 height 333
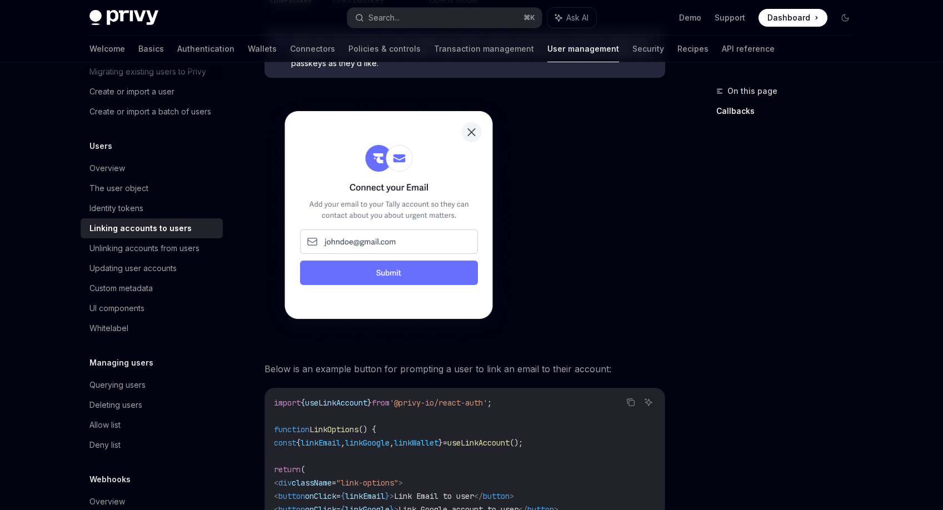
scroll to position [669, 0]
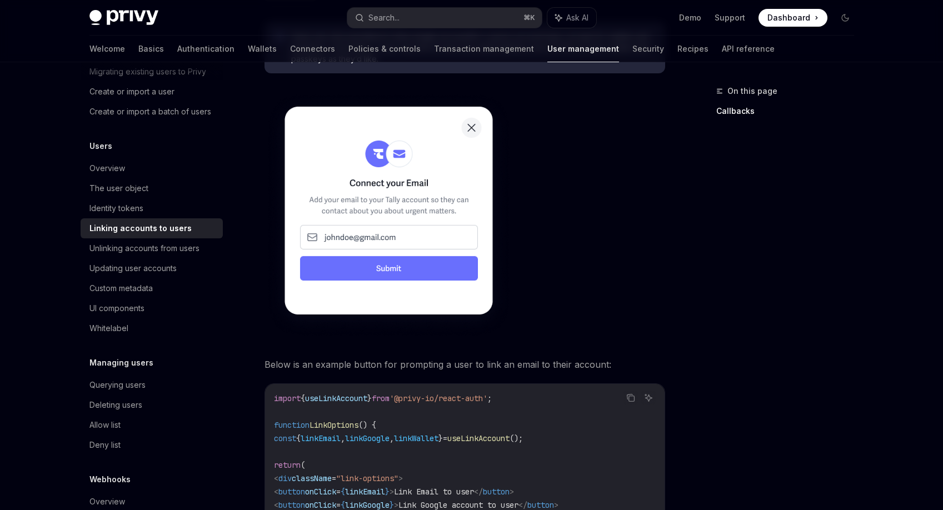
click at [663, 248] on picture at bounding box center [465, 215] width 401 height 248
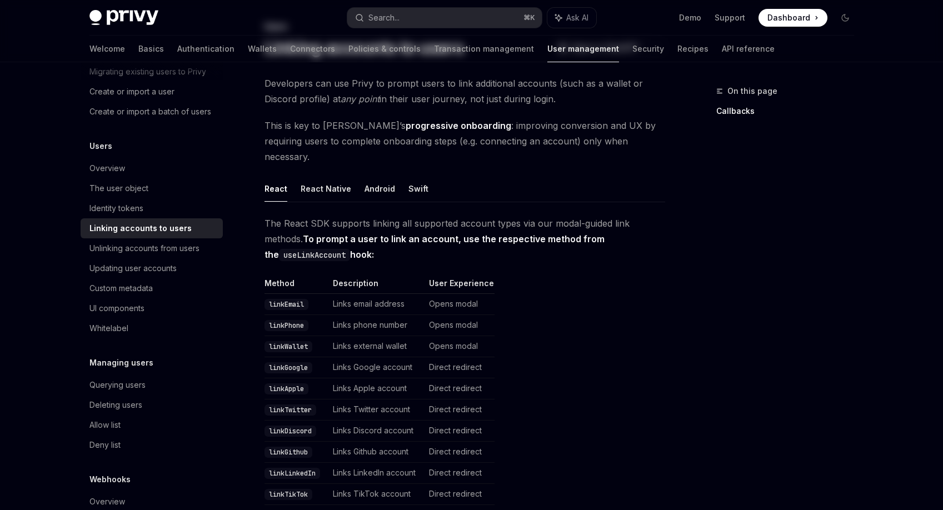
scroll to position [0, 0]
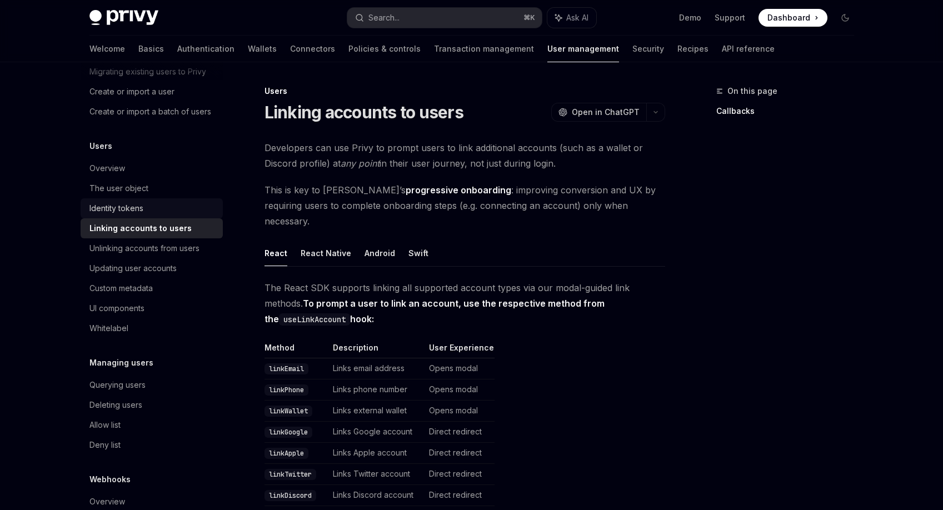
click at [138, 215] on div "Identity tokens" at bounding box center [116, 208] width 54 height 13
type textarea "*"
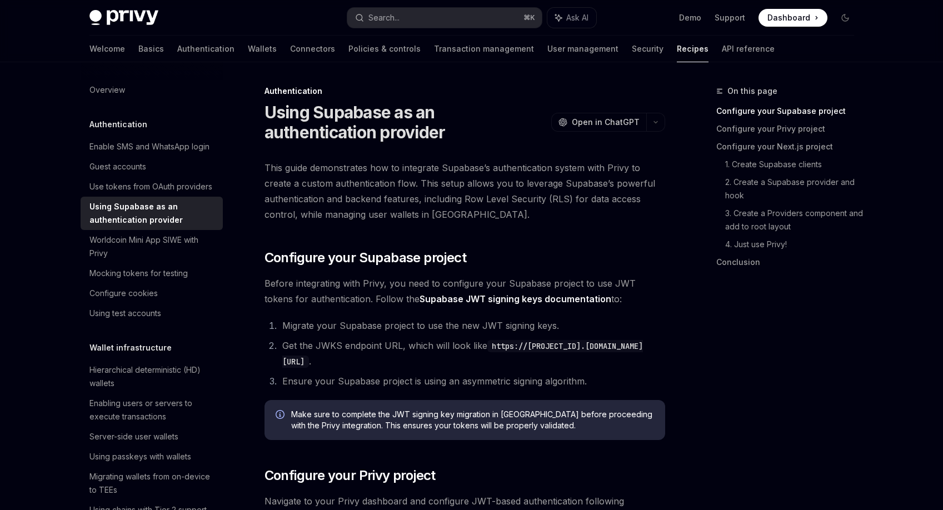
click at [514, 135] on h1 "Using Supabase as an authentication provider" at bounding box center [406, 122] width 282 height 40
click at [509, 179] on span "This guide demonstrates how to integrate Supabase’s authentication system with …" at bounding box center [465, 191] width 401 height 62
click at [509, 181] on span "This guide demonstrates how to integrate Supabase’s authentication system with …" at bounding box center [465, 191] width 401 height 62
click at [512, 195] on span "This guide demonstrates how to integrate Supabase’s authentication system with …" at bounding box center [465, 191] width 401 height 62
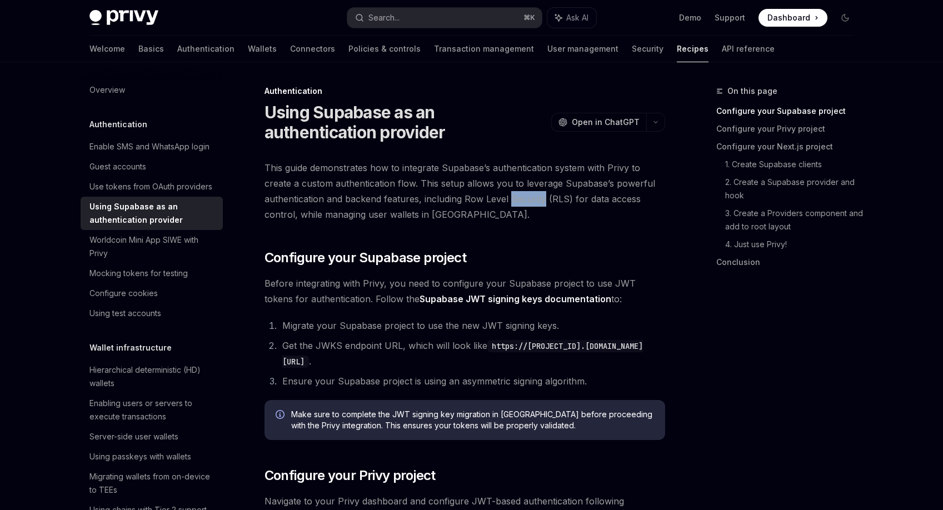
click at [512, 195] on span "This guide demonstrates how to integrate Supabase’s authentication system with …" at bounding box center [465, 191] width 401 height 62
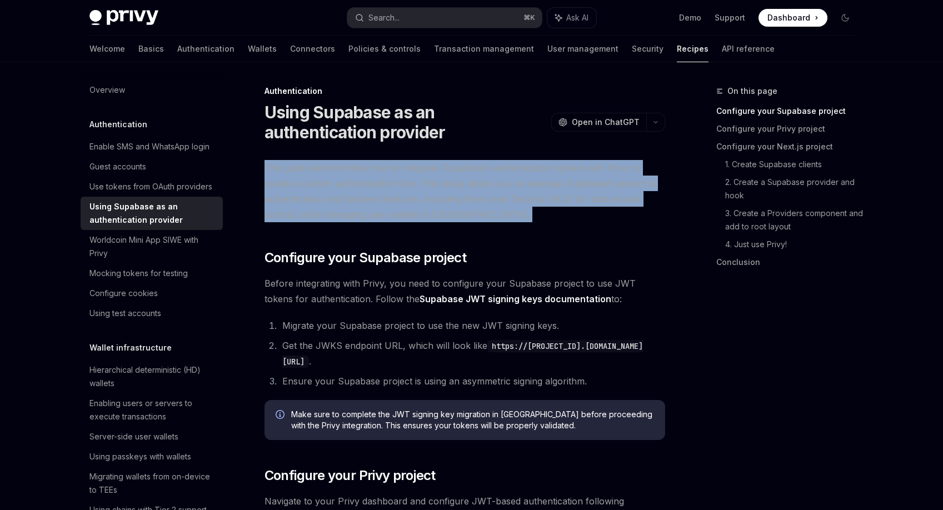
click at [512, 195] on span "This guide demonstrates how to integrate Supabase’s authentication system with …" at bounding box center [465, 191] width 401 height 62
click at [516, 219] on span "This guide demonstrates how to integrate Supabase’s authentication system with …" at bounding box center [465, 191] width 401 height 62
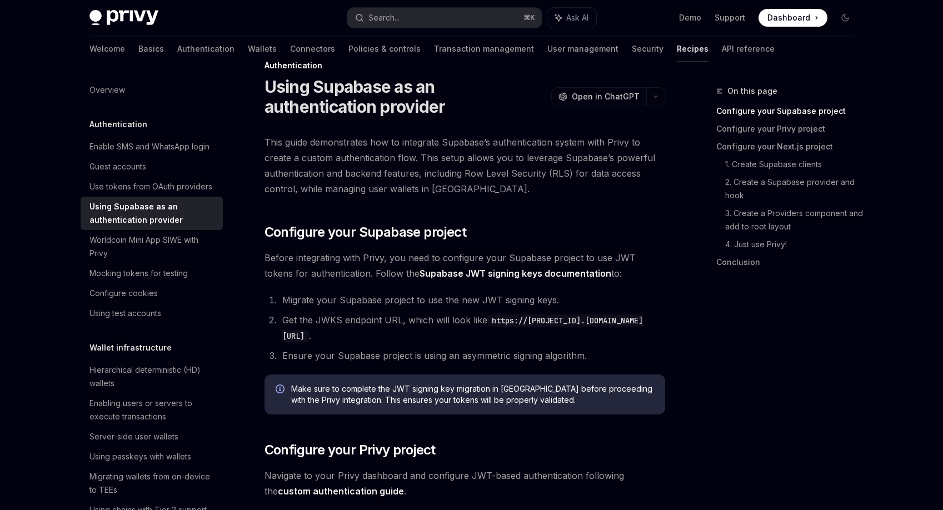
scroll to position [27, 0]
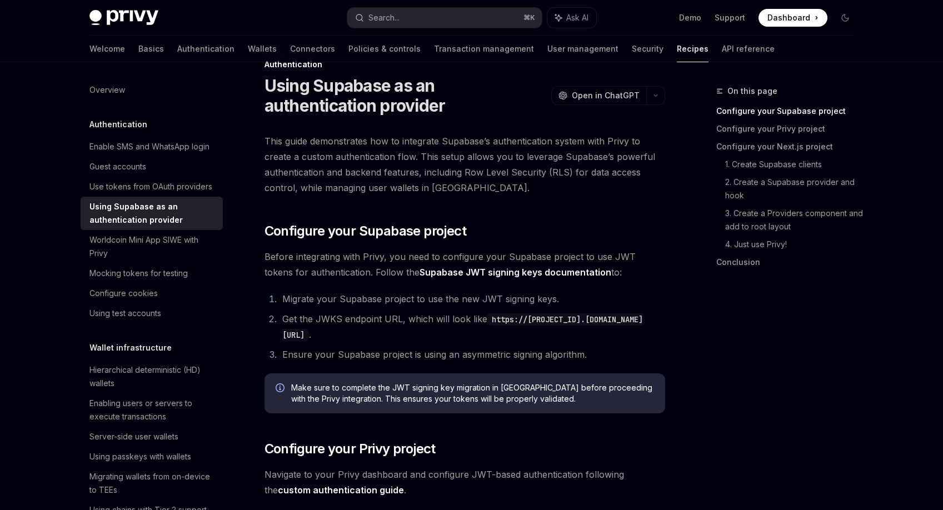
click at [481, 166] on span "This guide demonstrates how to integrate Supabase’s authentication system with …" at bounding box center [465, 164] width 401 height 62
click at [376, 255] on span "Before integrating with Privy, you need to configure your Supabase project to u…" at bounding box center [465, 264] width 401 height 31
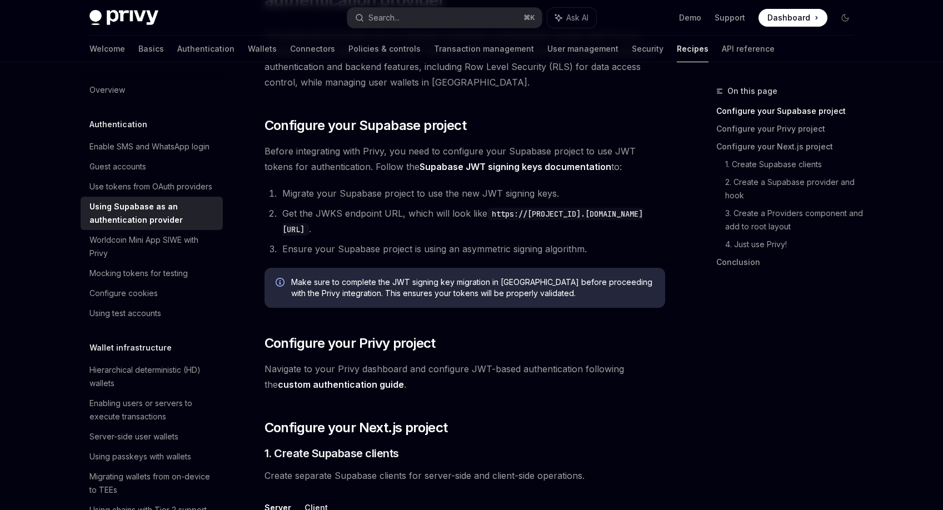
scroll to position [146, 0]
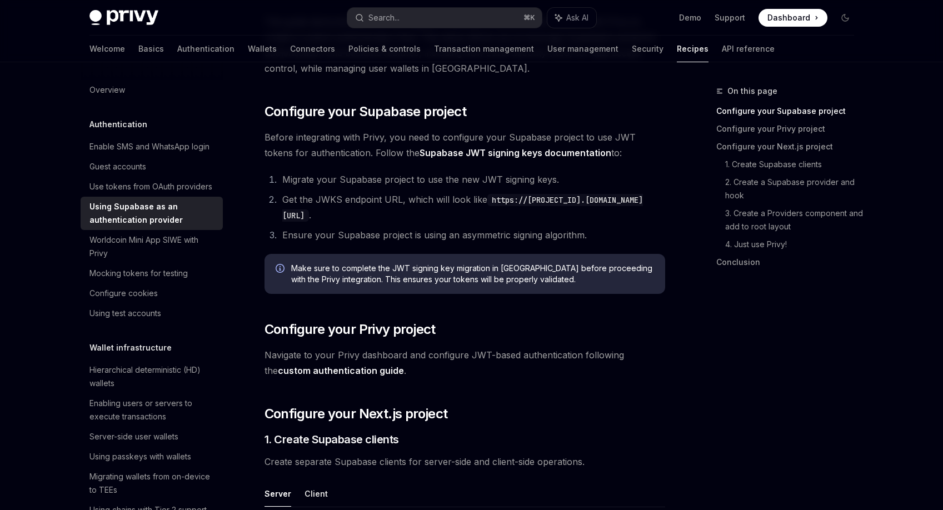
click at [455, 325] on h2 "​ Configure your Privy project" at bounding box center [465, 330] width 401 height 18
click at [461, 332] on h2 "​ Configure your Privy project" at bounding box center [465, 330] width 401 height 18
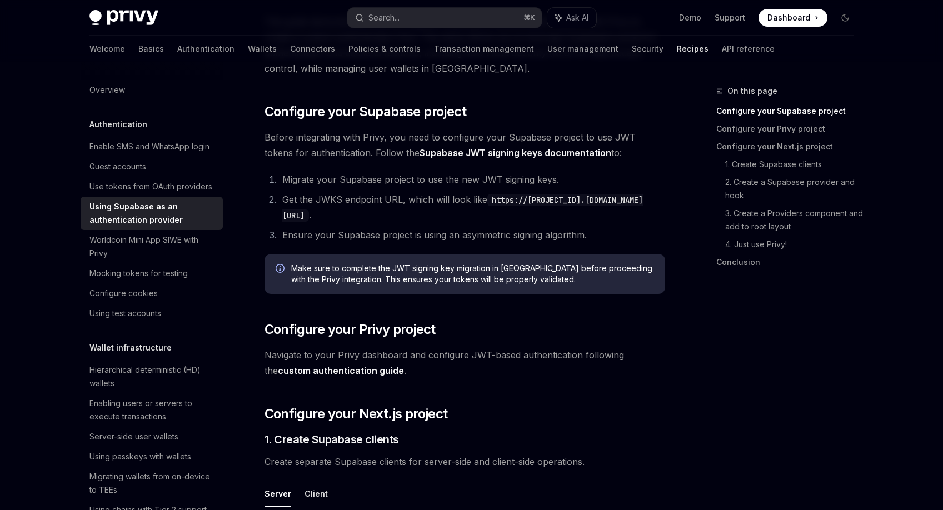
click at [477, 331] on h2 "​ Configure your Privy project" at bounding box center [465, 330] width 401 height 18
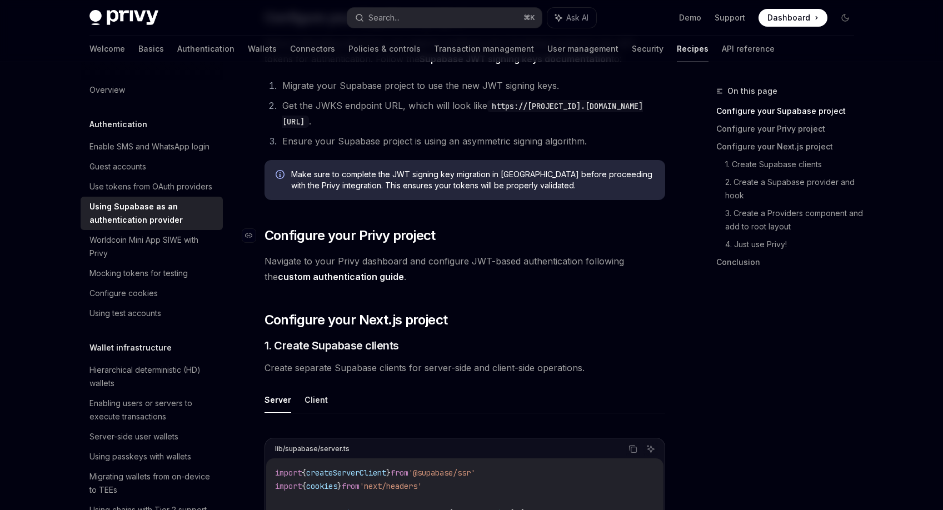
scroll to position [235, 0]
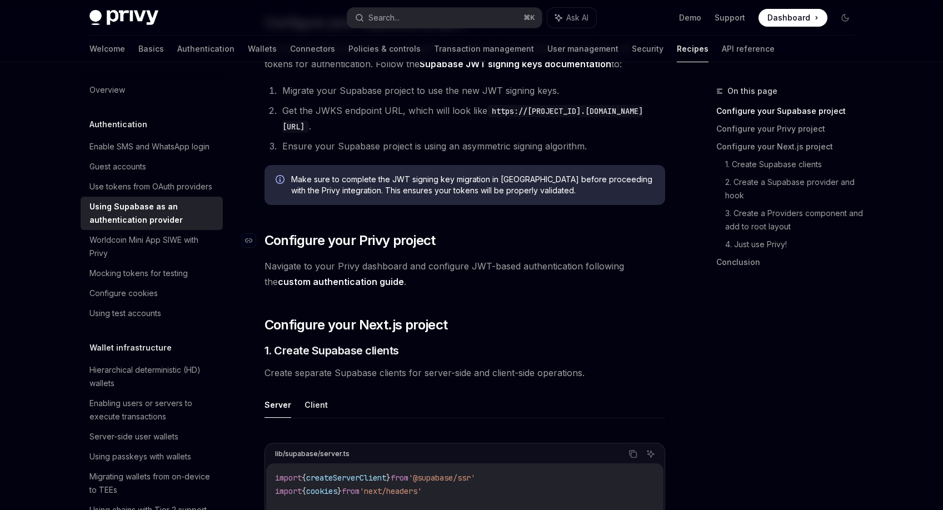
click at [477, 331] on h2 "​ Configure your Next.js project" at bounding box center [465, 325] width 401 height 18
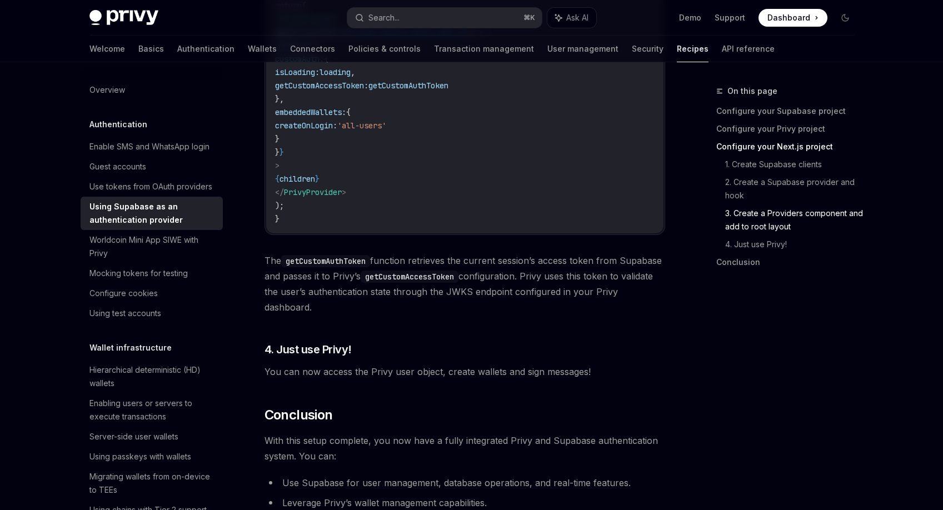
scroll to position [2640, 0]
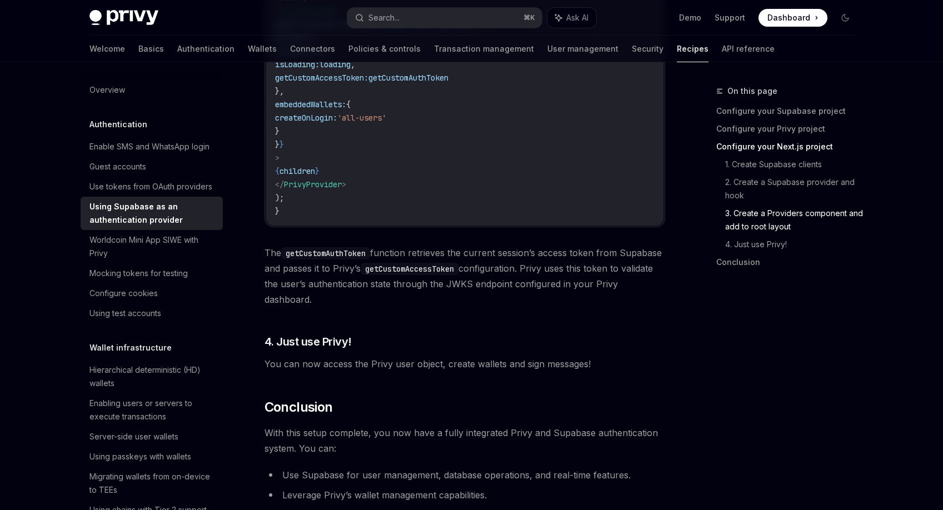
click at [471, 363] on span "You can now access the Privy user object, create wallets and sign messages!" at bounding box center [465, 364] width 401 height 16
click at [472, 407] on h2 "​ Conclusion" at bounding box center [465, 407] width 401 height 18
click at [474, 408] on h2 "​ Conclusion" at bounding box center [465, 407] width 401 height 18
click at [510, 408] on h2 "​ Conclusion" at bounding box center [465, 407] width 401 height 18
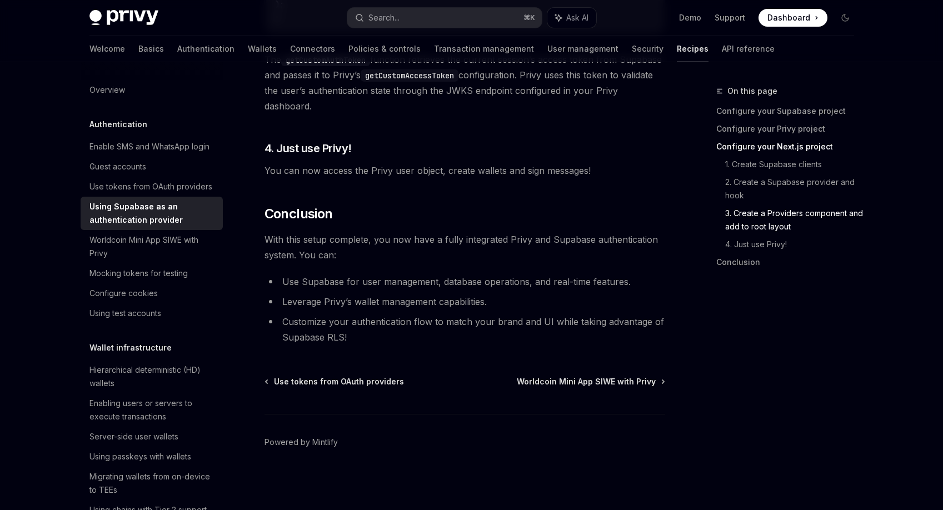
scroll to position [2838, 0]
click at [498, 254] on span "With this setup complete, you now have a fully integrated Privy and Supabase au…" at bounding box center [465, 247] width 401 height 31
click at [504, 246] on span "With this setup complete, you now have a fully integrated Privy and Supabase au…" at bounding box center [465, 247] width 401 height 31
click at [504, 251] on span "With this setup complete, you now have a fully integrated Privy and Supabase au…" at bounding box center [465, 247] width 401 height 31
click at [504, 253] on span "With this setup complete, you now have a fully integrated Privy and Supabase au…" at bounding box center [465, 247] width 401 height 31
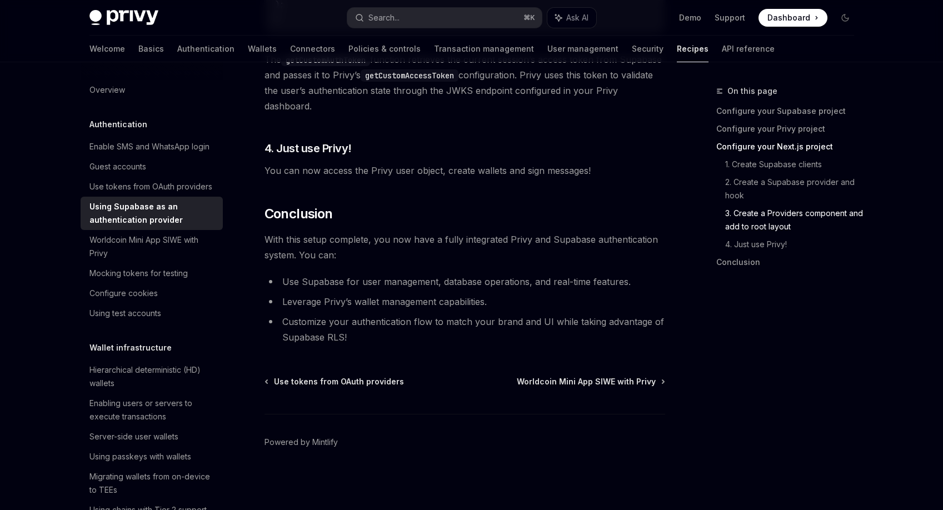
click at [504, 253] on span "With this setup complete, you now have a fully integrated Privy and Supabase au…" at bounding box center [465, 247] width 401 height 31
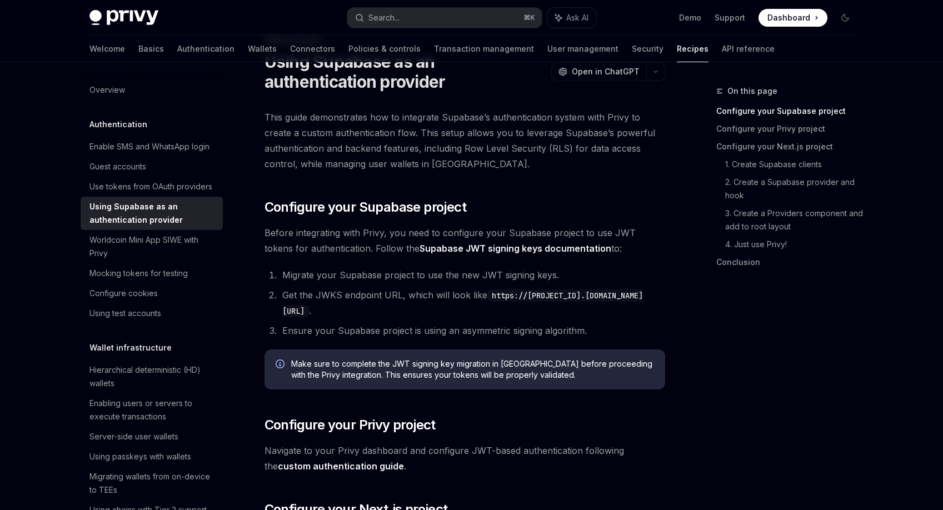
scroll to position [0, 0]
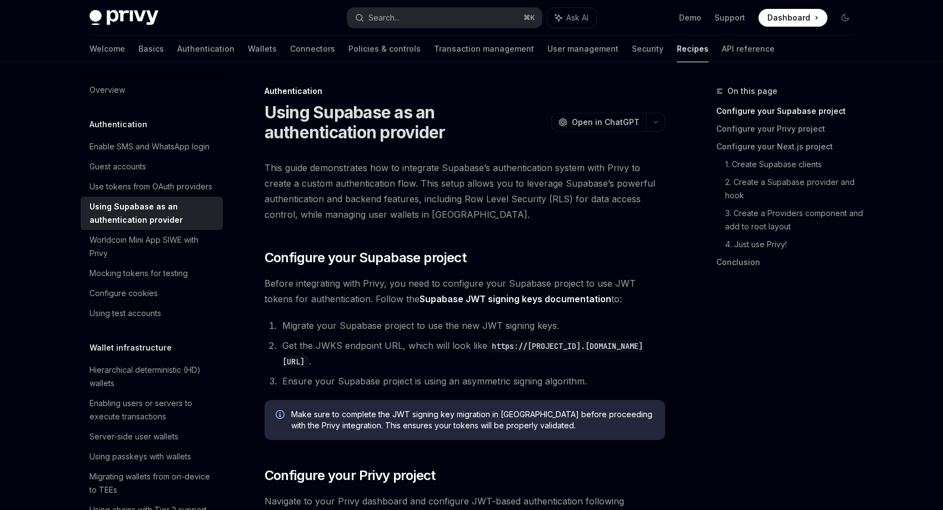
click at [508, 222] on span "This guide demonstrates how to integrate Supabase’s authentication system with …" at bounding box center [465, 191] width 401 height 62
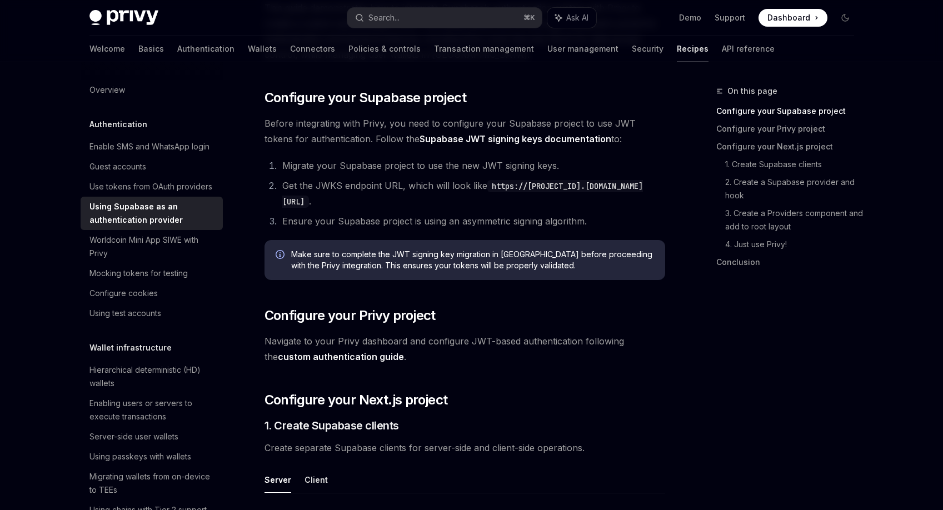
scroll to position [165, 0]
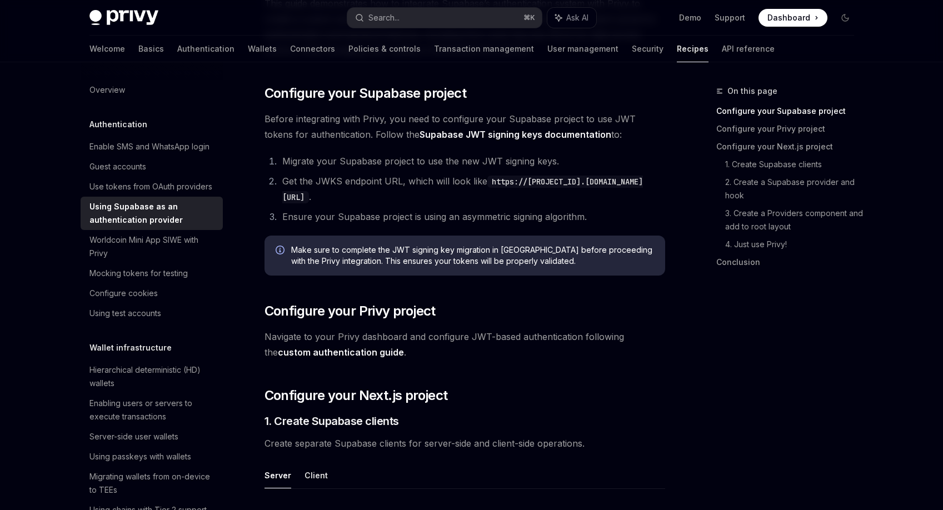
click at [382, 355] on link "custom authentication guide" at bounding box center [341, 353] width 126 height 12
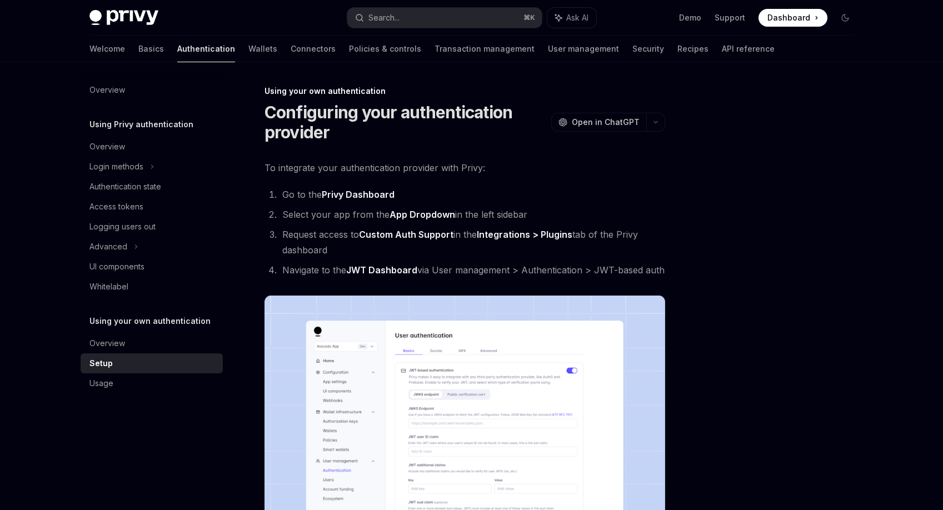
click at [526, 254] on li "Request access to Custom Auth Support in the Integrations > Plugins tab of the …" at bounding box center [472, 242] width 386 height 31
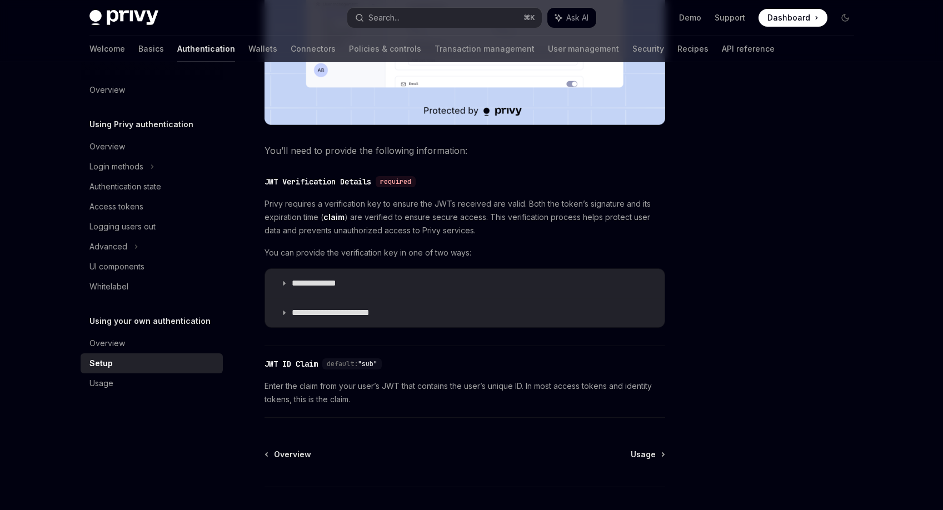
scroll to position [459, 0]
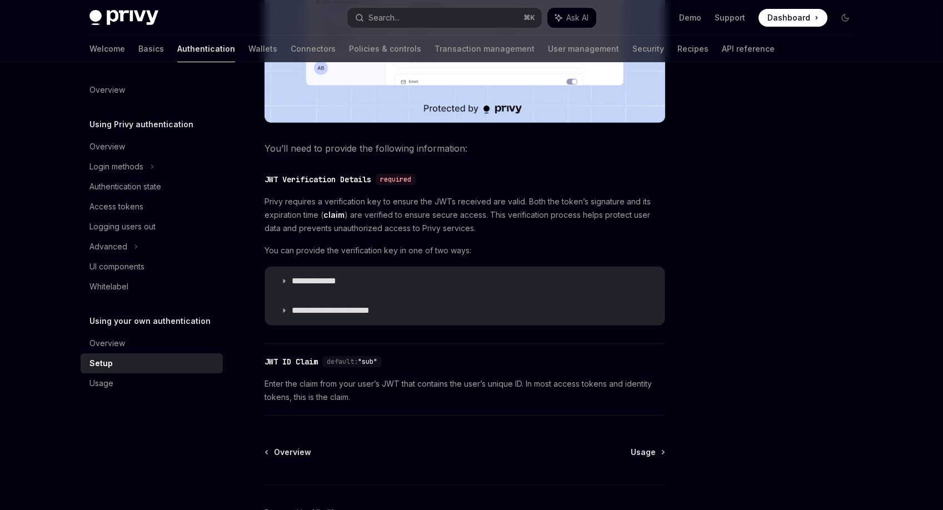
type textarea "*"
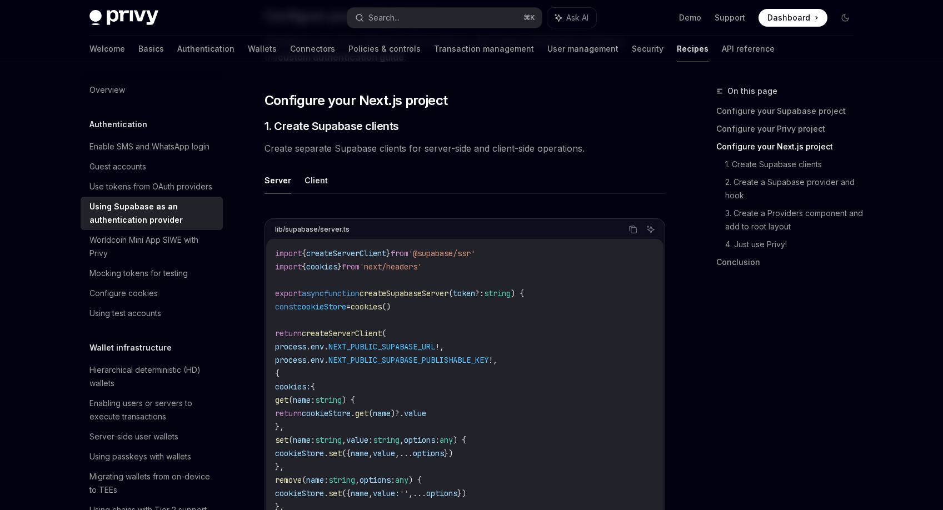
scroll to position [476, 0]
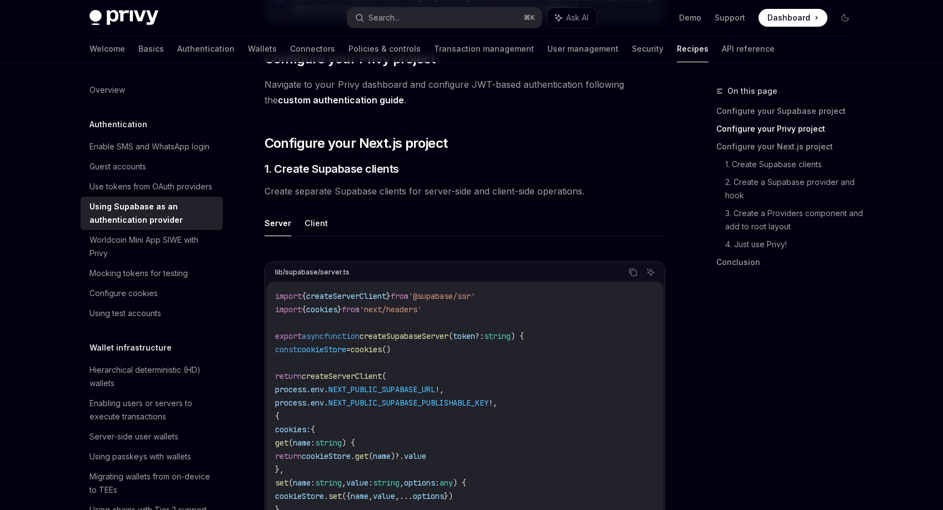
scroll to position [411, 0]
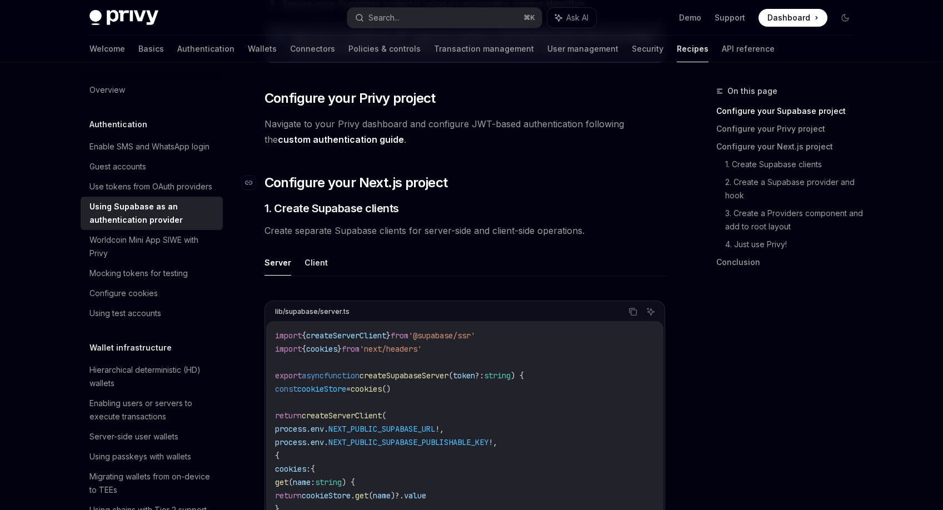
click at [472, 174] on h2 "​ Configure your Next.js project" at bounding box center [465, 183] width 401 height 18
click at [474, 225] on span "Create separate Supabase clients for server-side and client-side operations." at bounding box center [465, 231] width 401 height 16
click at [468, 233] on span "Create separate Supabase clients for server-side and client-side operations." at bounding box center [465, 231] width 401 height 16
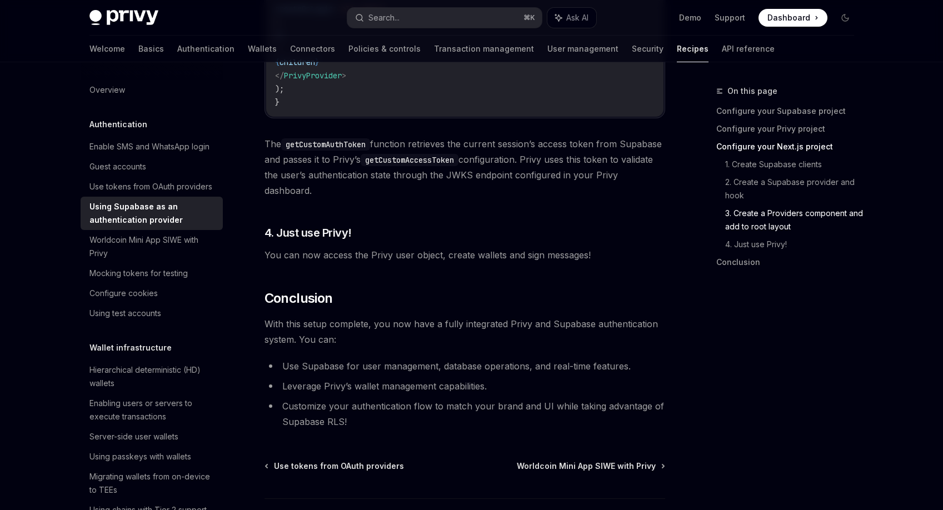
scroll to position [2747, 0]
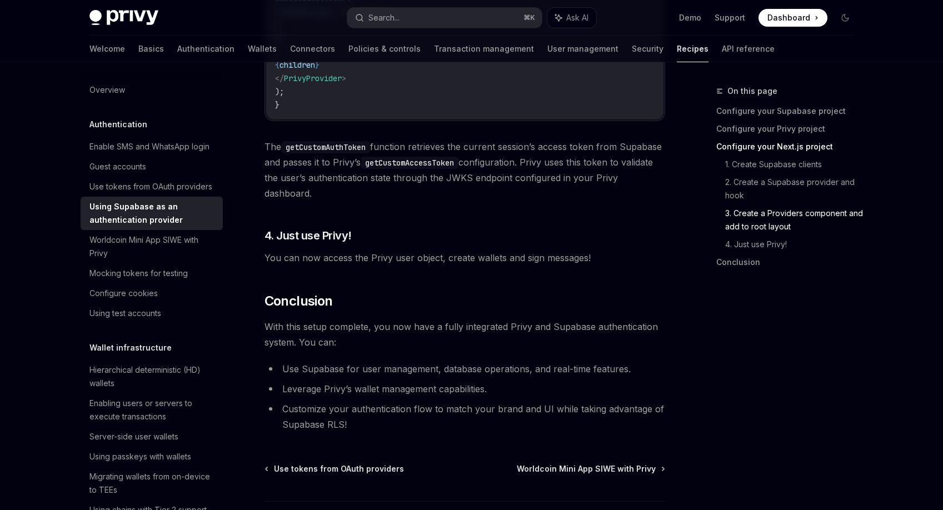
click at [468, 243] on h3 "​ 4. Just use Privy!" at bounding box center [465, 236] width 401 height 16
click at [475, 199] on span "The getCustomAuthToken function retrieves the current session’s access token fr…" at bounding box center [465, 170] width 401 height 62
click at [475, 198] on span "The getCustomAuthToken function retrieves the current session’s access token fr…" at bounding box center [465, 170] width 401 height 62
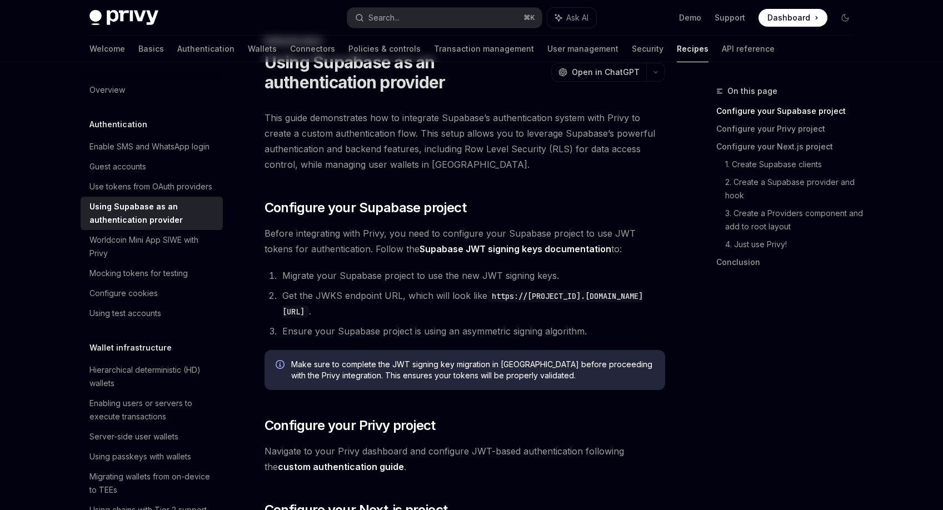
scroll to position [0, 0]
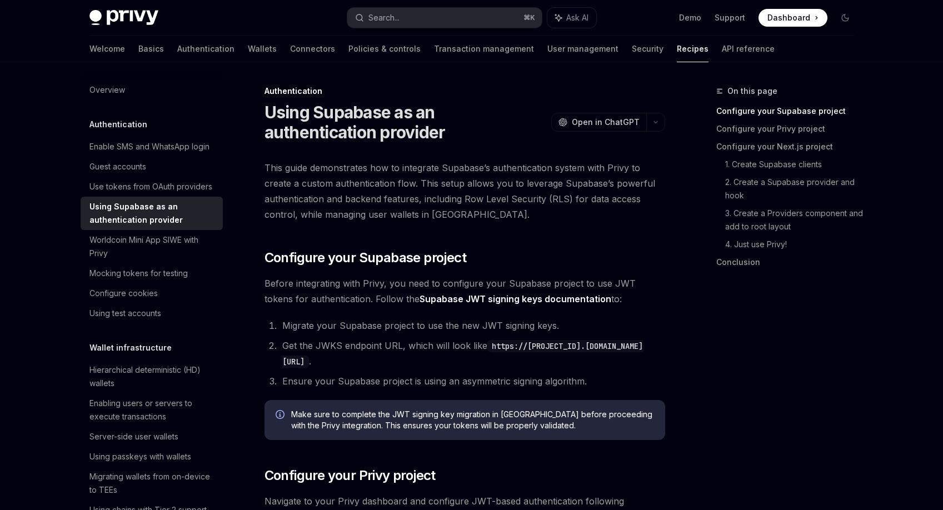
click at [509, 172] on span "This guide demonstrates how to integrate Supabase’s authentication system with …" at bounding box center [465, 191] width 401 height 62
click at [497, 206] on span "This guide demonstrates how to integrate Supabase’s authentication system with …" at bounding box center [465, 191] width 401 height 62
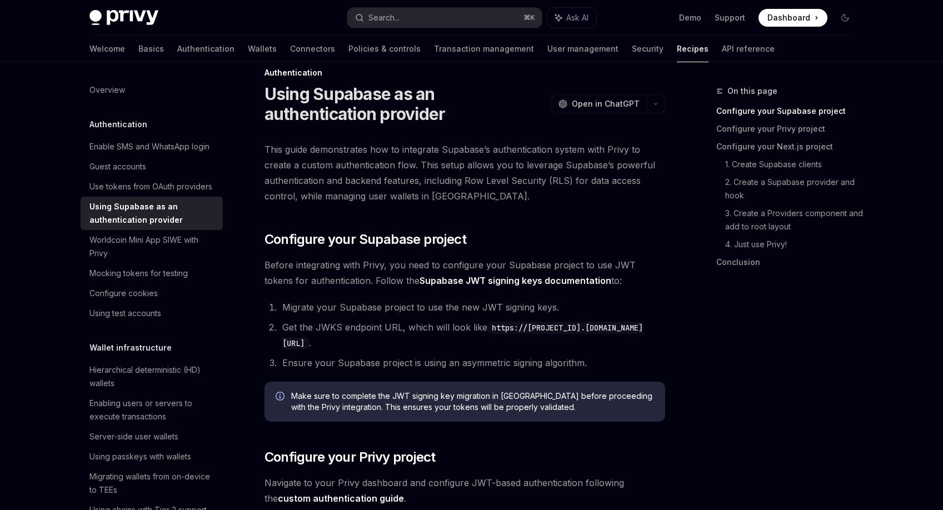
scroll to position [17, 0]
